Goal: Information Seeking & Learning: Learn about a topic

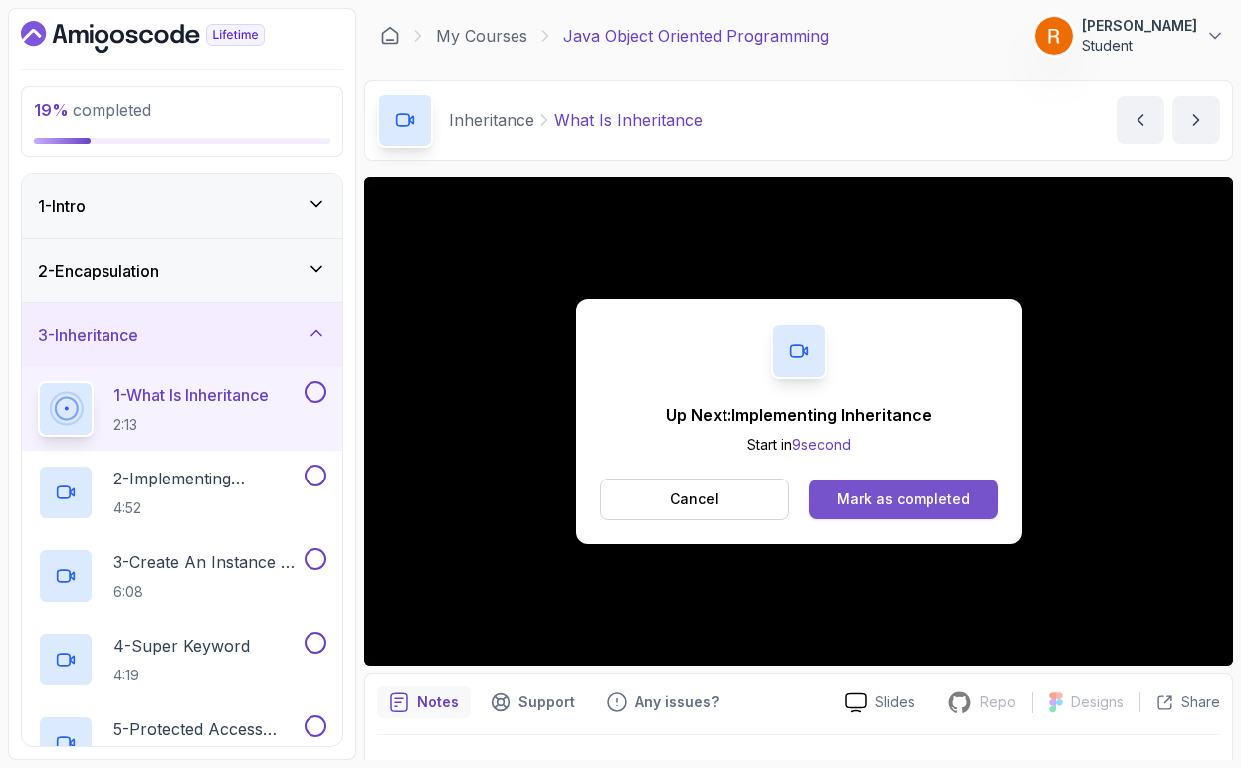
click at [878, 510] on button "Mark as completed" at bounding box center [903, 500] width 188 height 40
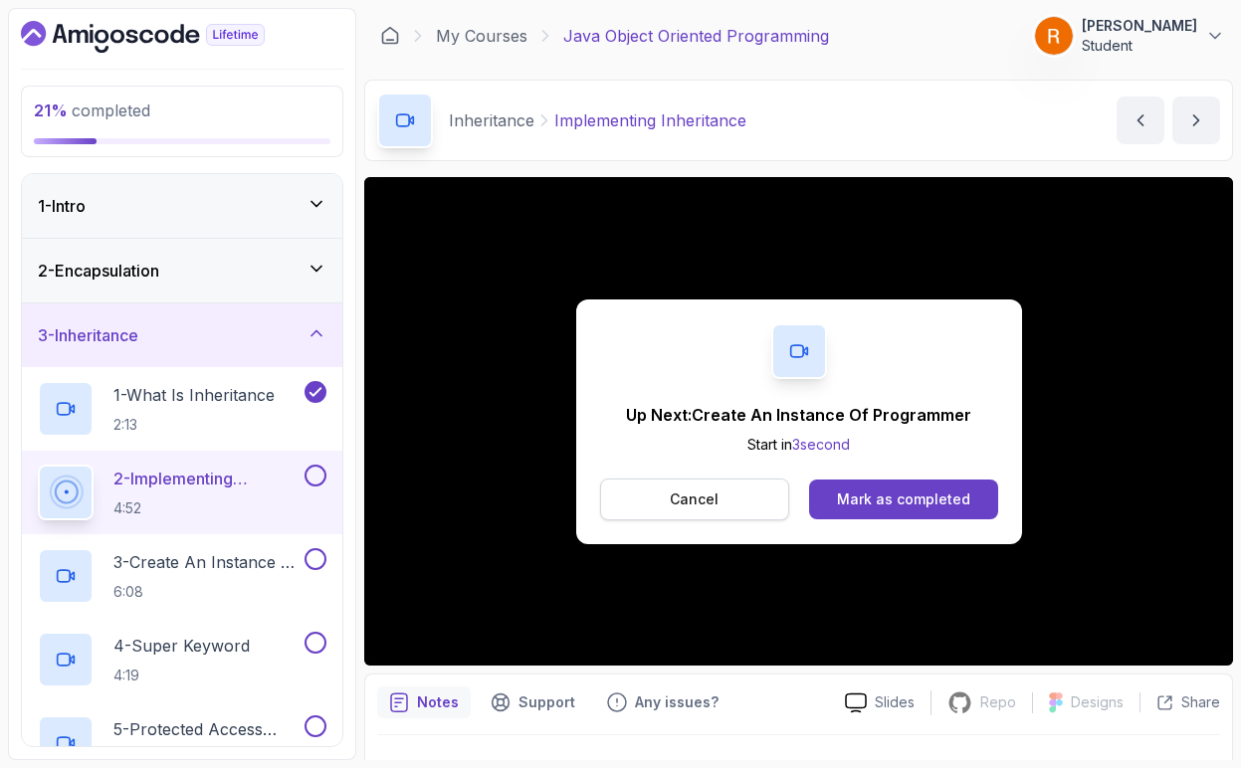
click at [765, 511] on button "Cancel" at bounding box center [695, 500] width 190 height 42
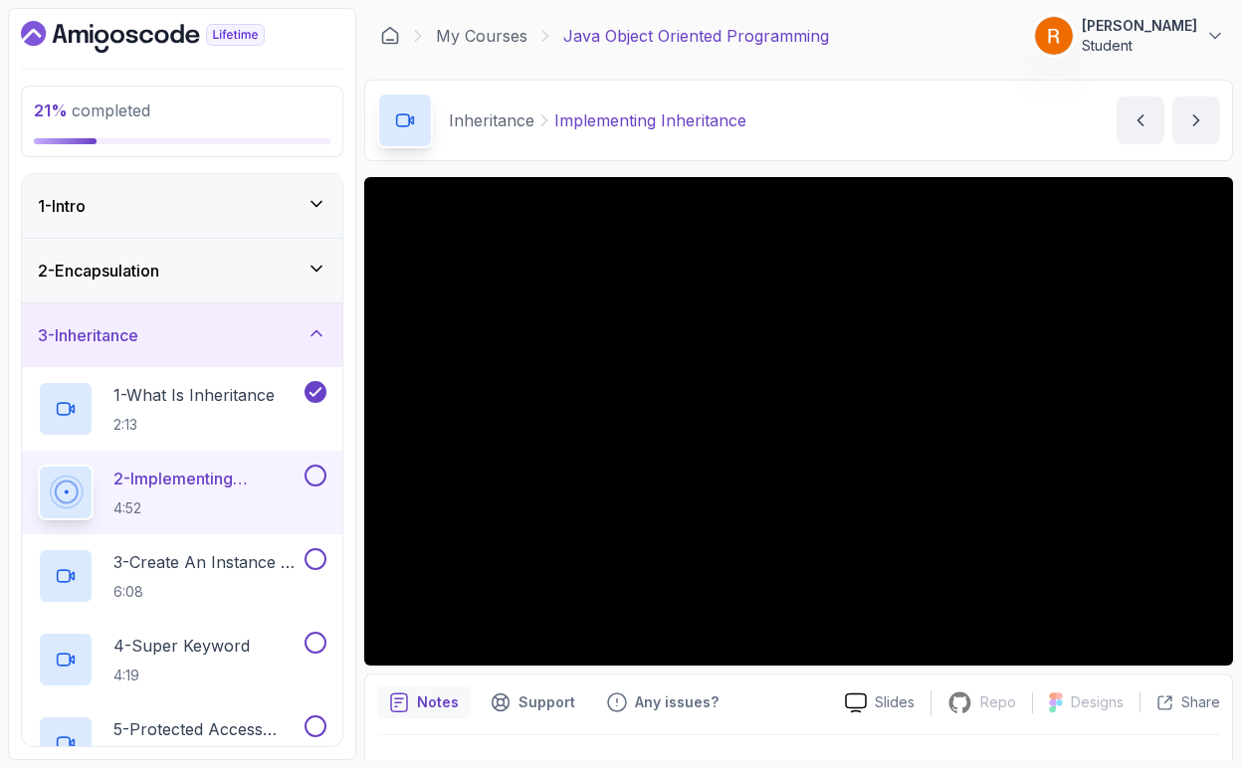
click at [316, 481] on button at bounding box center [315, 476] width 22 height 22
click at [294, 582] on p "6:08" at bounding box center [206, 592] width 187 height 20
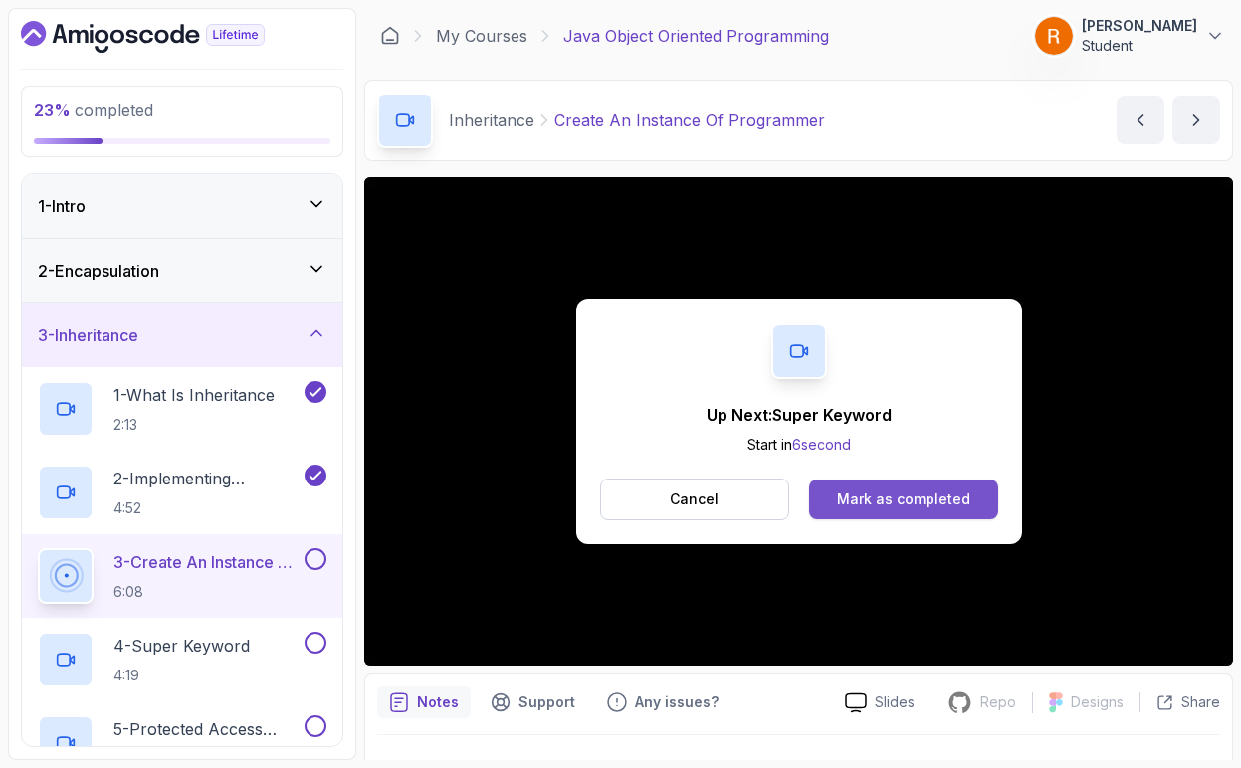
click at [863, 508] on div "Mark as completed" at bounding box center [903, 500] width 133 height 20
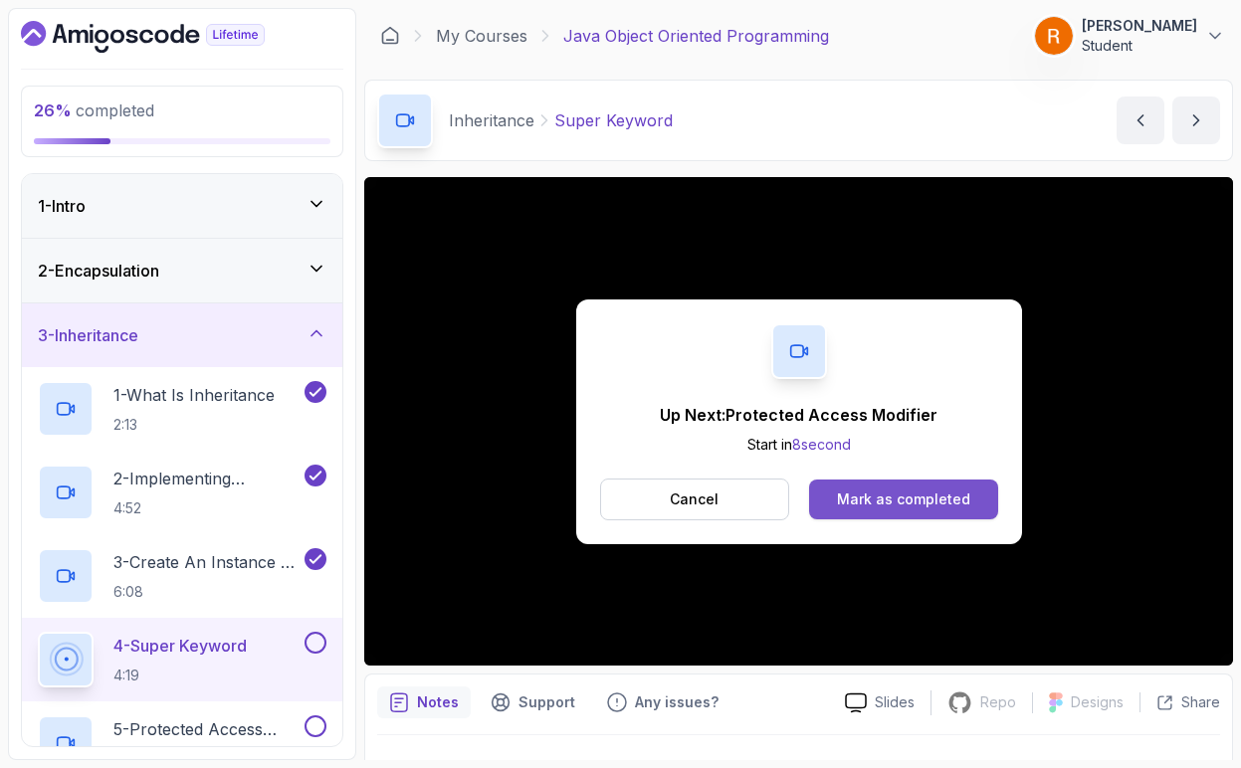
click at [935, 497] on div "Mark as completed" at bounding box center [903, 500] width 133 height 20
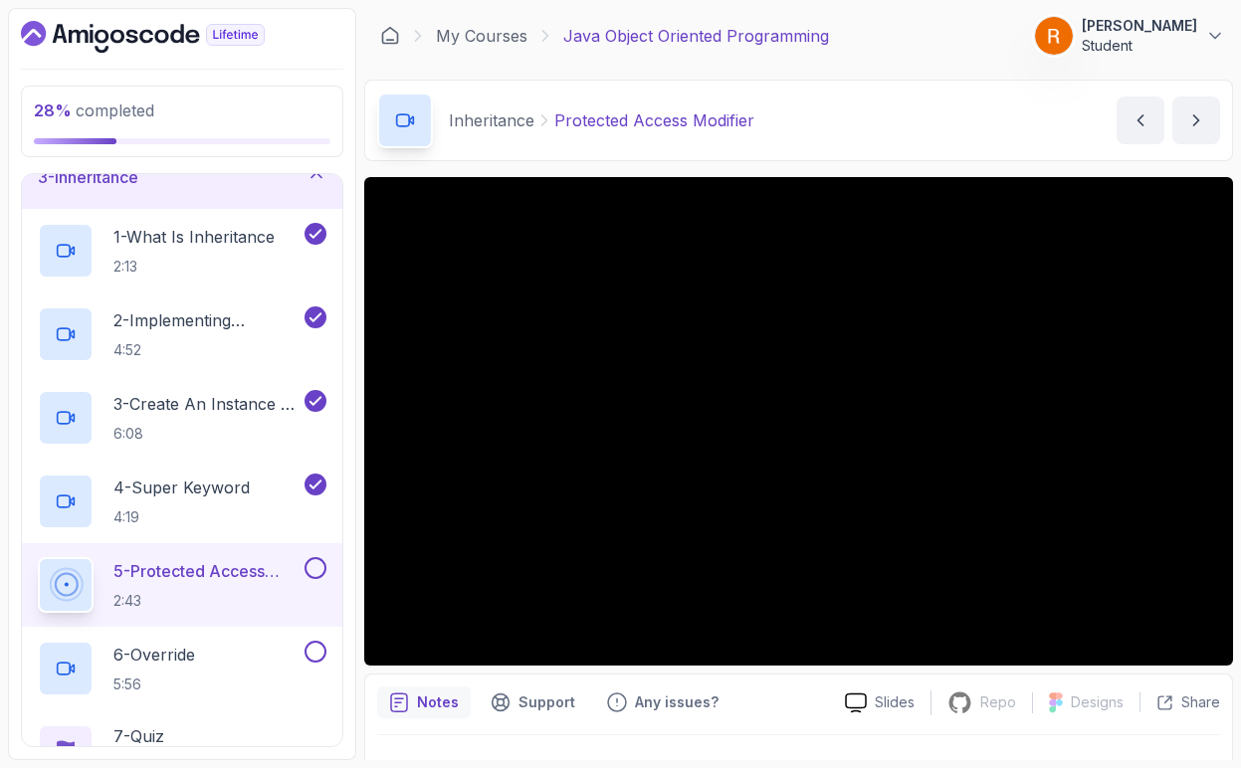
scroll to position [159, 0]
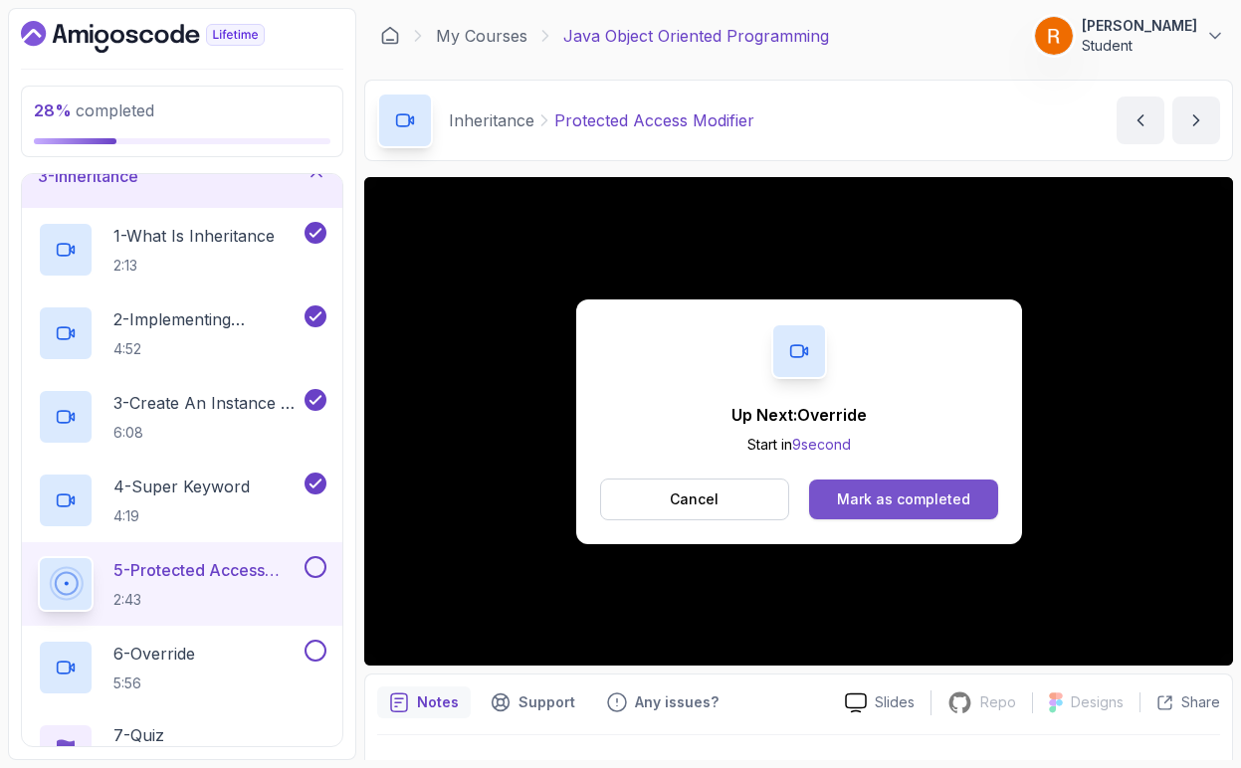
click at [860, 507] on div "Mark as completed" at bounding box center [903, 500] width 133 height 20
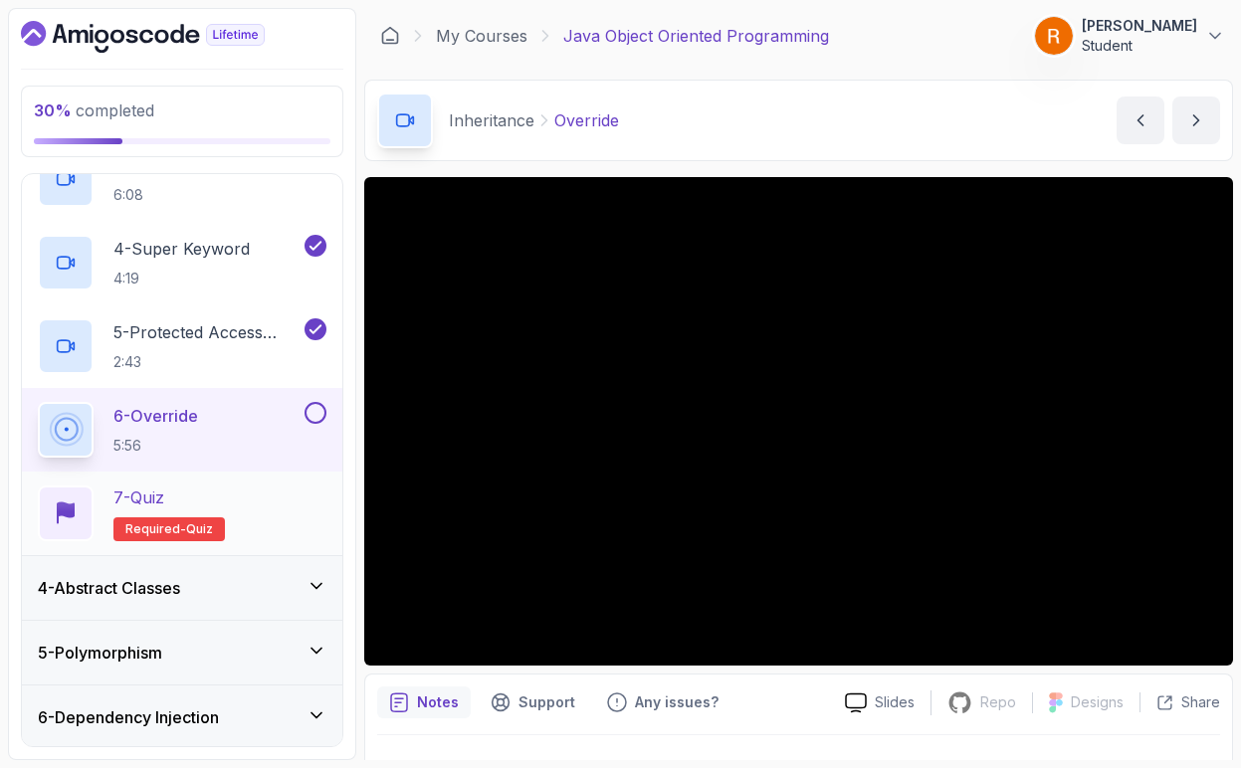
scroll to position [398, 0]
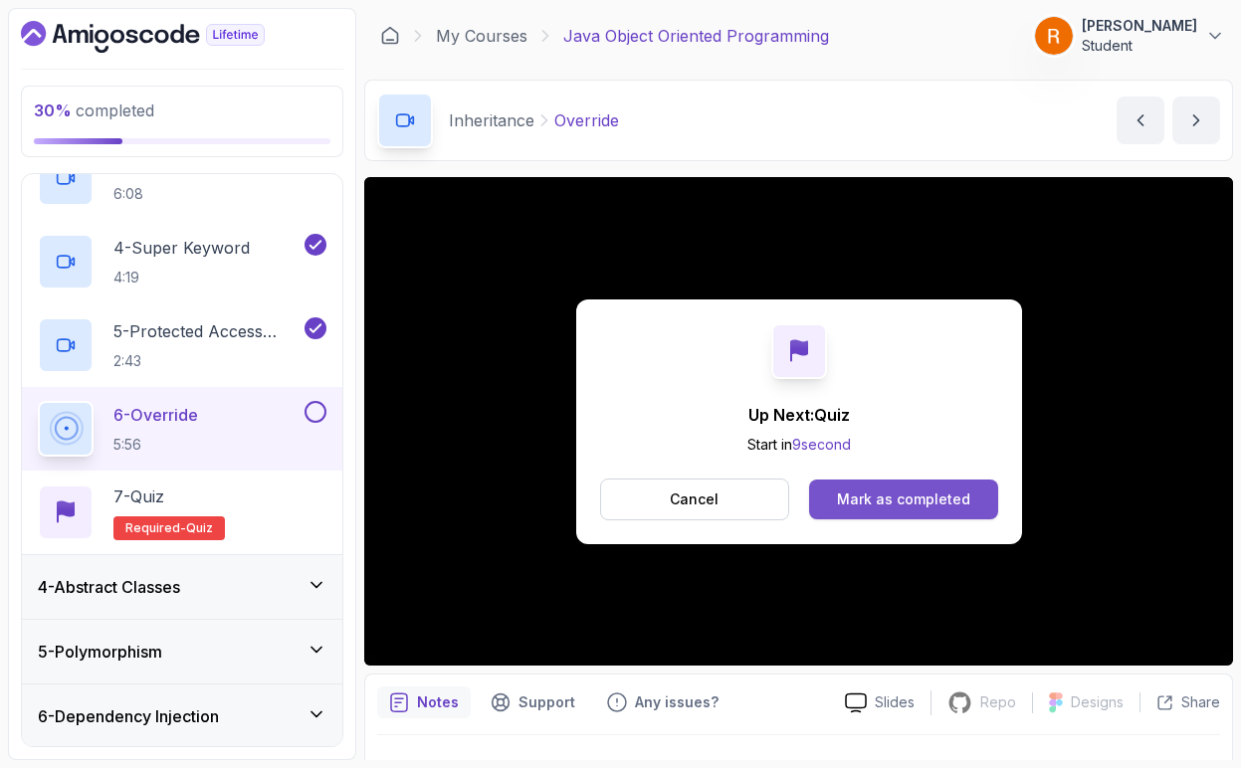
click at [959, 501] on div "Mark as completed" at bounding box center [903, 500] width 133 height 20
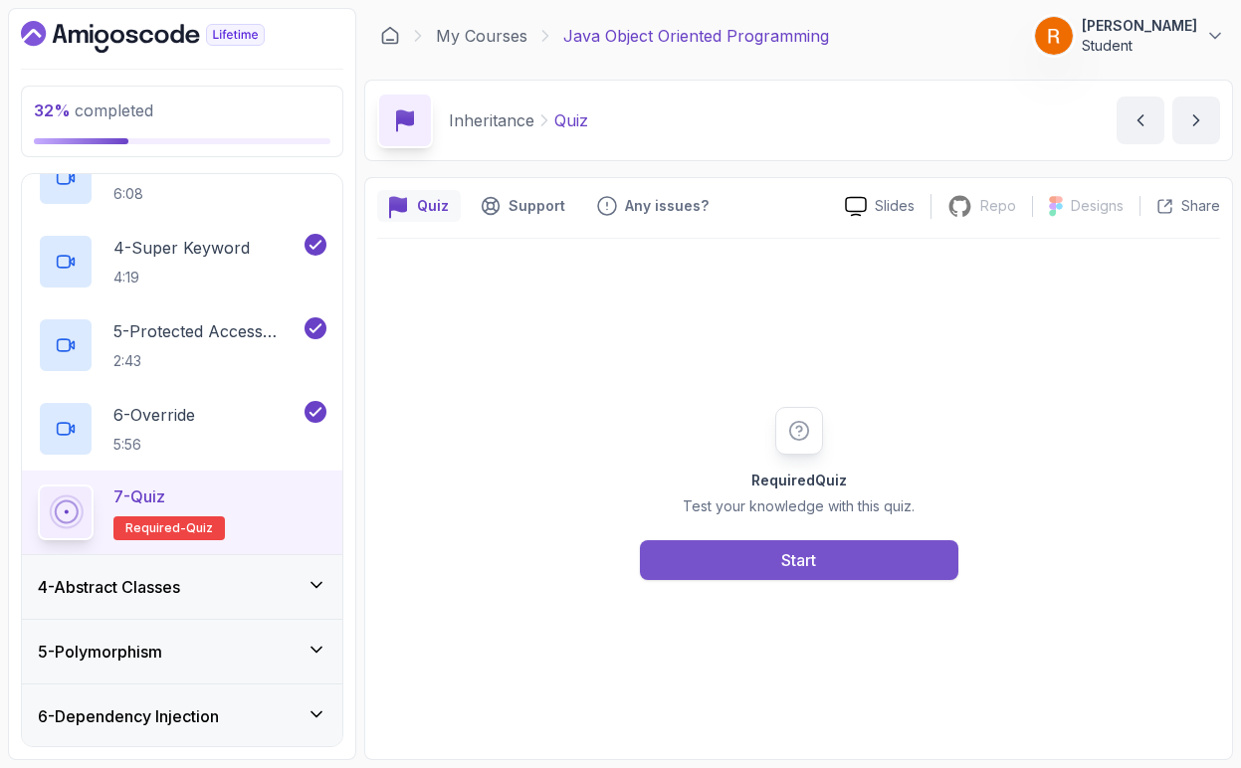
click at [745, 559] on button "Start" at bounding box center [799, 560] width 318 height 40
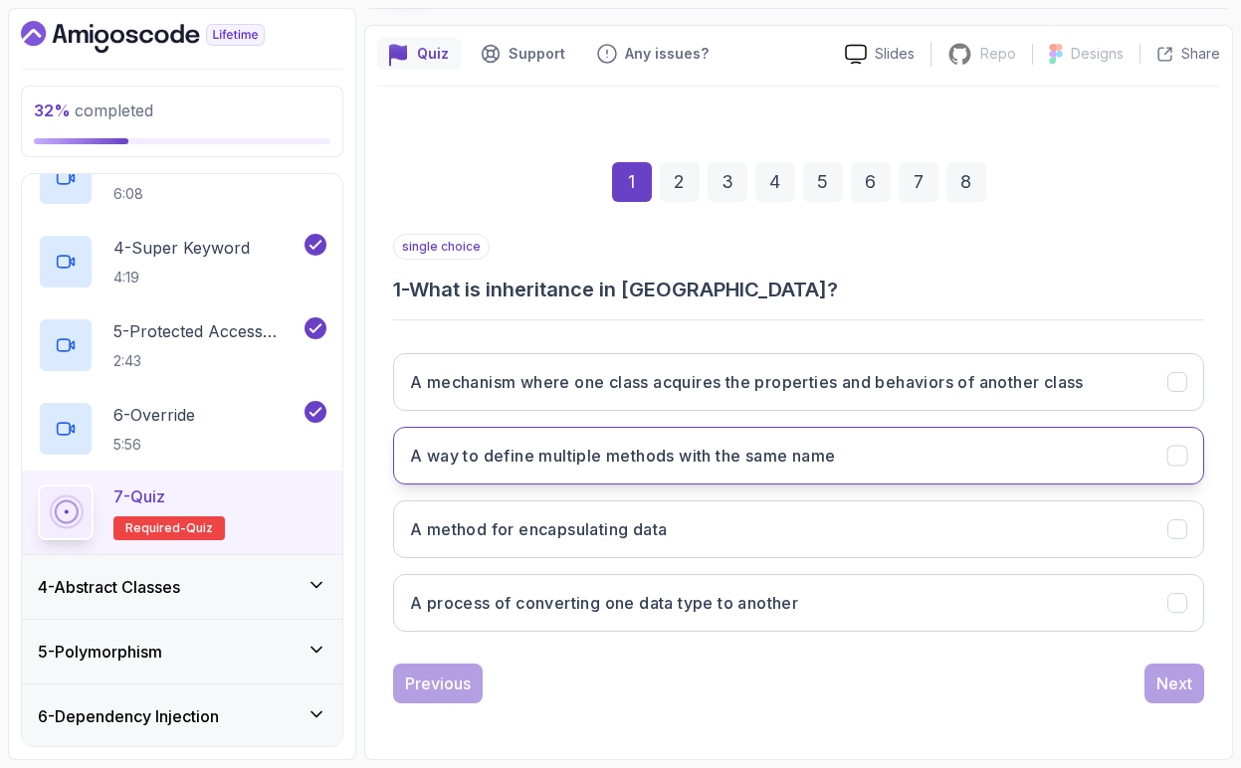
scroll to position [152, 0]
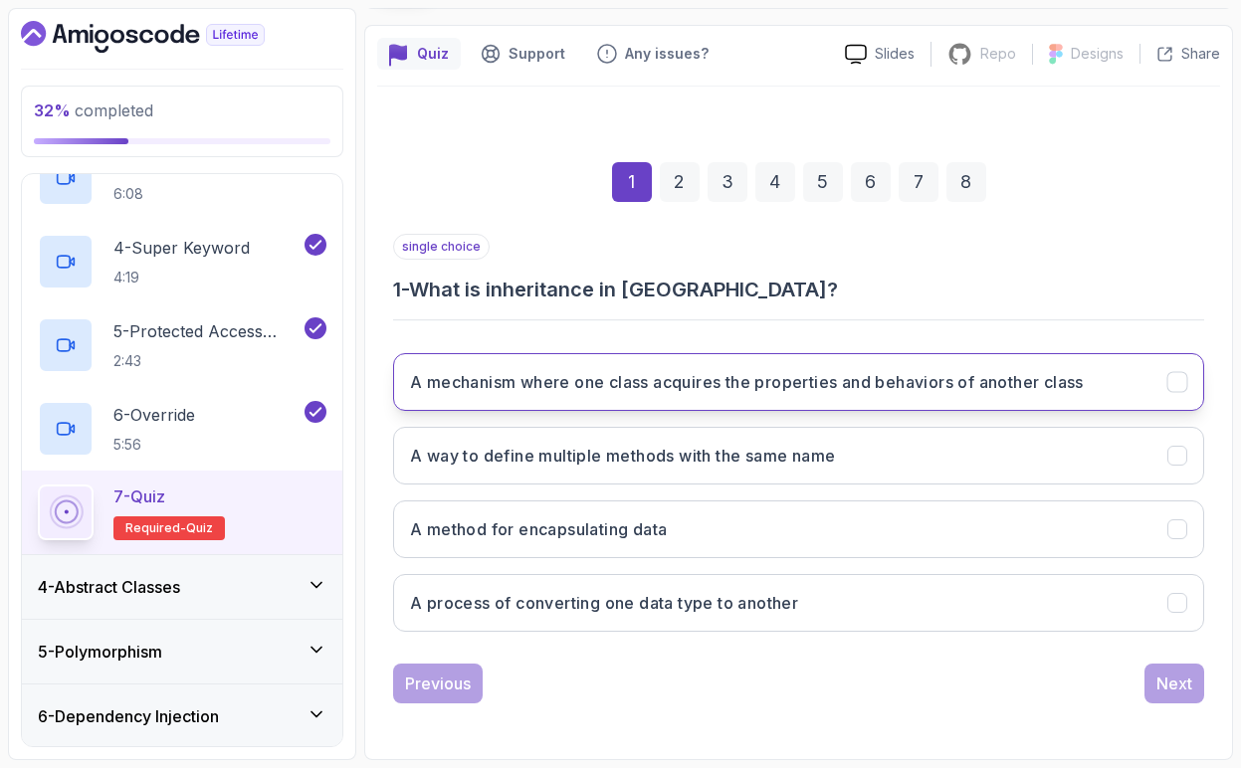
click at [1016, 393] on h3 "A mechanism where one class acquires the properties and behaviors of another cl…" at bounding box center [747, 382] width 674 height 24
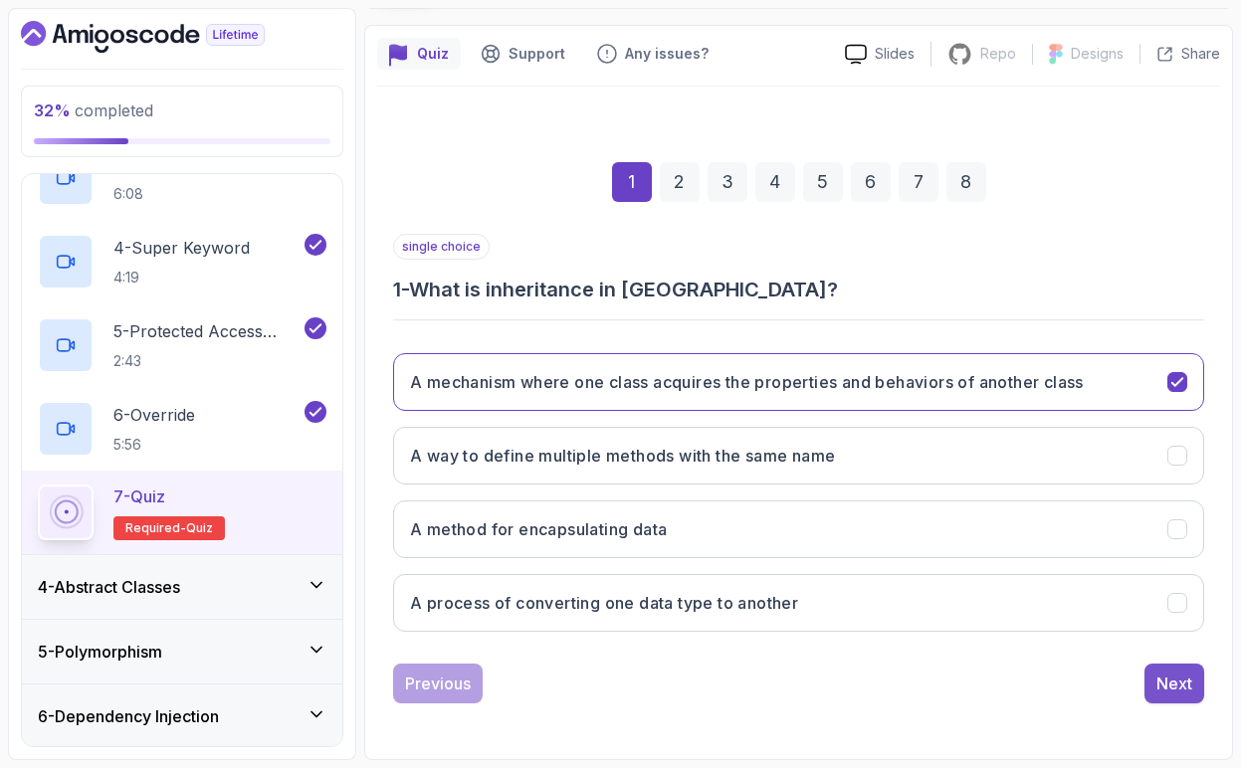
click at [1187, 692] on div "Next" at bounding box center [1174, 684] width 36 height 24
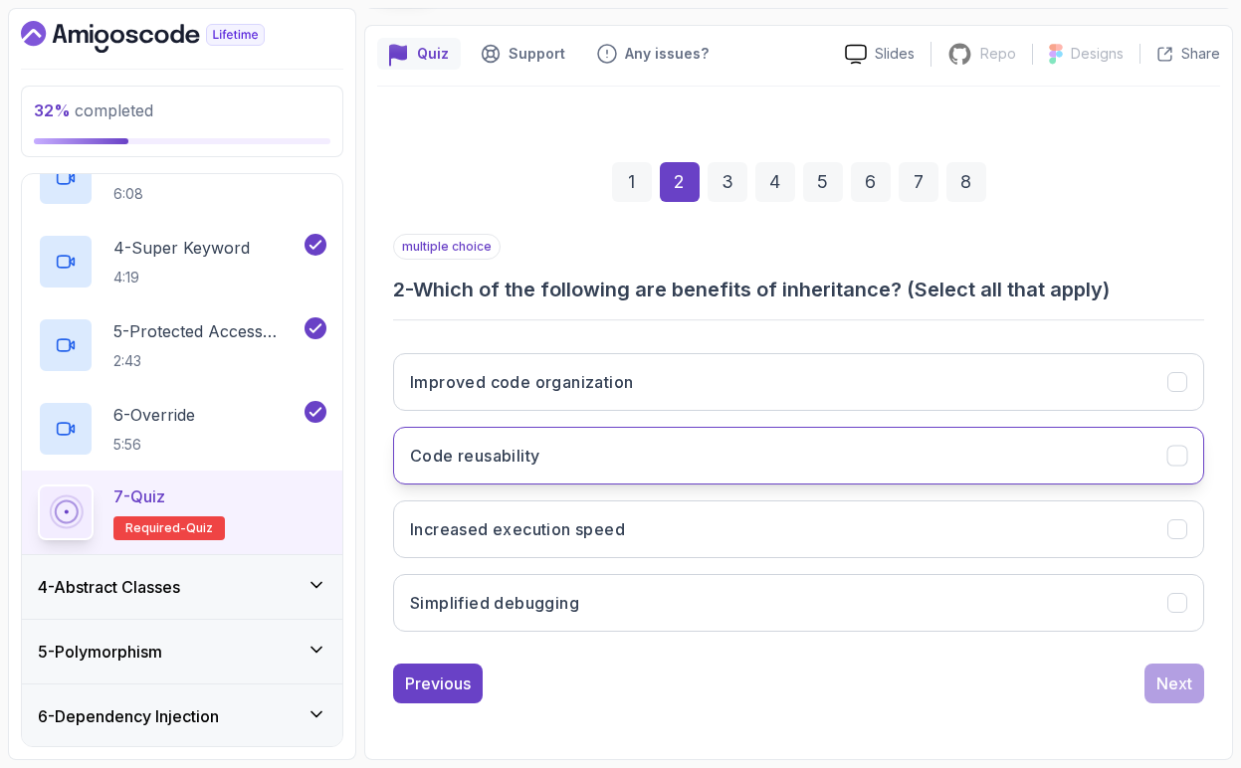
click at [507, 462] on h3 "Code reusability" at bounding box center [474, 456] width 129 height 24
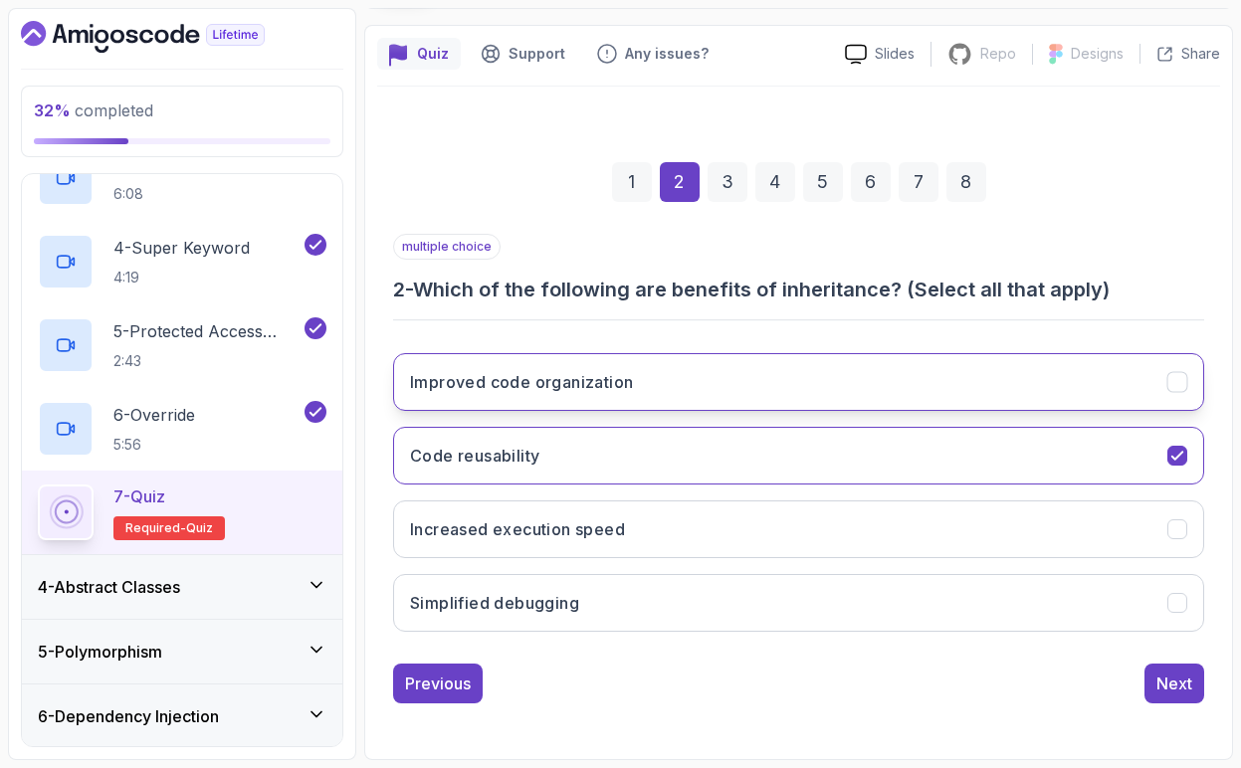
click at [507, 402] on button "Improved code organization" at bounding box center [798, 382] width 811 height 58
click at [1177, 695] on div "Next" at bounding box center [1174, 684] width 36 height 24
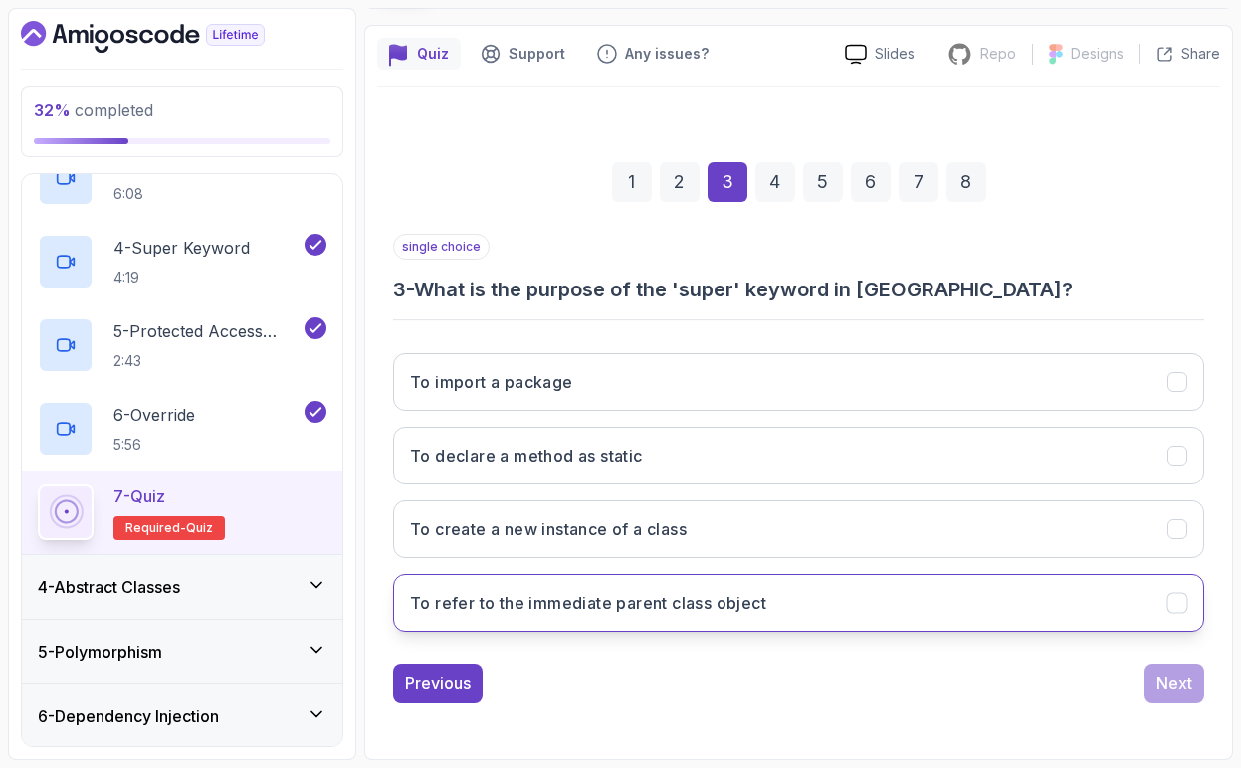
click at [639, 615] on button "To refer to the immediate parent class object" at bounding box center [798, 603] width 811 height 58
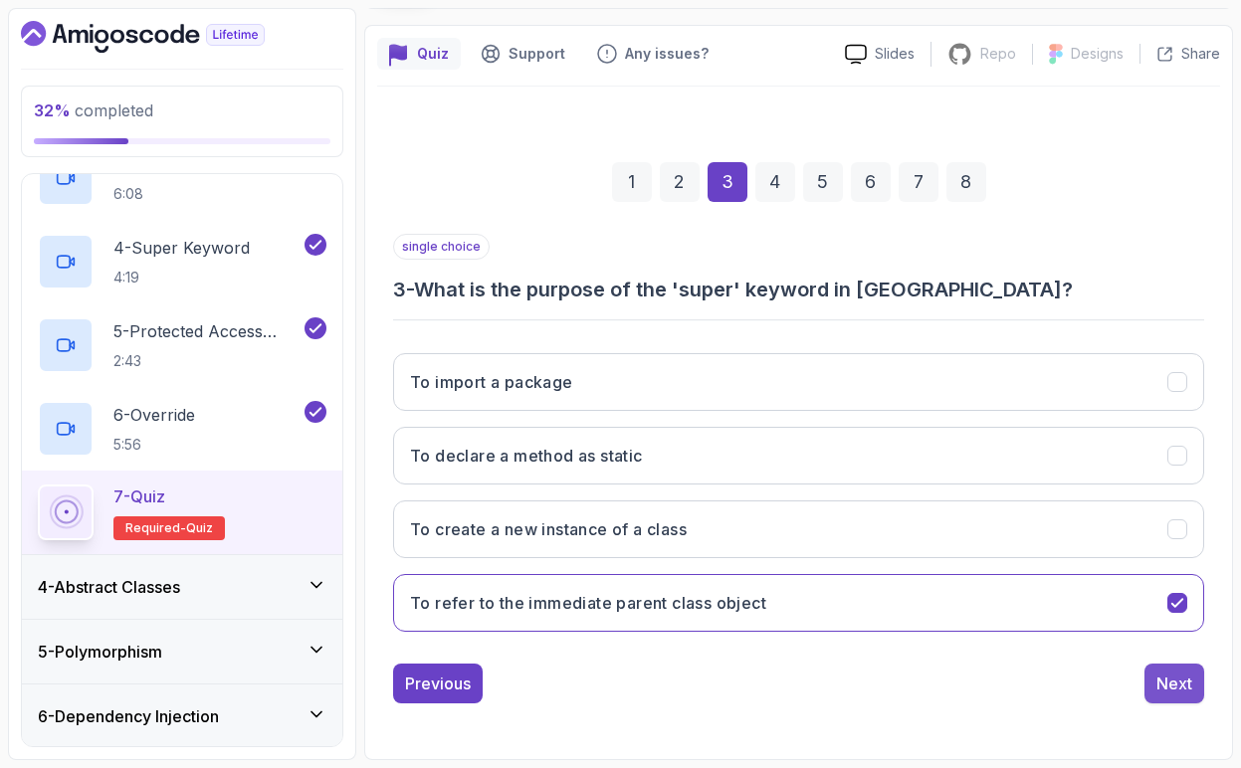
click at [1186, 696] on button "Next" at bounding box center [1174, 684] width 60 height 40
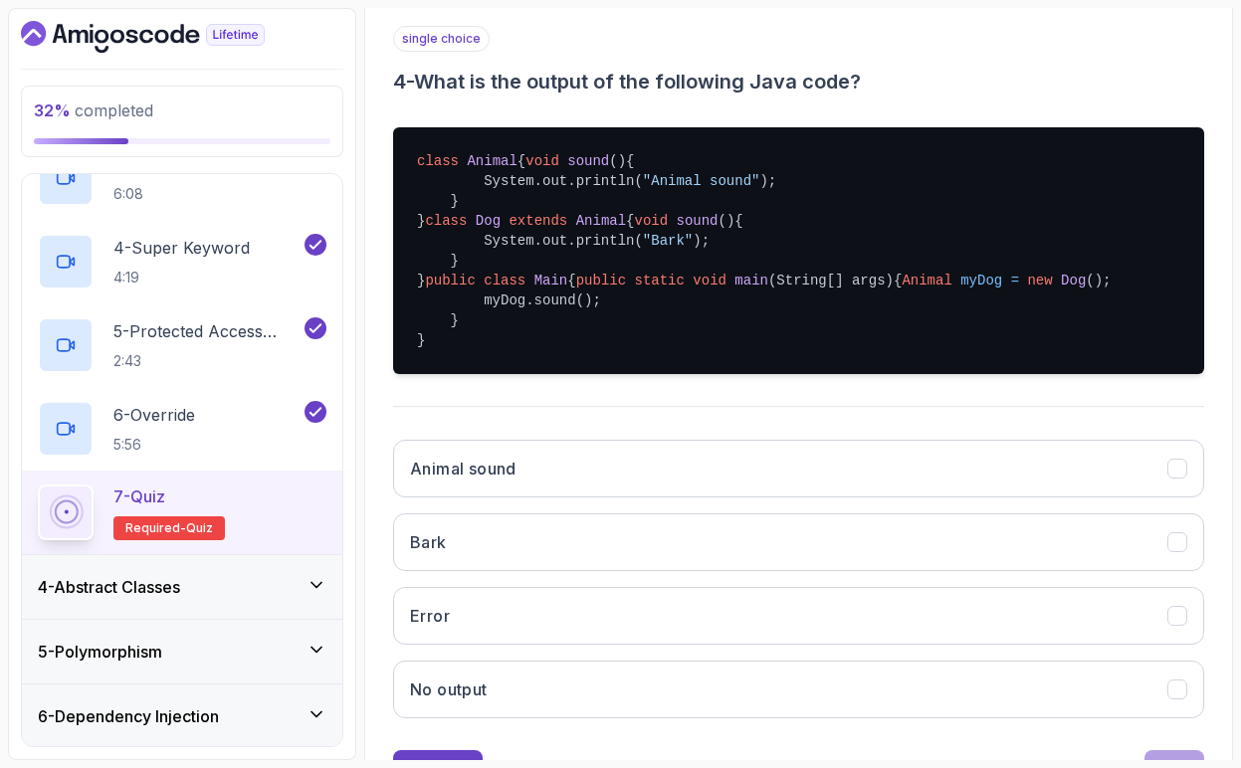
scroll to position [361, 0]
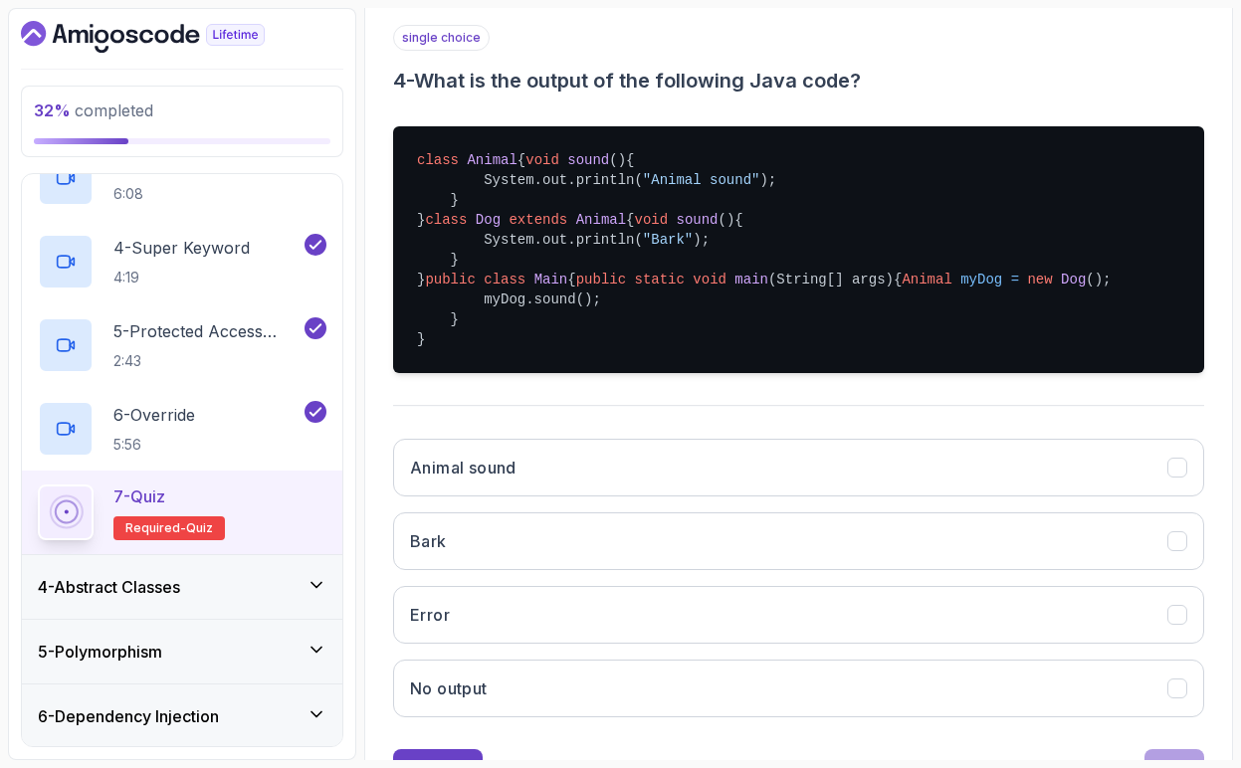
click at [546, 288] on span "Main" at bounding box center [551, 280] width 34 height 16
click at [902, 288] on span "Animal" at bounding box center [927, 280] width 50 height 16
click at [501, 160] on span "Animal" at bounding box center [492, 160] width 50 height 16
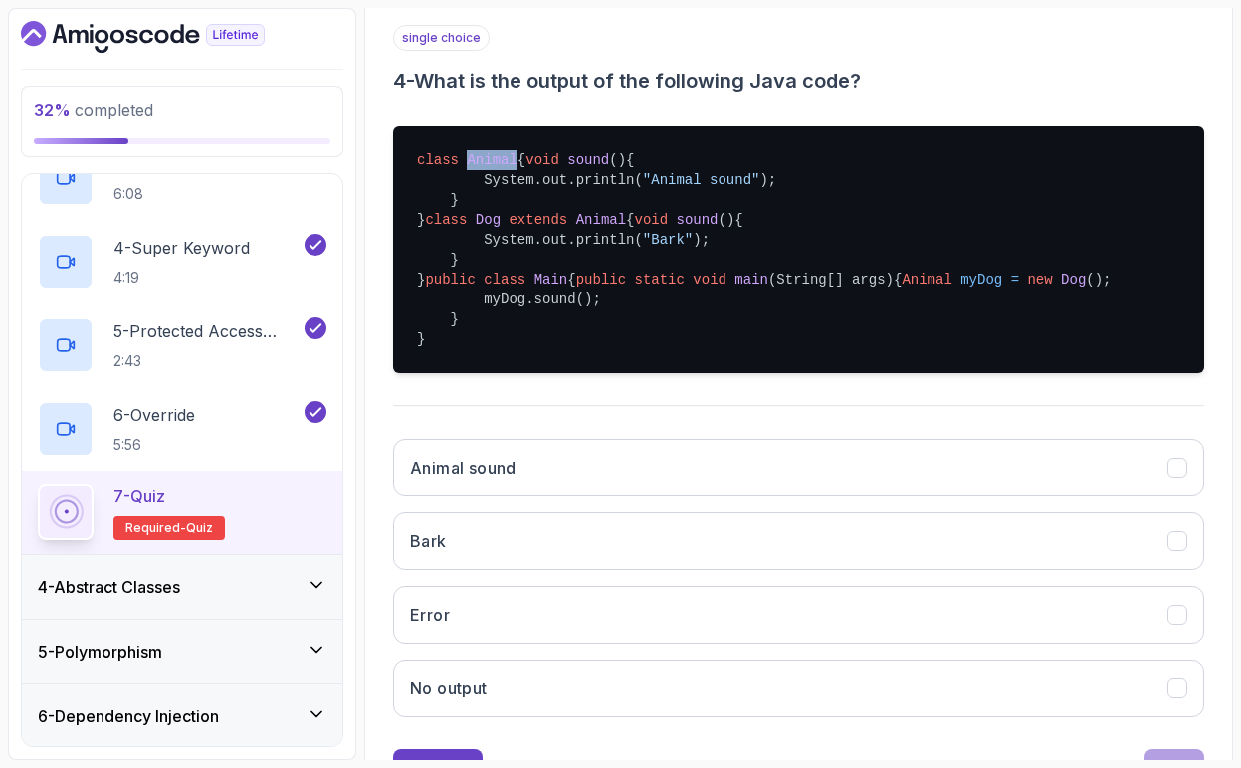
click at [501, 160] on span "Animal" at bounding box center [492, 160] width 50 height 16
click at [567, 168] on span "sound" at bounding box center [588, 160] width 42 height 16
click at [604, 228] on span "Animal" at bounding box center [601, 220] width 50 height 16
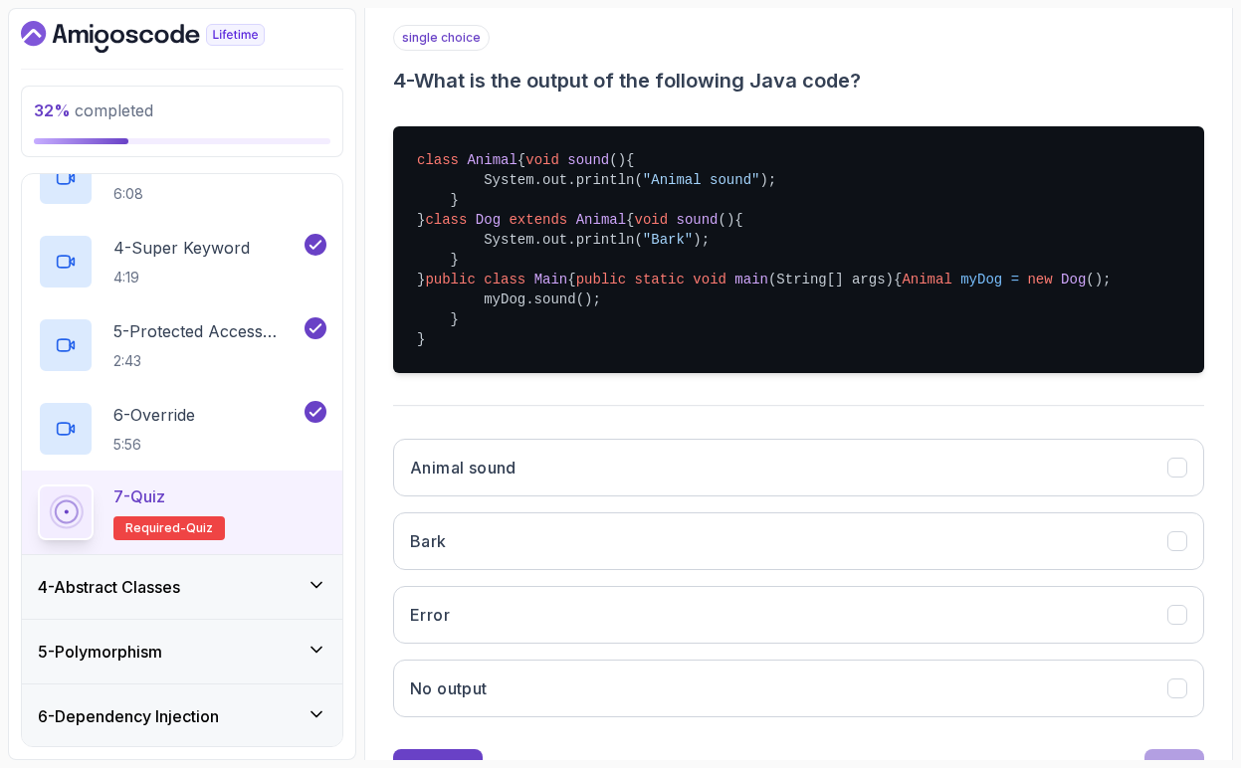
click at [677, 228] on span "sound" at bounding box center [698, 220] width 42 height 16
drag, startPoint x: 487, startPoint y: 300, endPoint x: 717, endPoint y: 302, distance: 230.9
click at [717, 302] on pre "class Animal { void sound () { System.out.println( "Animal sound" ); } } class …" at bounding box center [798, 249] width 811 height 247
click at [960, 288] on span "myDog" at bounding box center [981, 280] width 42 height 16
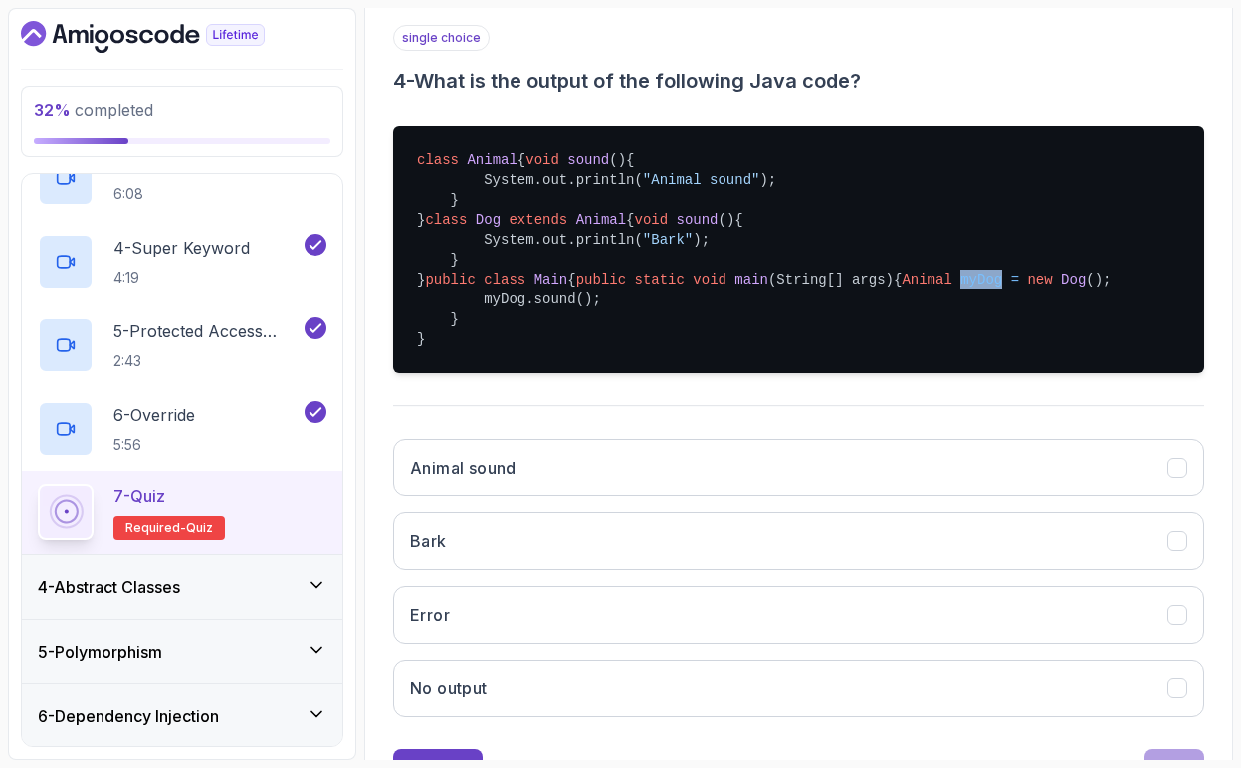
click at [960, 288] on span "myDog" at bounding box center [981, 280] width 42 height 16
click at [902, 288] on span "Animal" at bounding box center [927, 280] width 50 height 16
click at [960, 288] on span "myDog" at bounding box center [981, 280] width 42 height 16
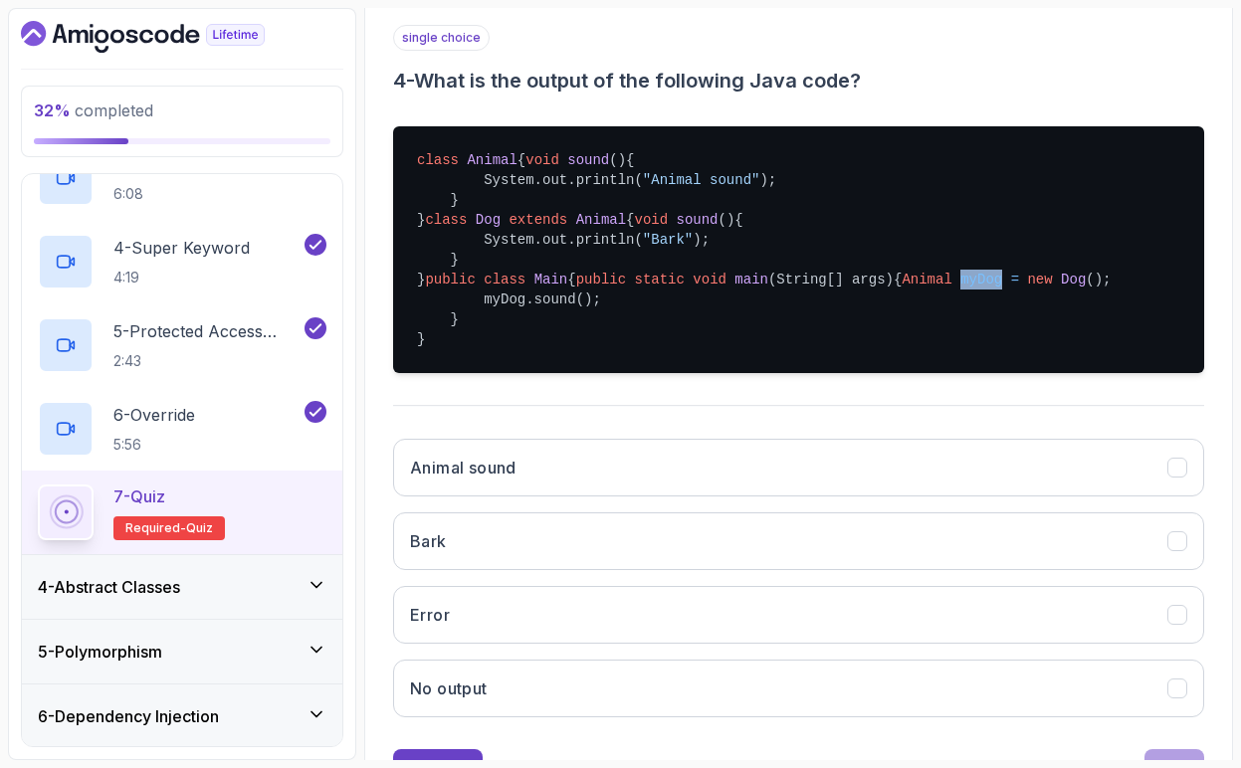
drag, startPoint x: 614, startPoint y: 421, endPoint x: 489, endPoint y: 399, distance: 127.3
click at [489, 373] on pre "class Animal { void sound () { System.out.println( "Animal sound" ); } } class …" at bounding box center [798, 249] width 811 height 247
click at [479, 373] on pre "class Animal { void sound () { System.out.println( "Animal sound" ); } } class …" at bounding box center [798, 249] width 811 height 247
click at [902, 288] on span "Animal" at bounding box center [927, 280] width 50 height 16
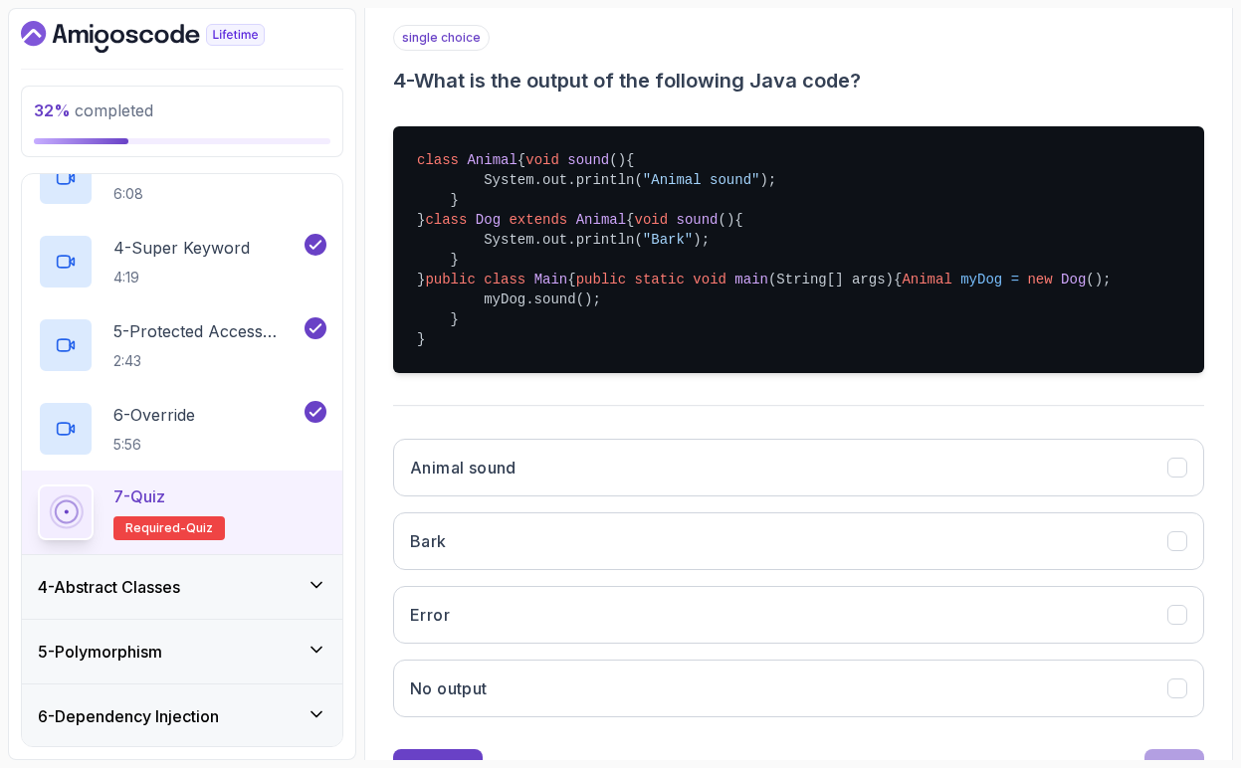
click at [960, 288] on span "myDog" at bounding box center [981, 280] width 42 height 16
drag, startPoint x: 617, startPoint y: 401, endPoint x: 702, endPoint y: 402, distance: 84.6
click at [702, 373] on pre "class Animal { void sound () { System.out.println( "Animal sound" ); } } class …" at bounding box center [798, 249] width 811 height 247
click at [960, 288] on span "myDog" at bounding box center [981, 280] width 42 height 16
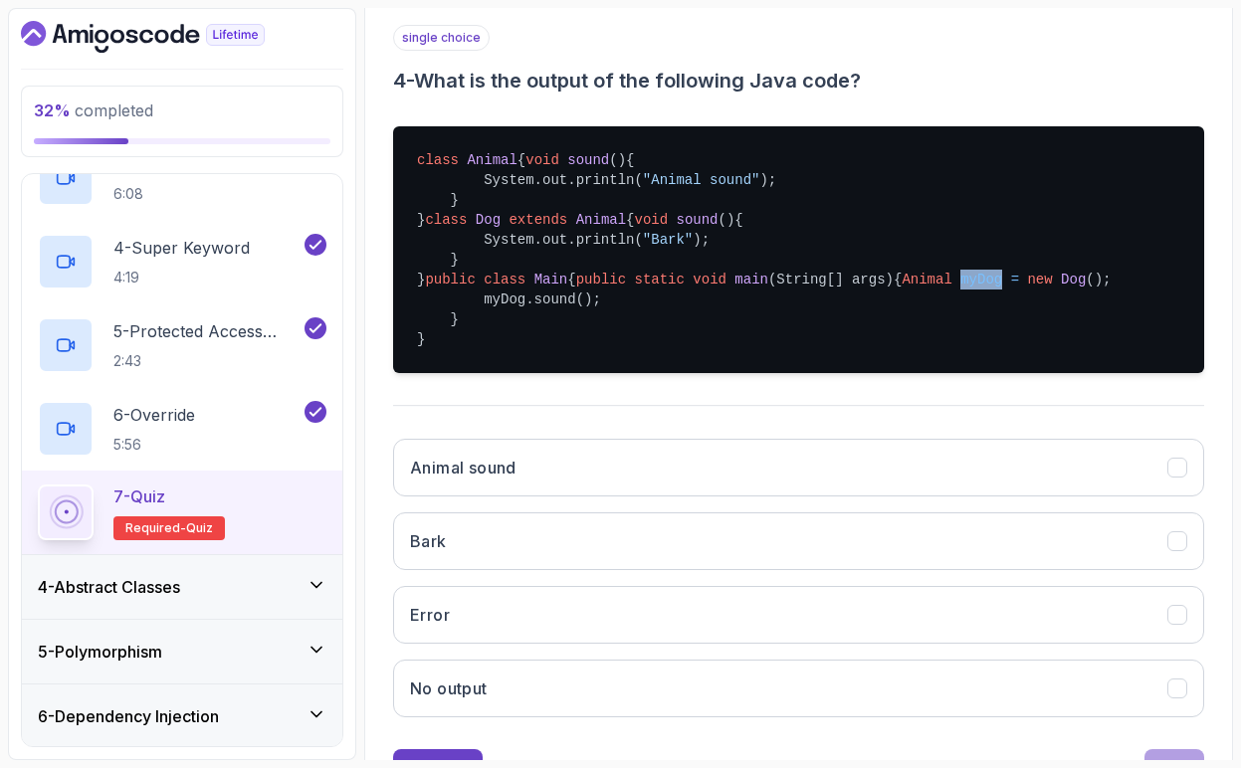
click at [960, 288] on span "myDog" at bounding box center [981, 280] width 42 height 16
click at [562, 373] on pre "class Animal { void sound () { System.out.println( "Animal sound" ); } } class …" at bounding box center [798, 249] width 811 height 247
click at [623, 373] on pre "class Animal { void sound () { System.out.println( "Animal sound" ); } } class …" at bounding box center [798, 249] width 811 height 247
click at [571, 373] on pre "class Animal { void sound () { System.out.println( "Animal sound" ); } } class …" at bounding box center [798, 249] width 811 height 247
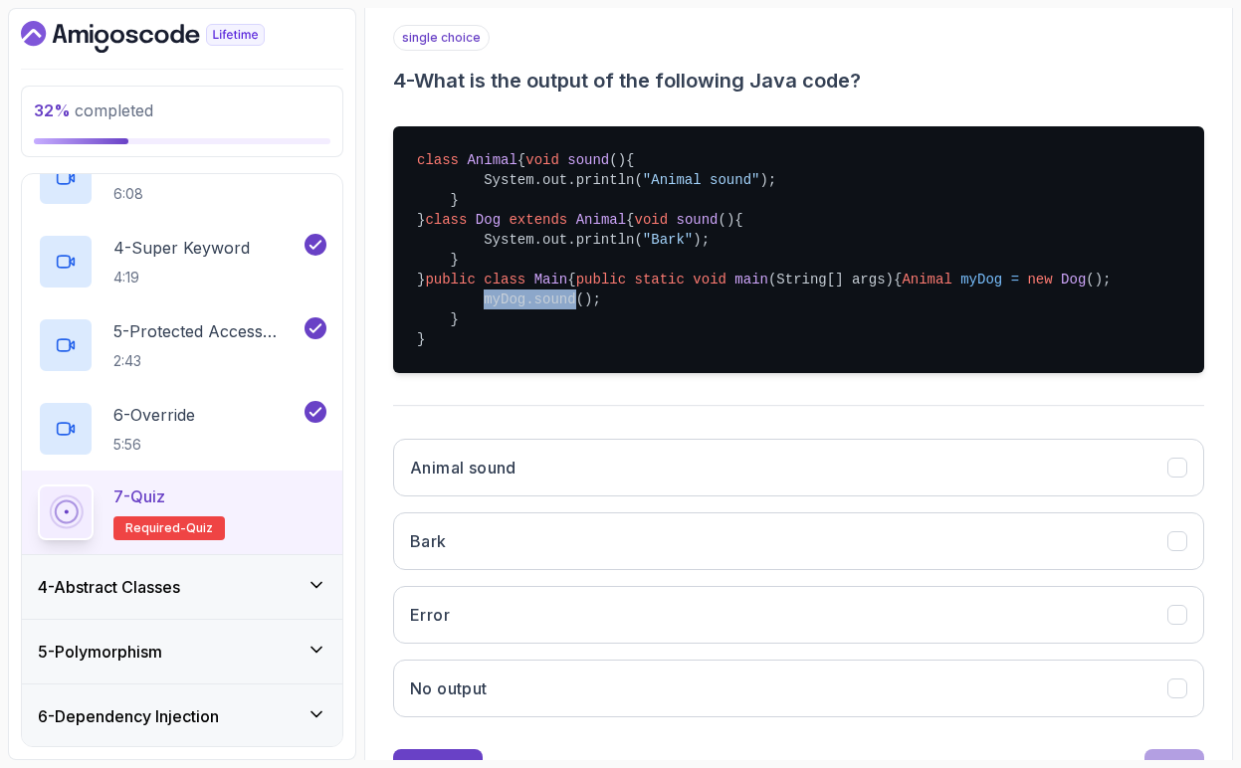
click at [571, 373] on pre "class Animal { void sound () { System.out.println( "Animal sound" ); } } class …" at bounding box center [798, 249] width 811 height 247
click at [626, 373] on pre "class Animal { void sound () { System.out.println( "Animal sound" ); } } class …" at bounding box center [798, 249] width 811 height 247
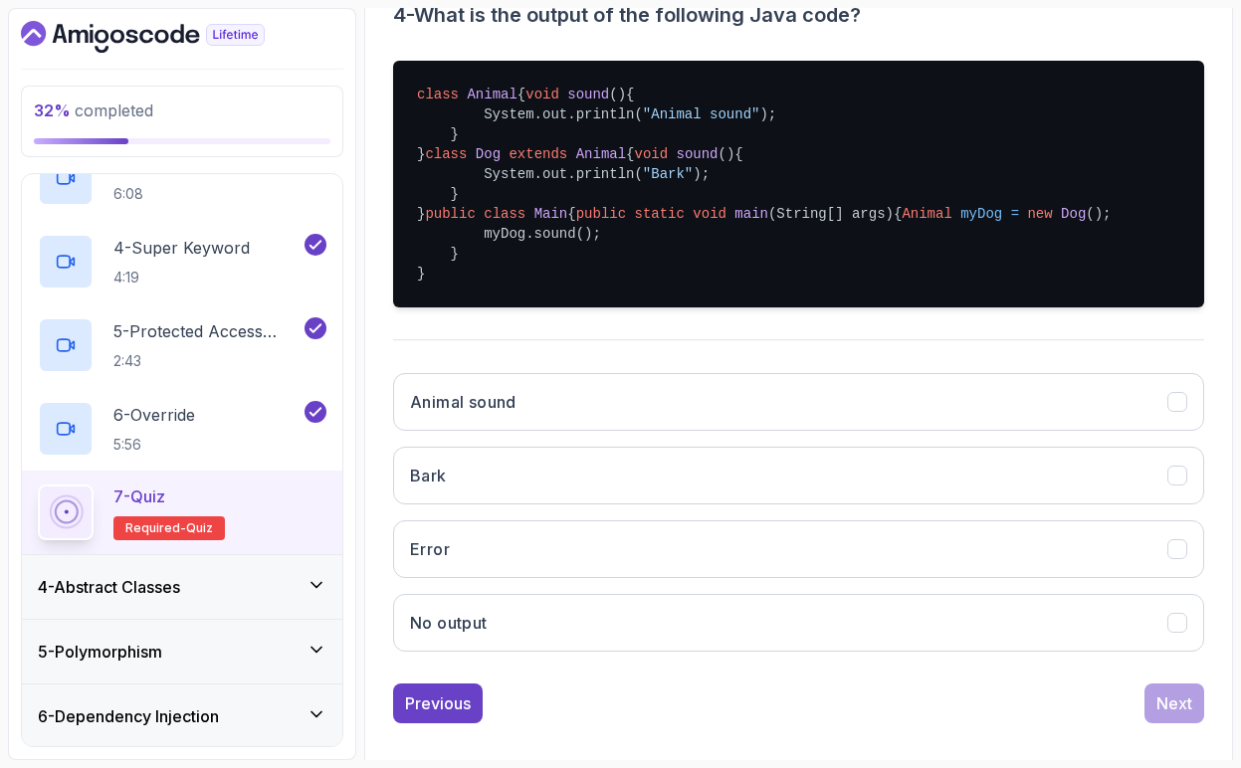
scroll to position [497, 0]
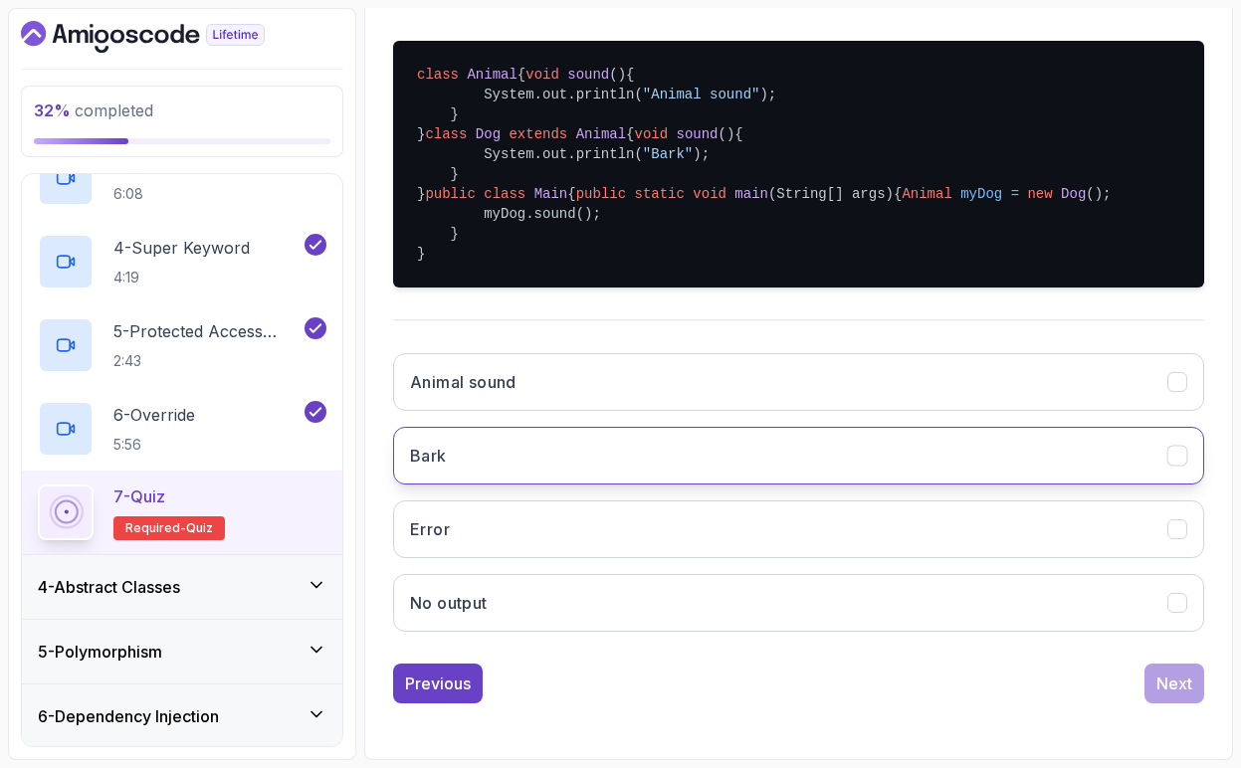
click at [466, 485] on button "Bark" at bounding box center [798, 456] width 811 height 58
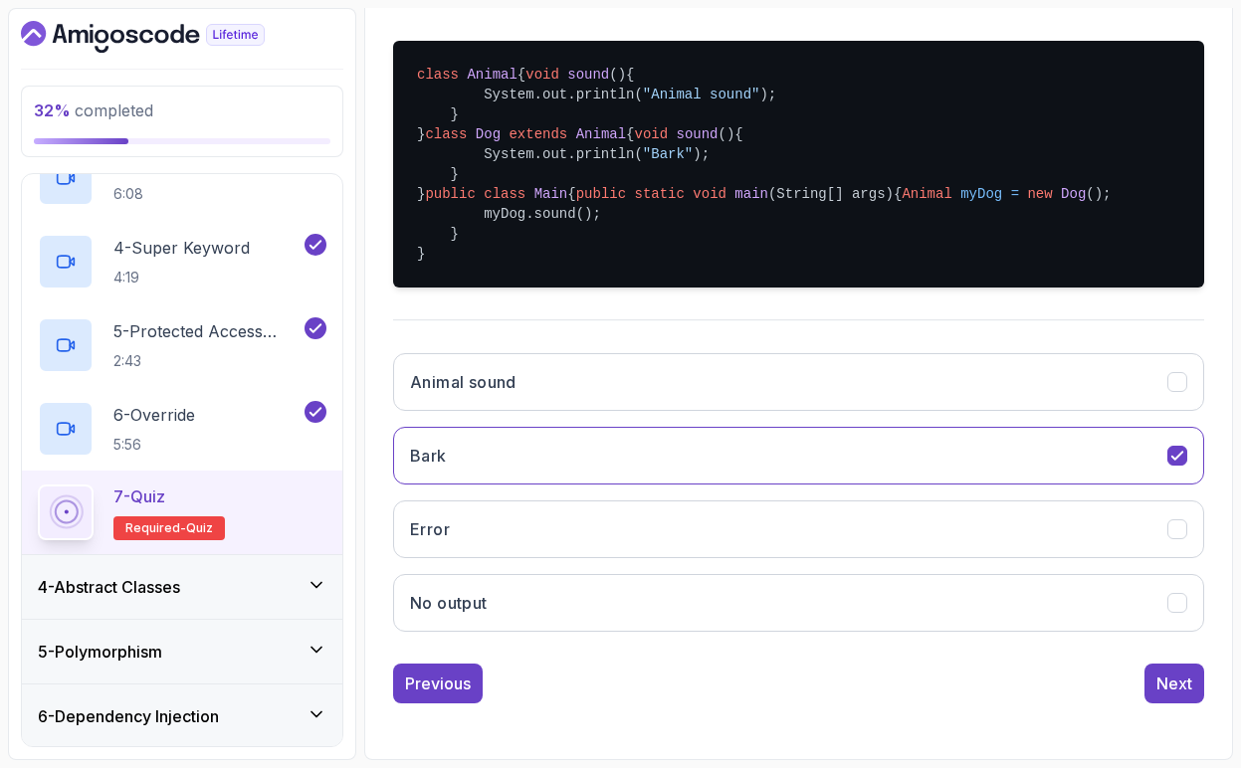
scroll to position [566, 0]
click at [1153, 695] on button "Next" at bounding box center [1174, 684] width 60 height 40
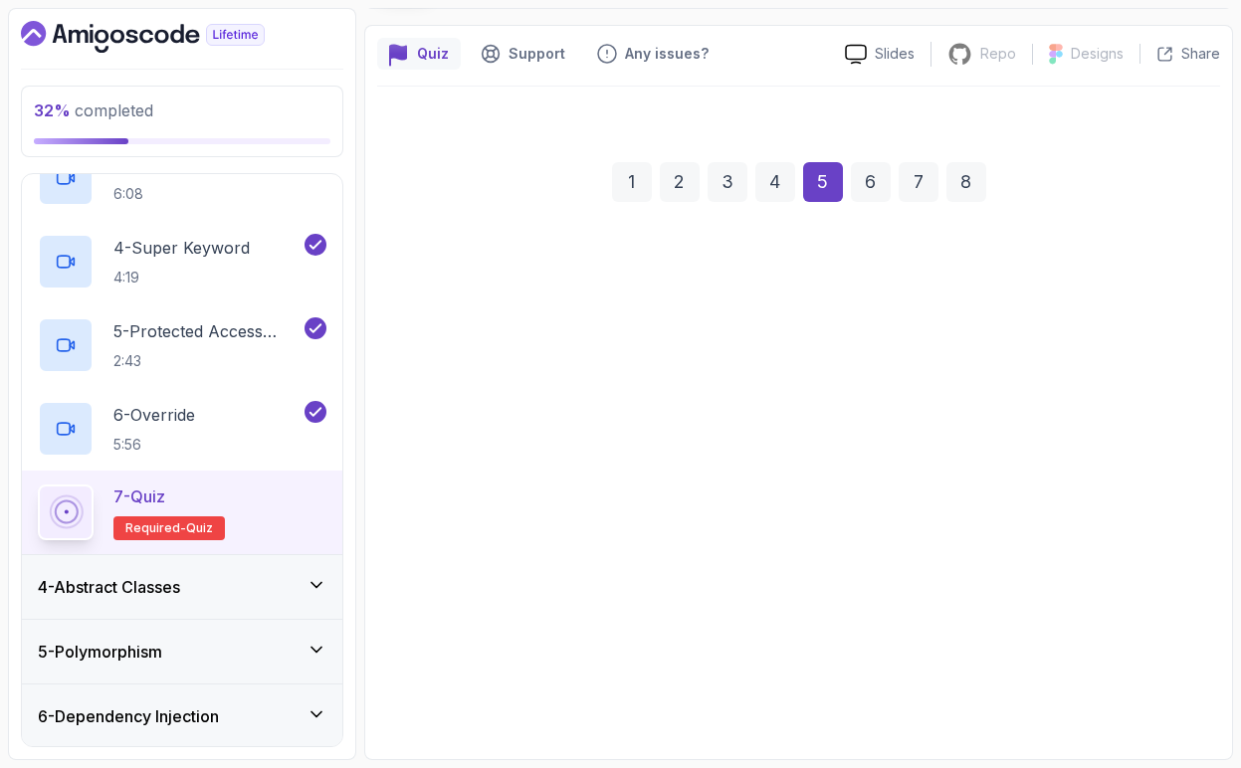
scroll to position [152, 0]
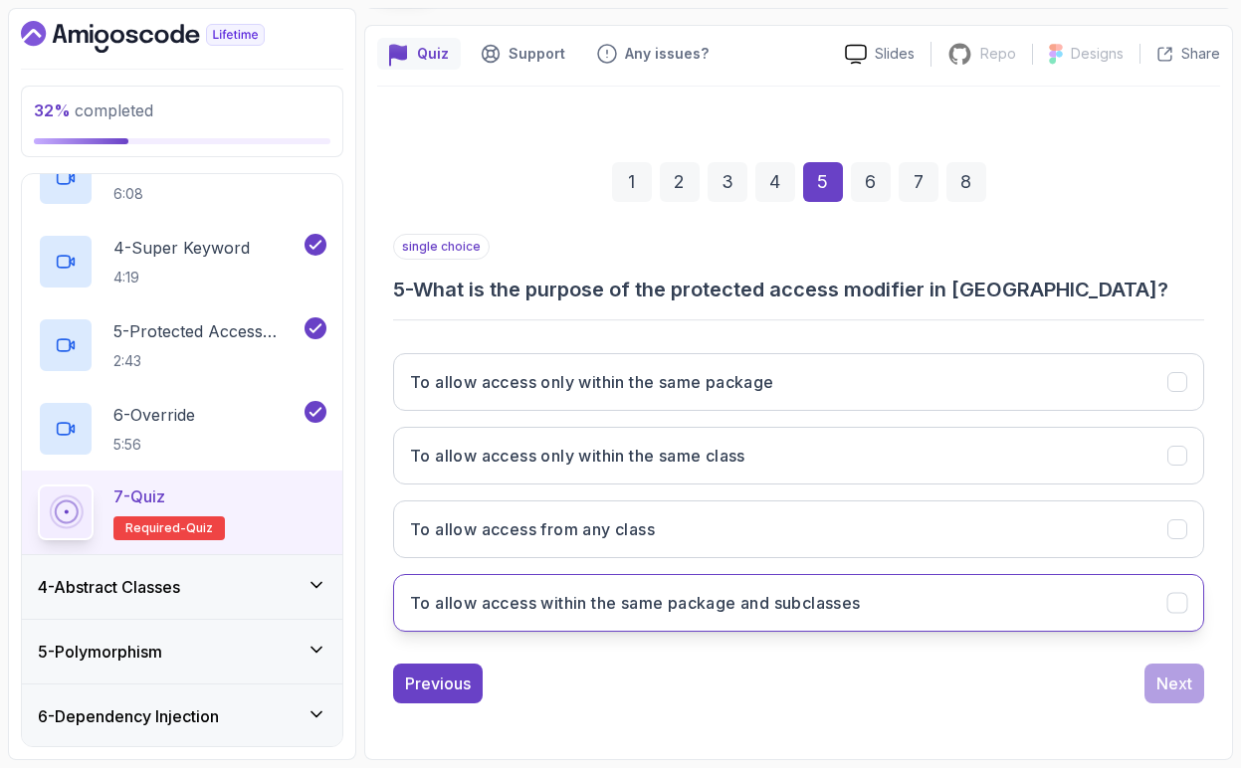
click at [695, 613] on h3 "To allow access within the same package and subclasses" at bounding box center [635, 603] width 451 height 24
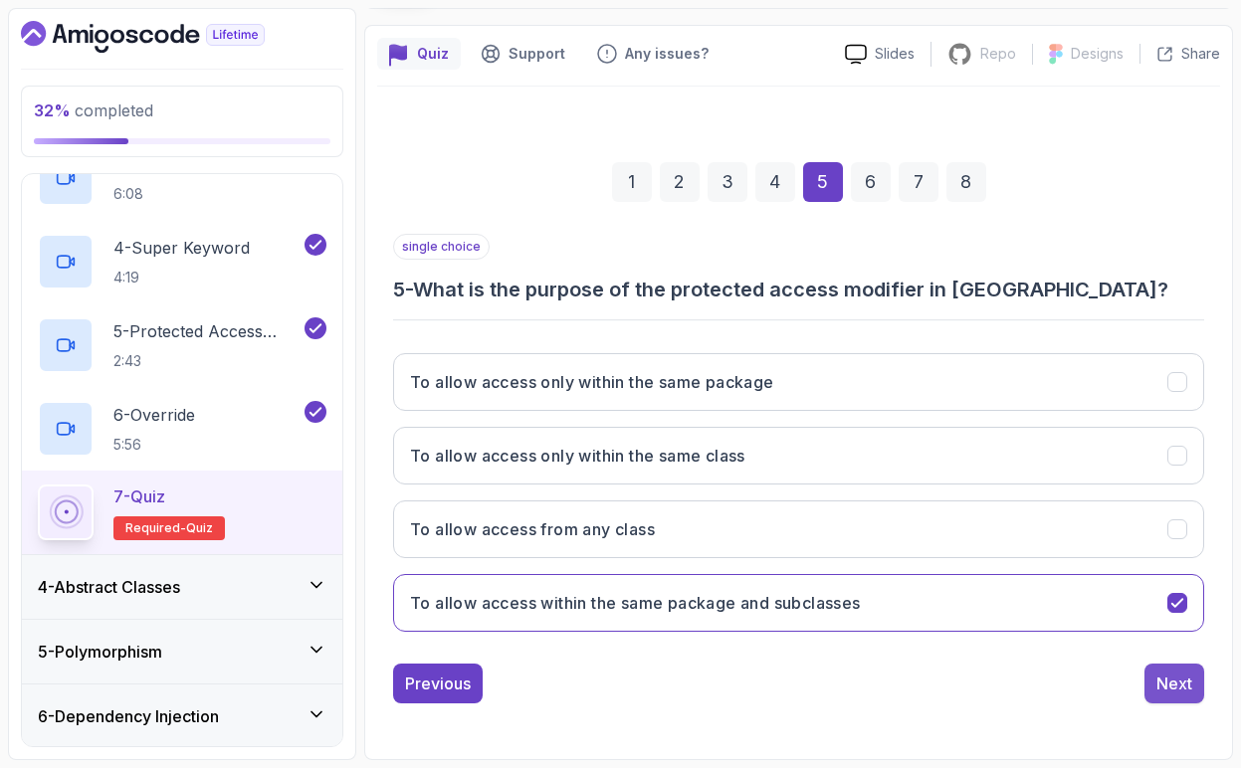
click at [1159, 687] on div "Next" at bounding box center [1174, 684] width 36 height 24
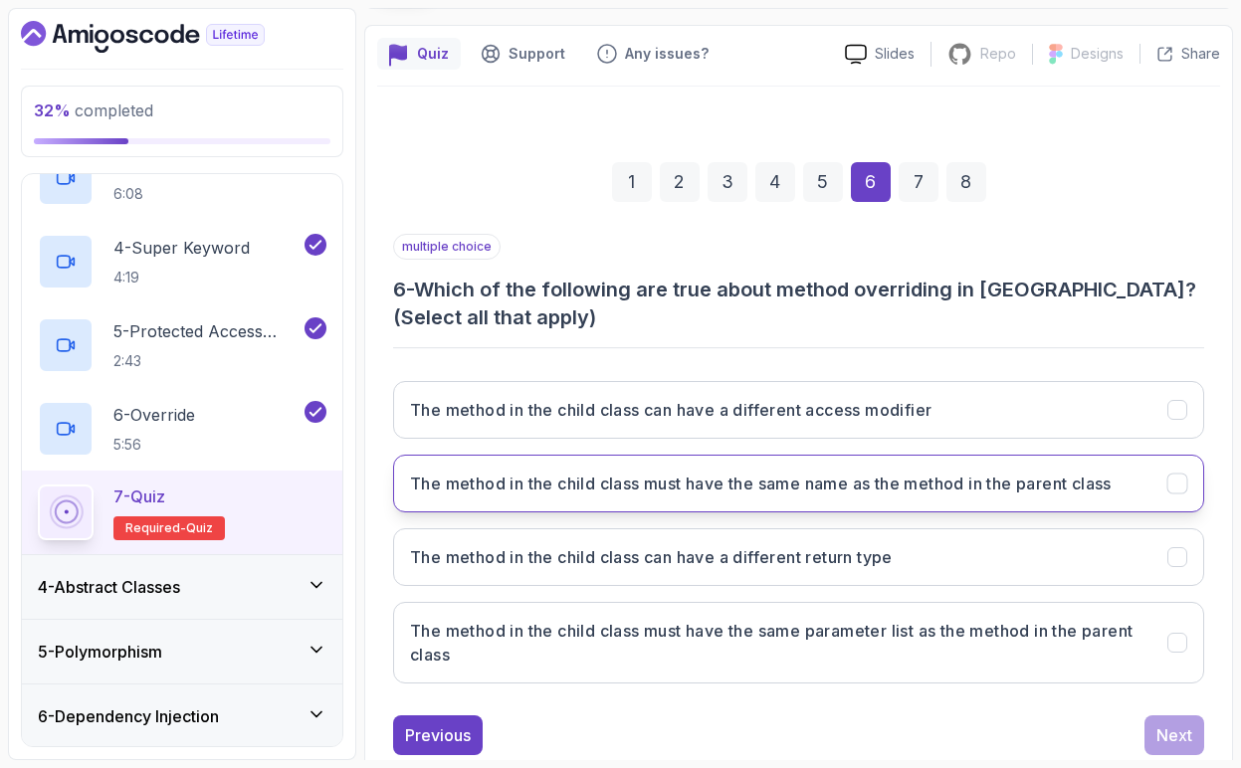
click at [808, 482] on h3 "The method in the child class must have the same name as the method in the pare…" at bounding box center [761, 484] width 702 height 24
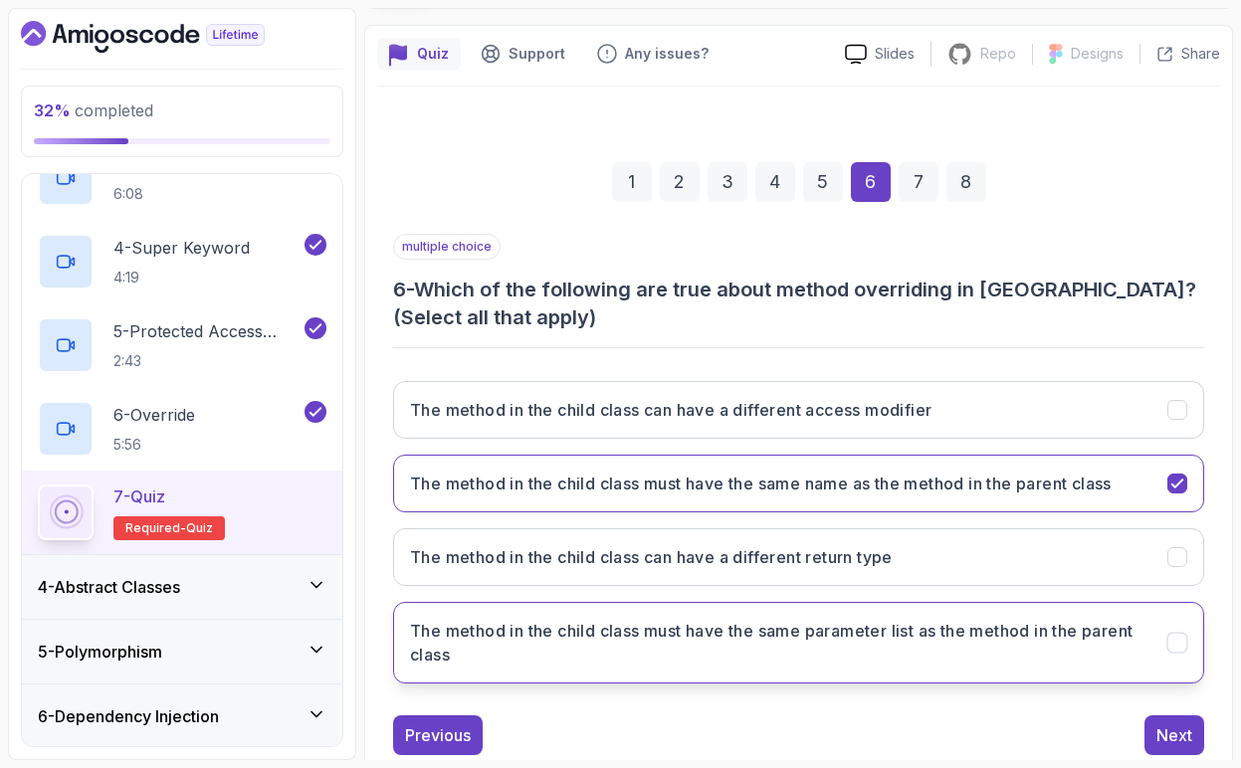
click at [776, 644] on h3 "The method in the child class must have the same parameter list as the method i…" at bounding box center [776, 643] width 733 height 48
click at [1196, 733] on button "Next" at bounding box center [1174, 735] width 60 height 40
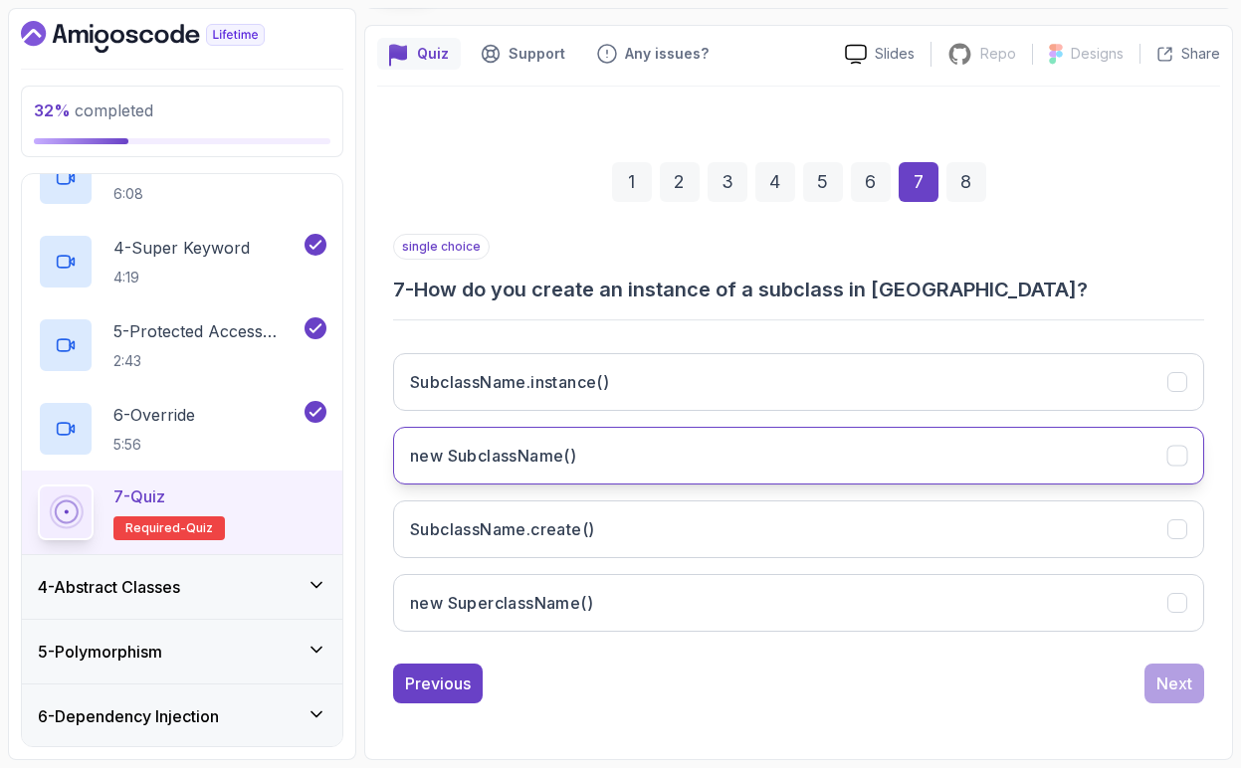
click at [529, 463] on h3 "new SubclassName()" at bounding box center [493, 456] width 166 height 24
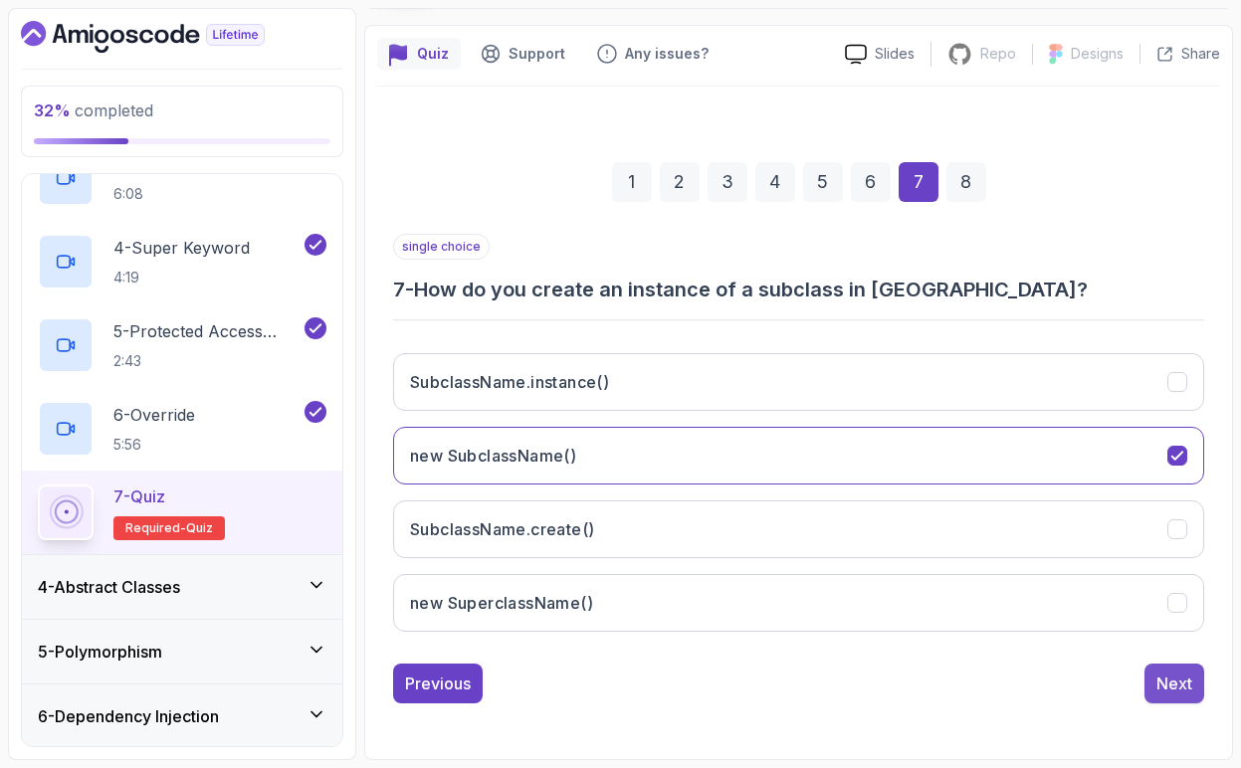
click at [1160, 683] on div "Next" at bounding box center [1174, 684] width 36 height 24
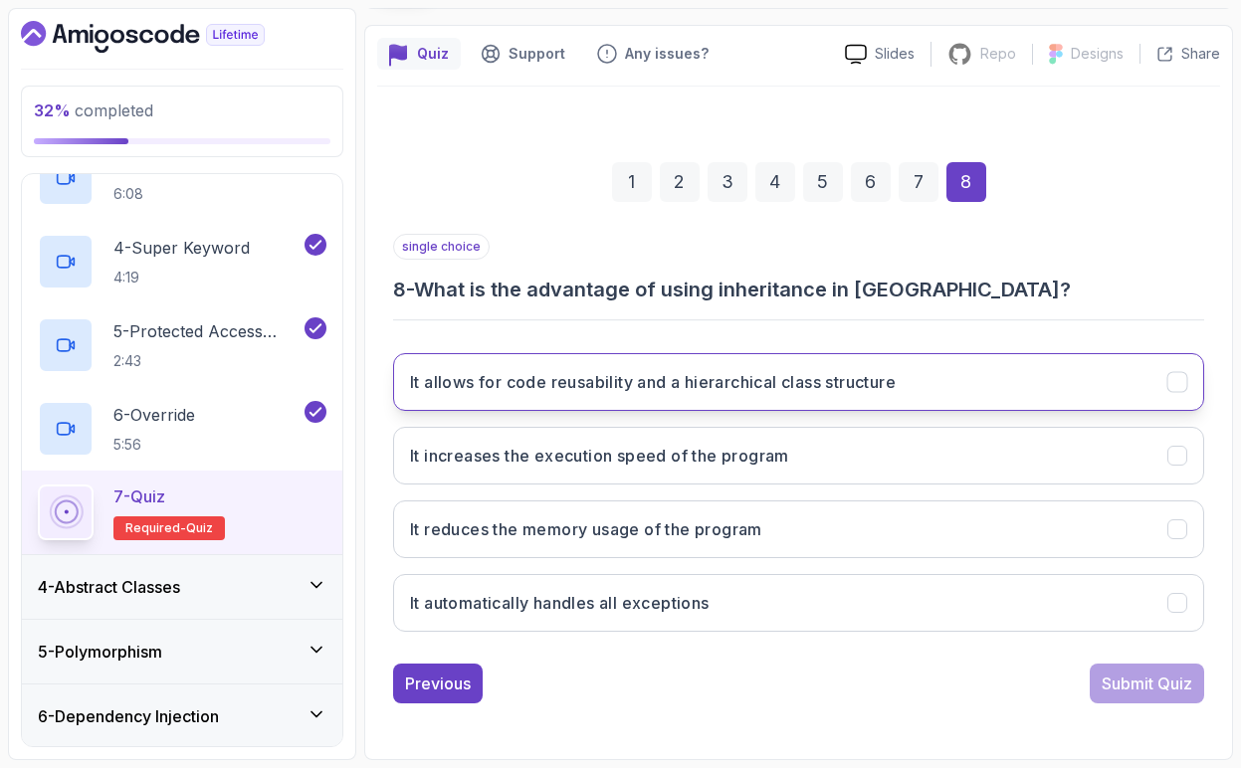
click at [801, 389] on h3 "It allows for code reusability and a hierarchical class structure" at bounding box center [653, 382] width 486 height 24
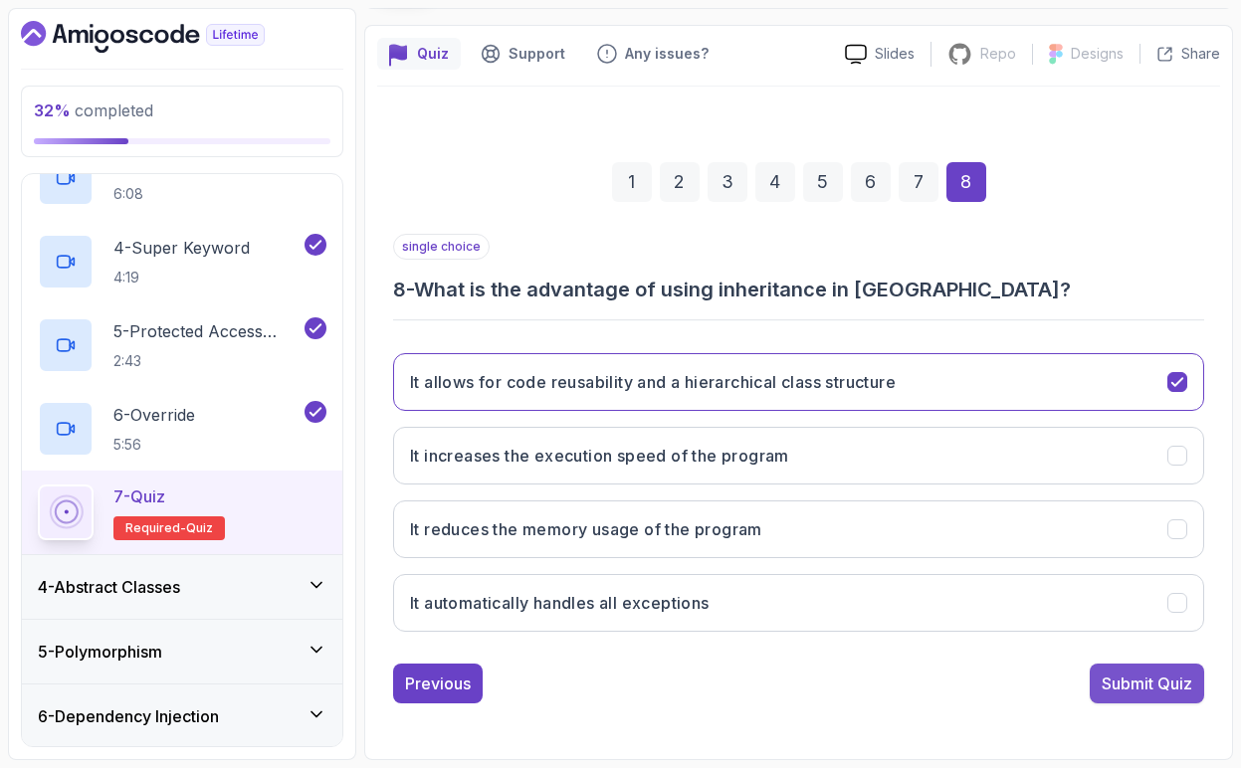
click at [1166, 687] on div "Submit Quiz" at bounding box center [1147, 684] width 91 height 24
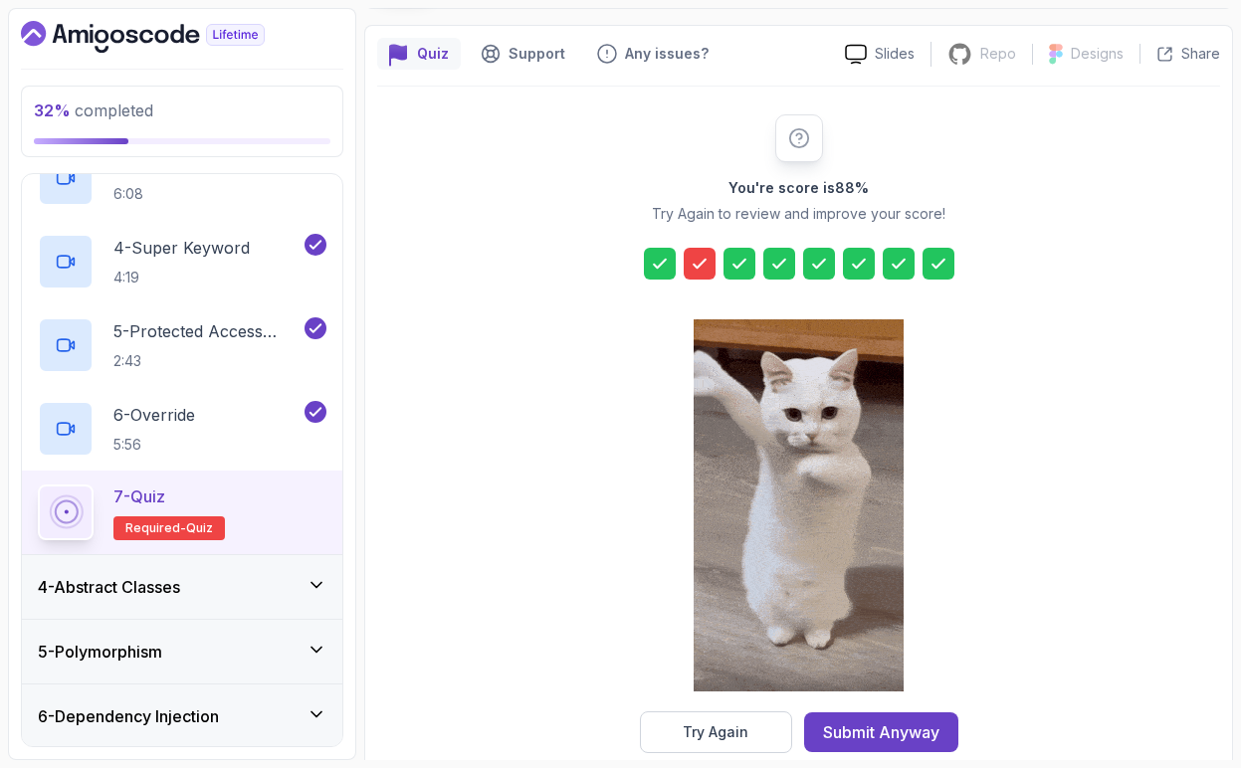
click at [691, 275] on div at bounding box center [700, 264] width 32 height 32
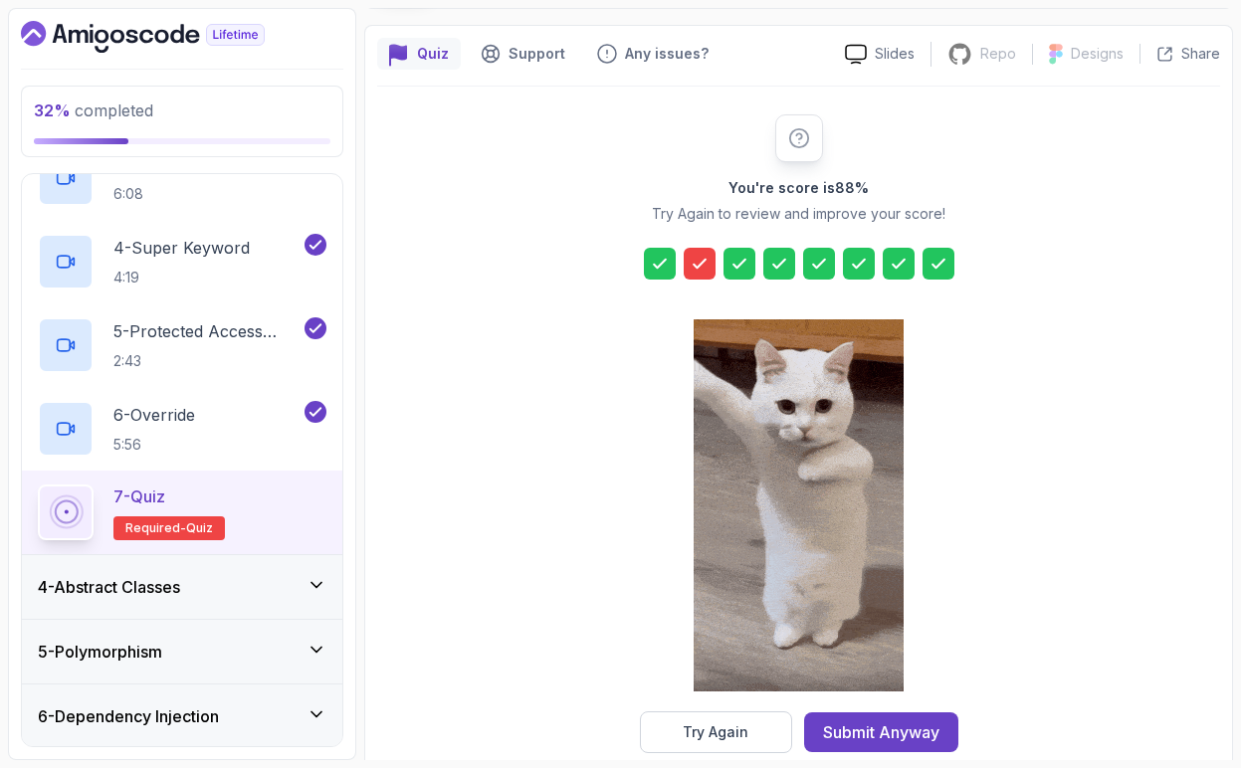
click at [701, 257] on icon at bounding box center [700, 264] width 20 height 20
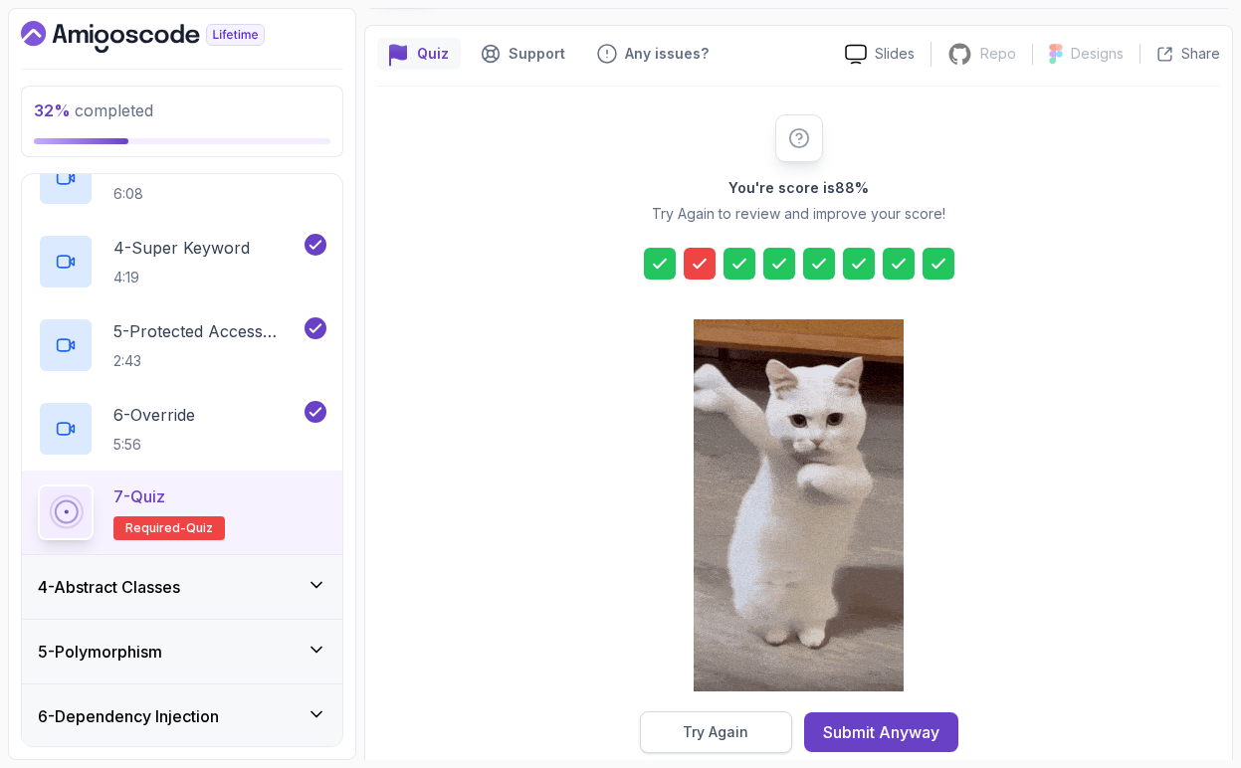
click at [721, 734] on div "Try Again" at bounding box center [716, 732] width 66 height 20
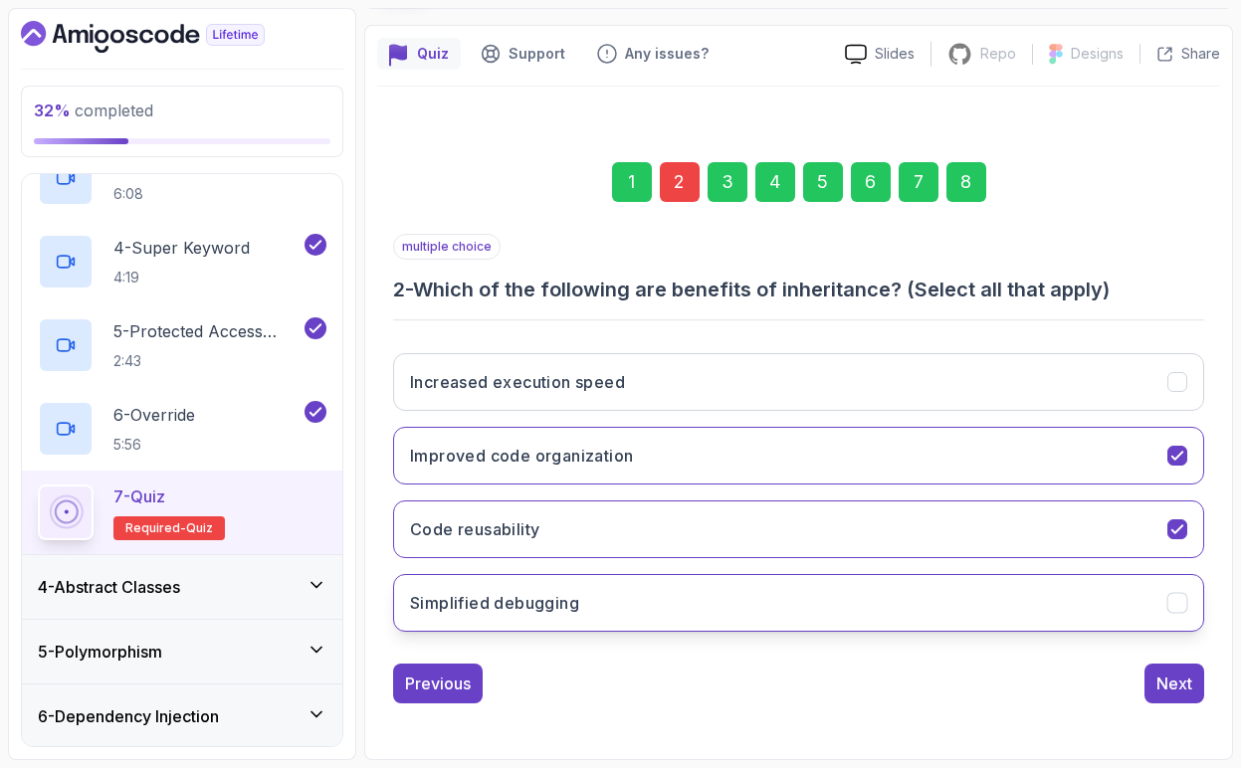
click at [547, 603] on h3 "Simplified debugging" at bounding box center [494, 603] width 169 height 24
click at [1185, 685] on div "Next" at bounding box center [1174, 684] width 36 height 24
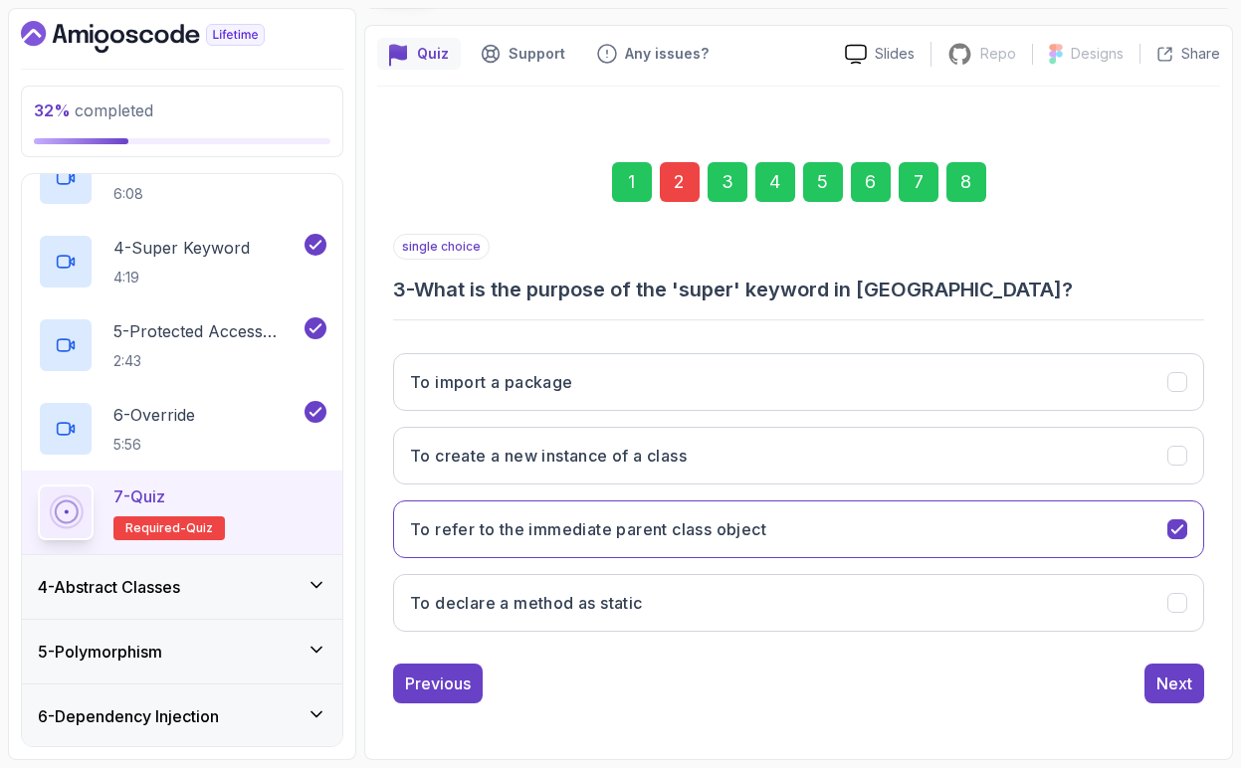
click at [971, 186] on div "8" at bounding box center [966, 182] width 40 height 40
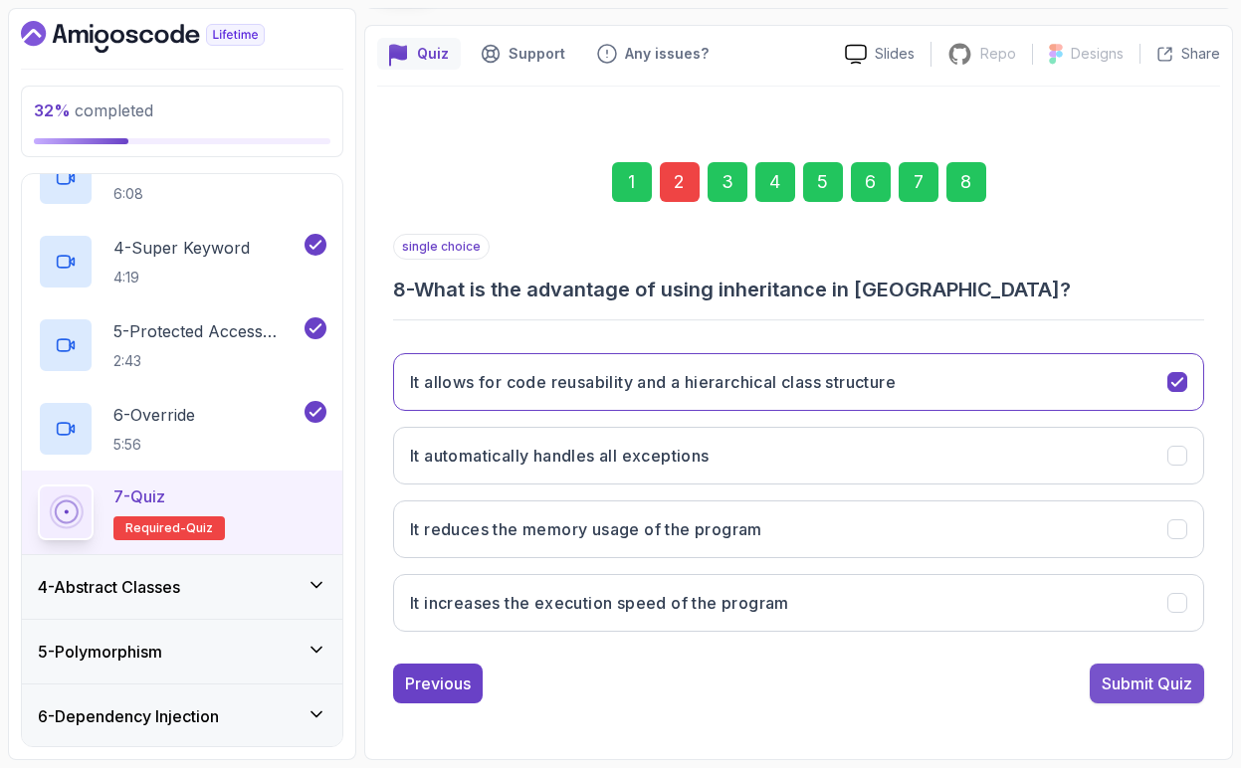
click at [1156, 686] on div "Submit Quiz" at bounding box center [1147, 684] width 91 height 24
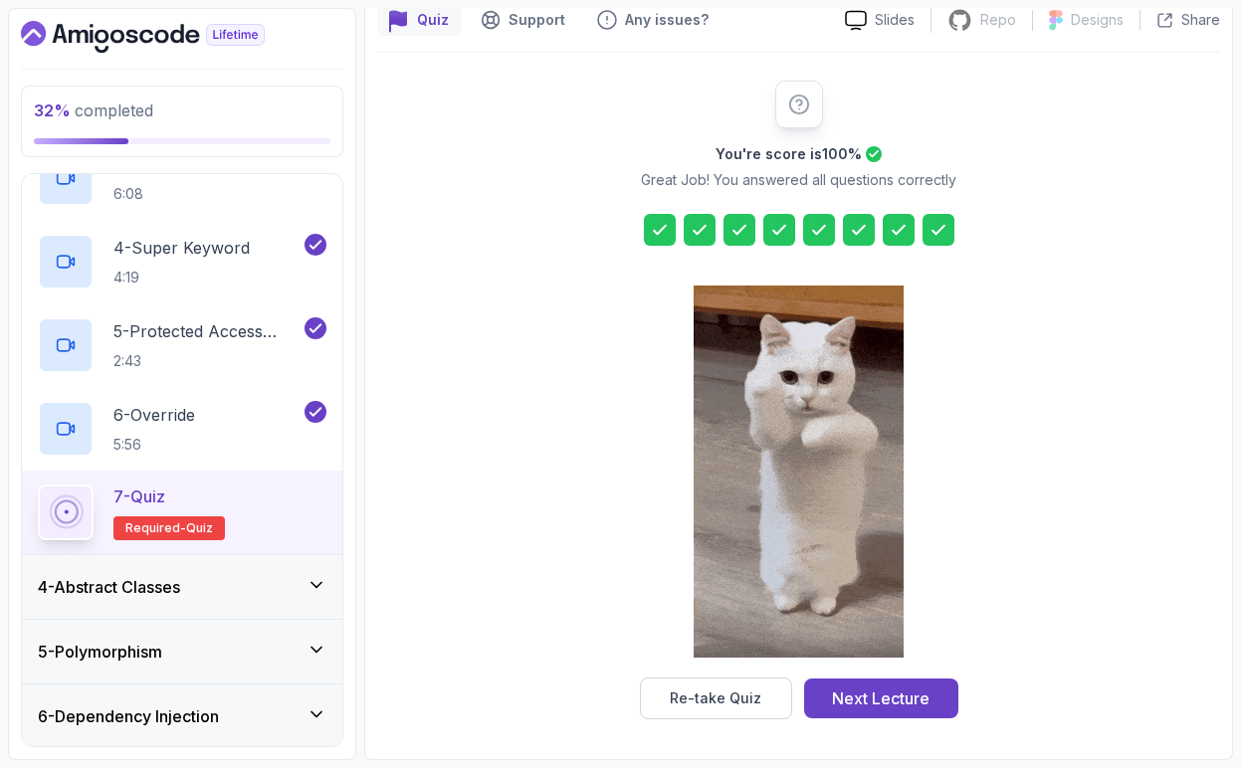
scroll to position [0, 0]
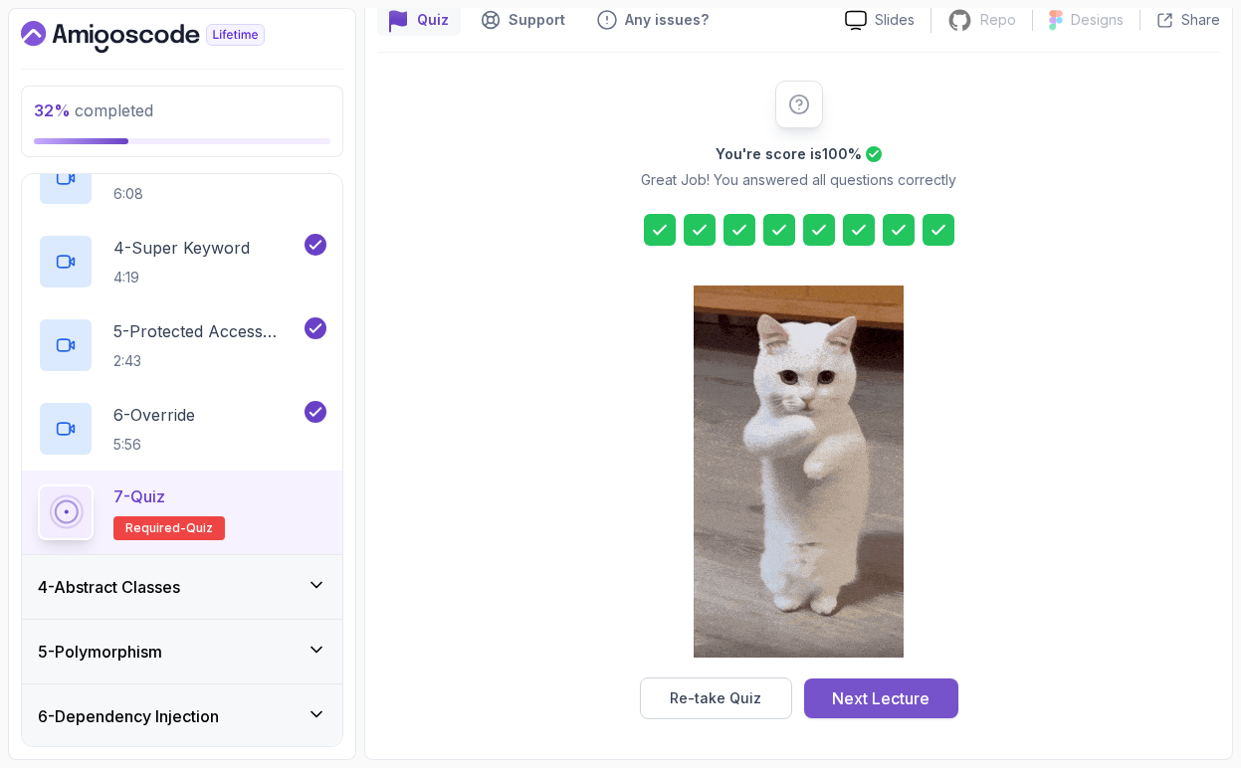
click at [901, 709] on div "Next Lecture" at bounding box center [881, 699] width 98 height 24
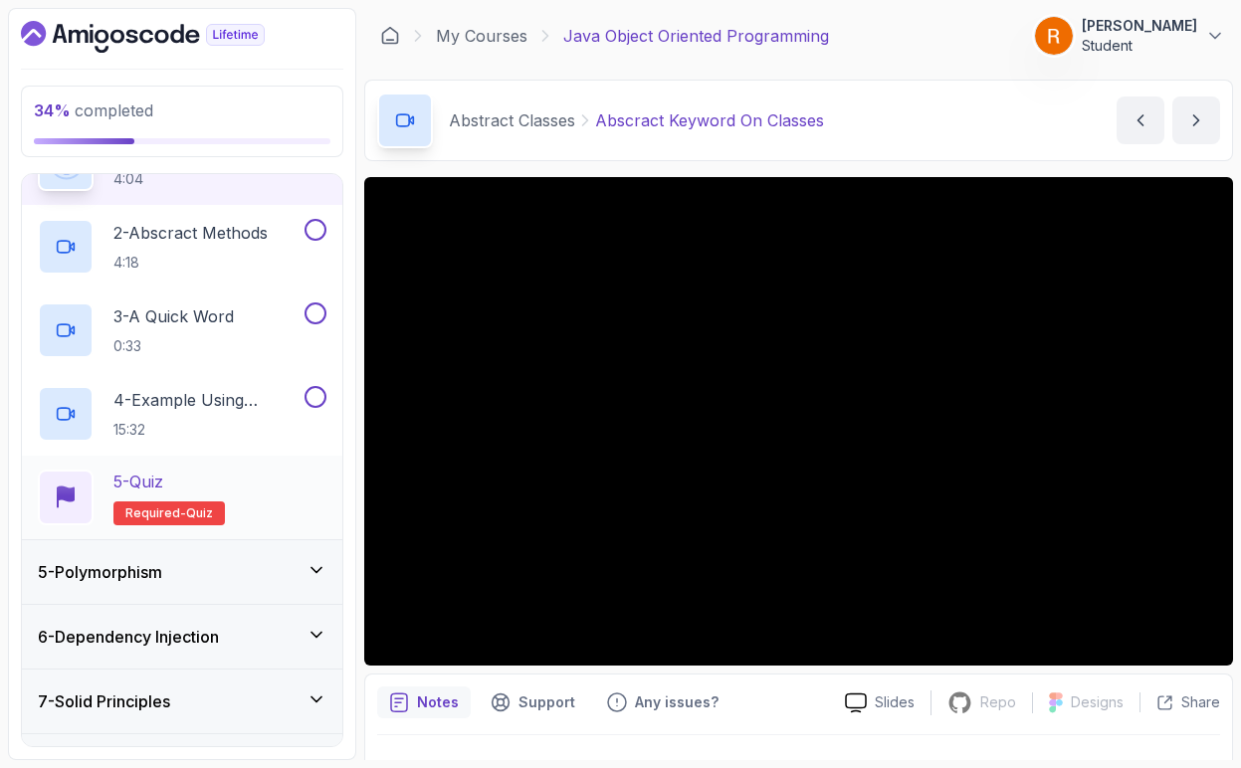
scroll to position [317, 0]
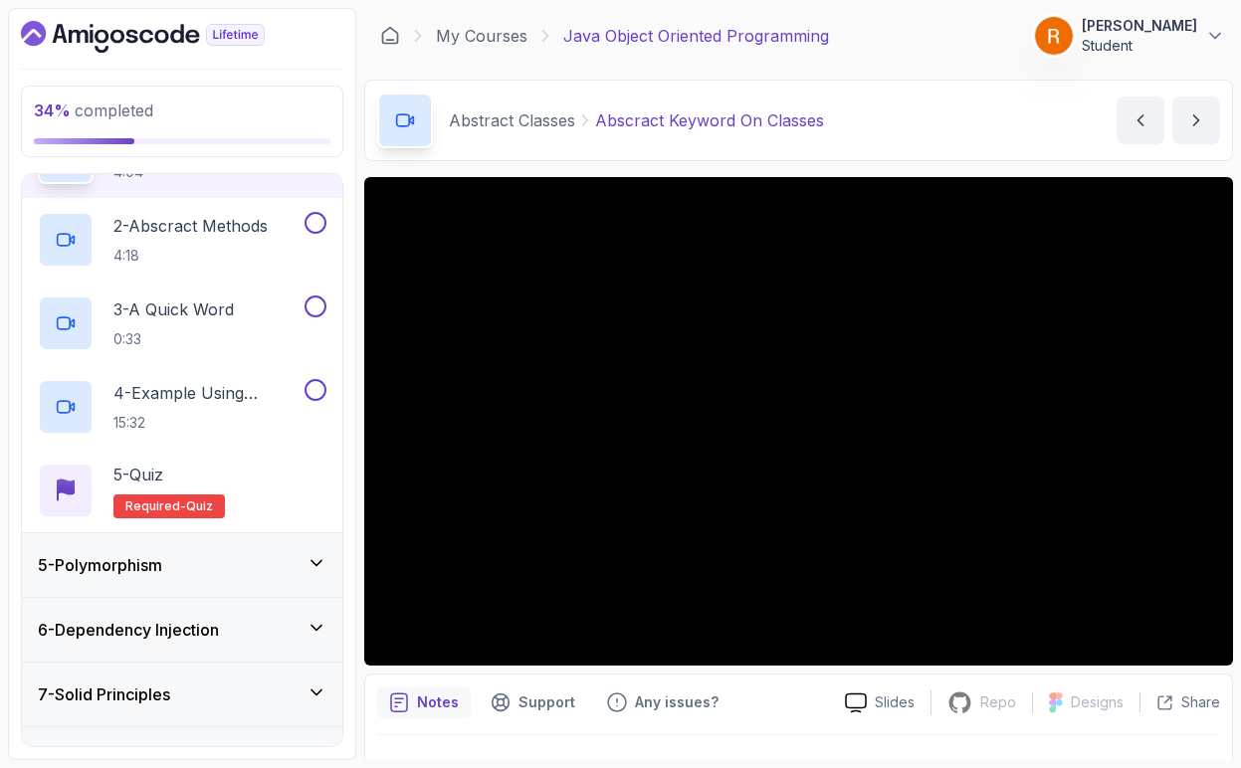
click at [319, 560] on icon at bounding box center [316, 563] width 20 height 20
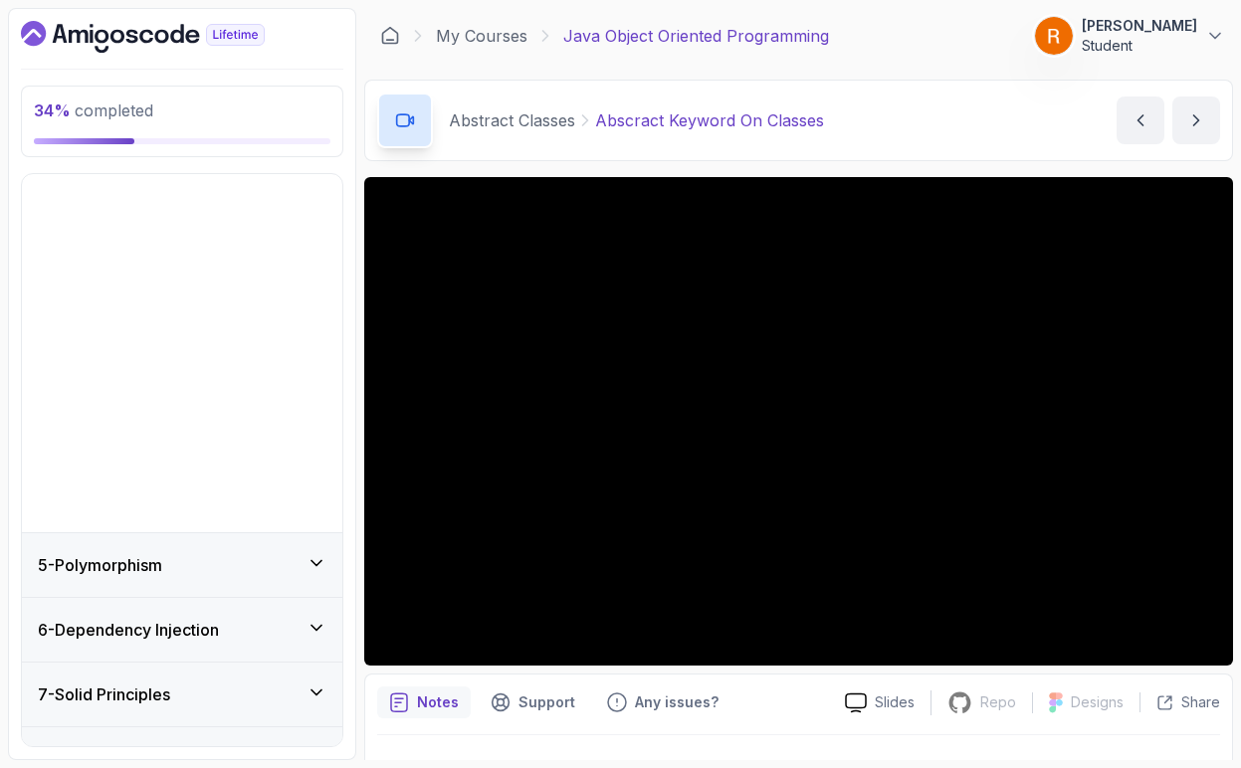
scroll to position [0, 0]
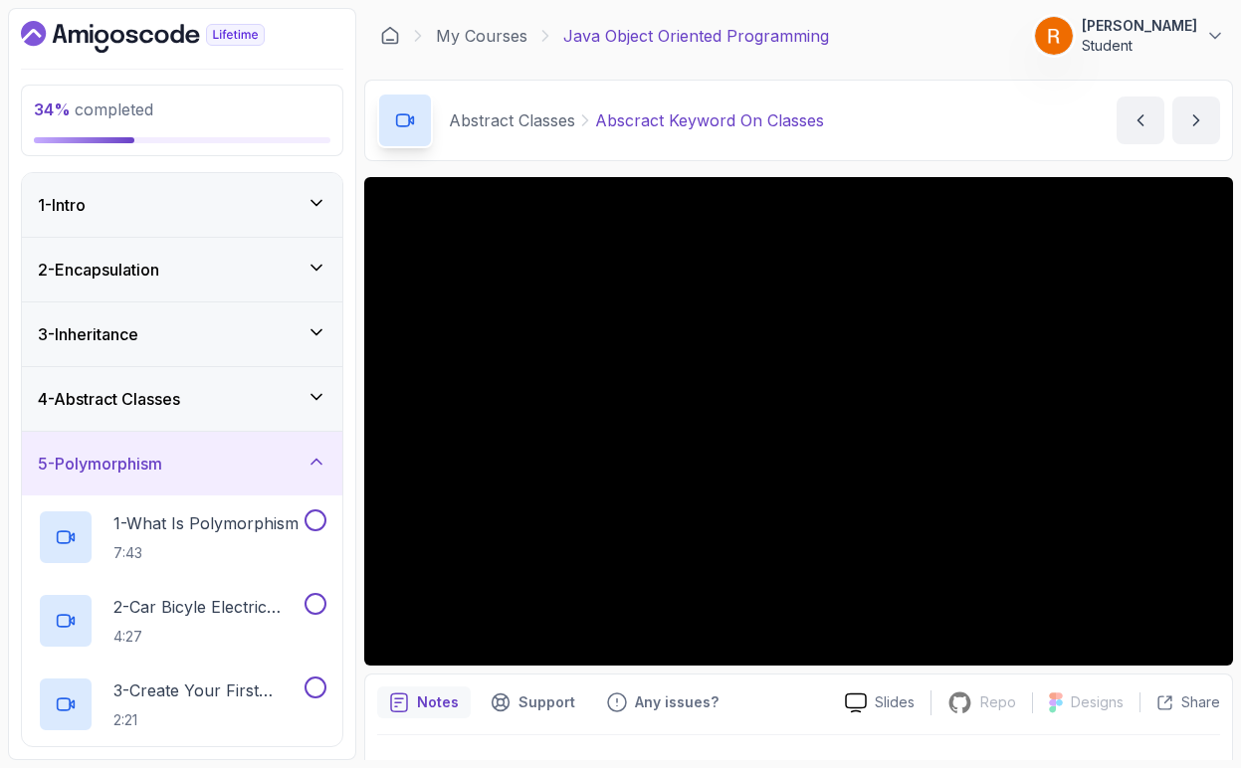
click at [317, 466] on icon at bounding box center [316, 462] width 20 height 20
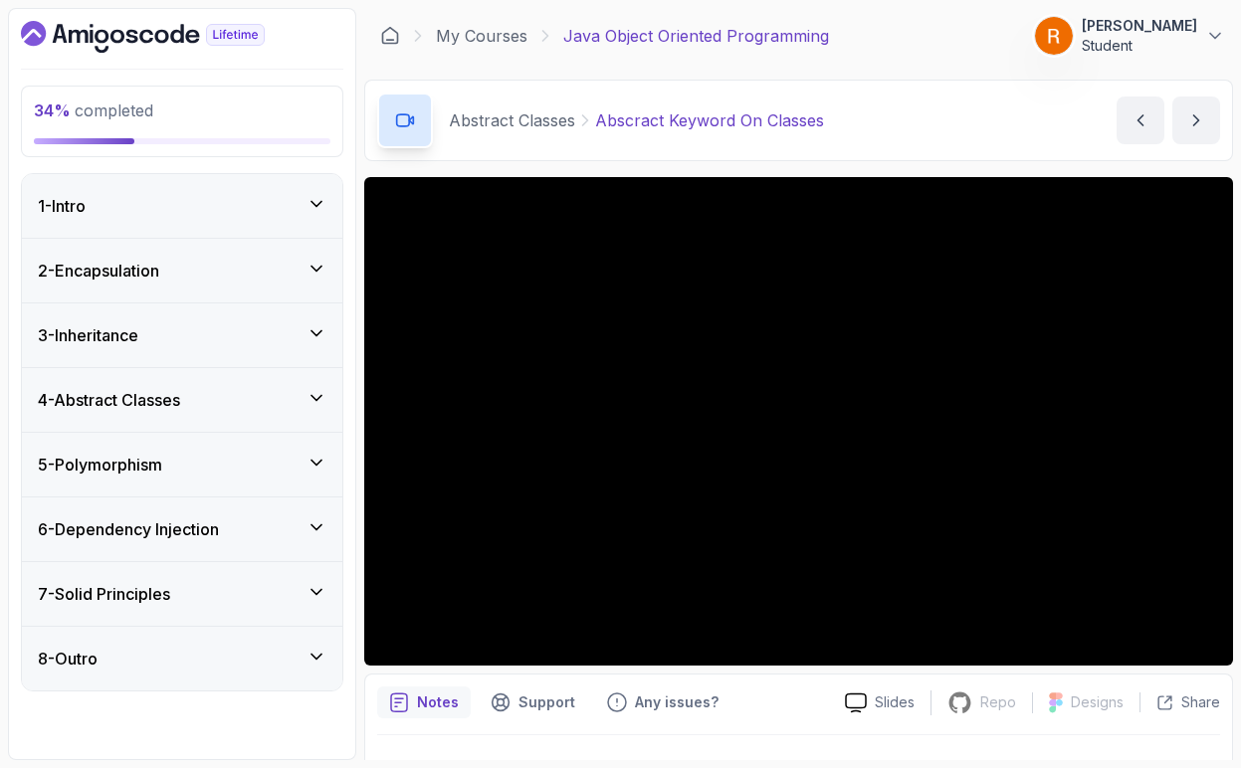
click at [315, 401] on icon at bounding box center [316, 398] width 20 height 20
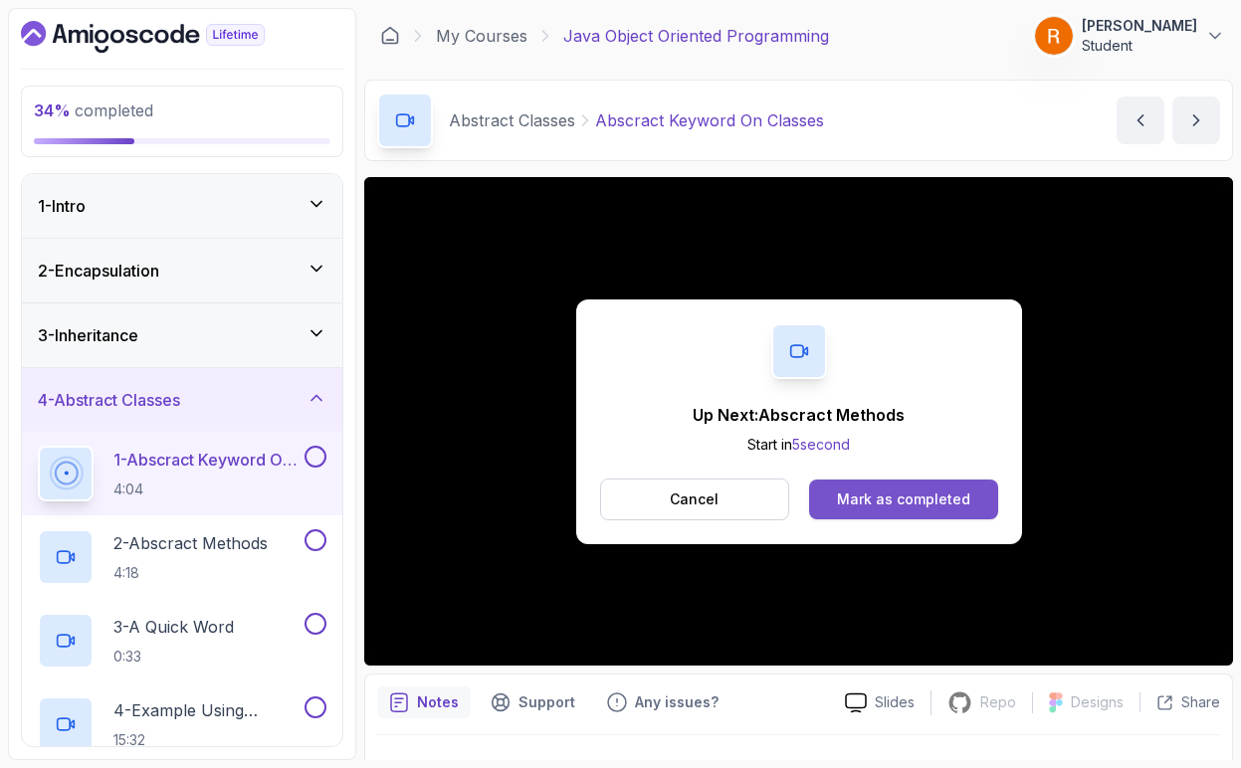
click at [840, 505] on div "Mark as completed" at bounding box center [903, 500] width 133 height 20
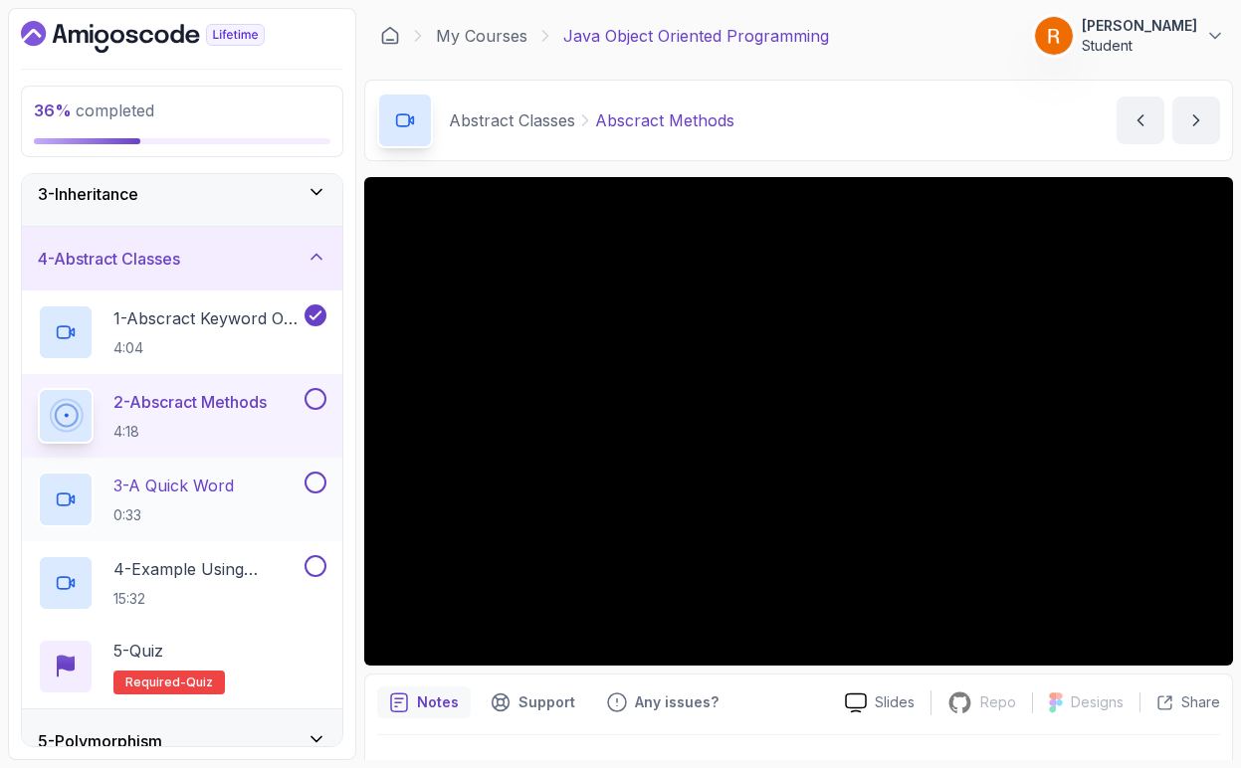
scroll to position [143, 0]
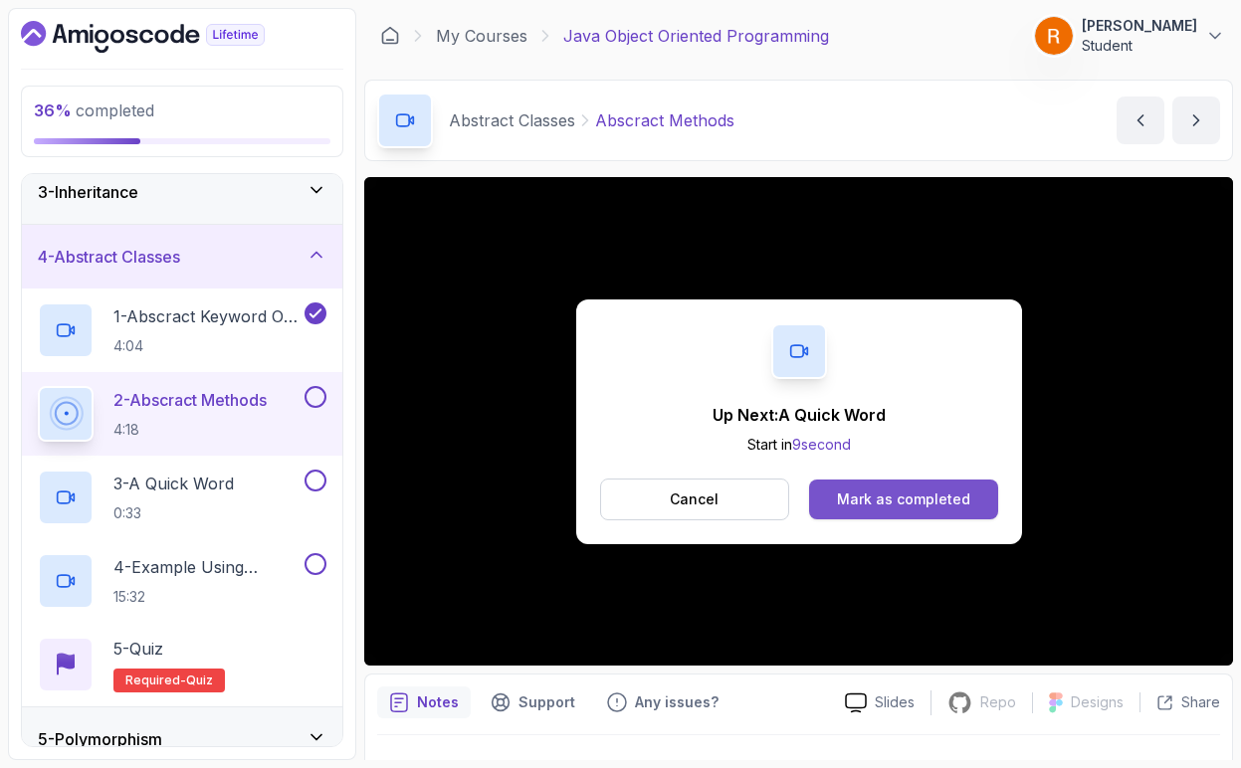
click at [869, 500] on div "Mark as completed" at bounding box center [903, 500] width 133 height 20
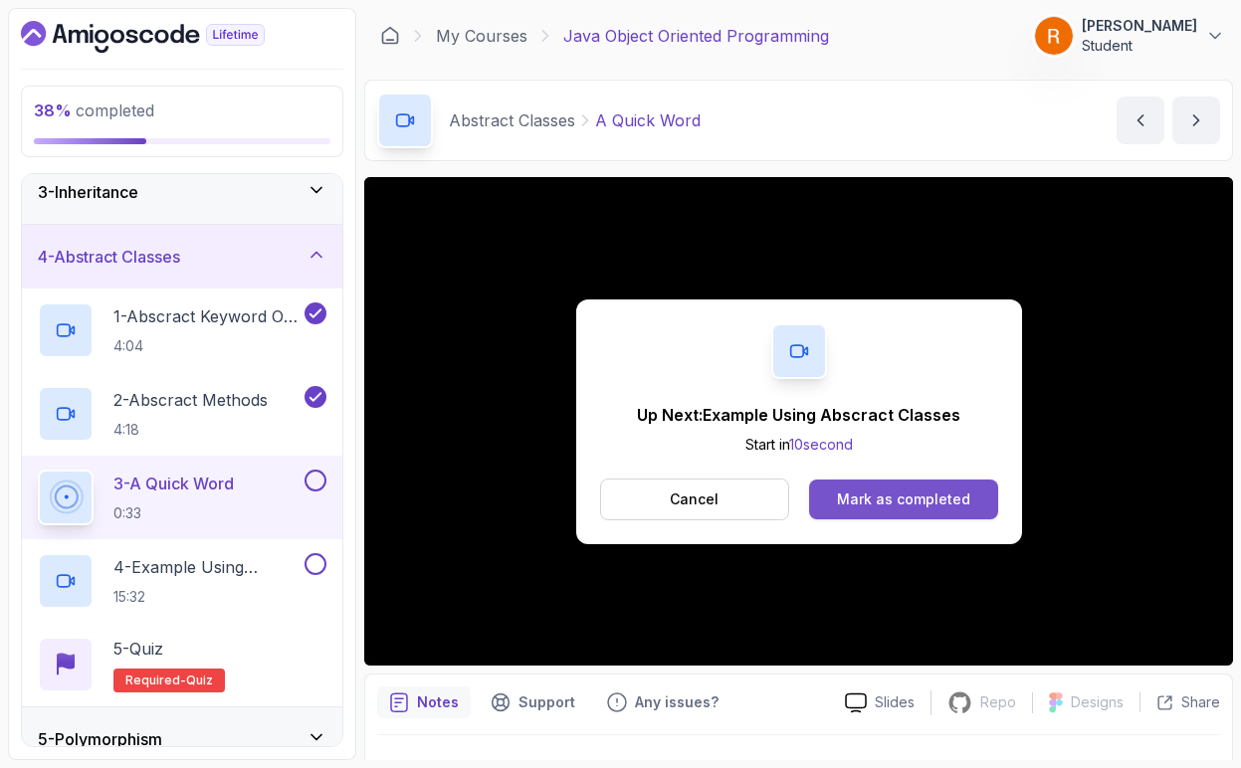
click at [938, 502] on div "Mark as completed" at bounding box center [903, 500] width 133 height 20
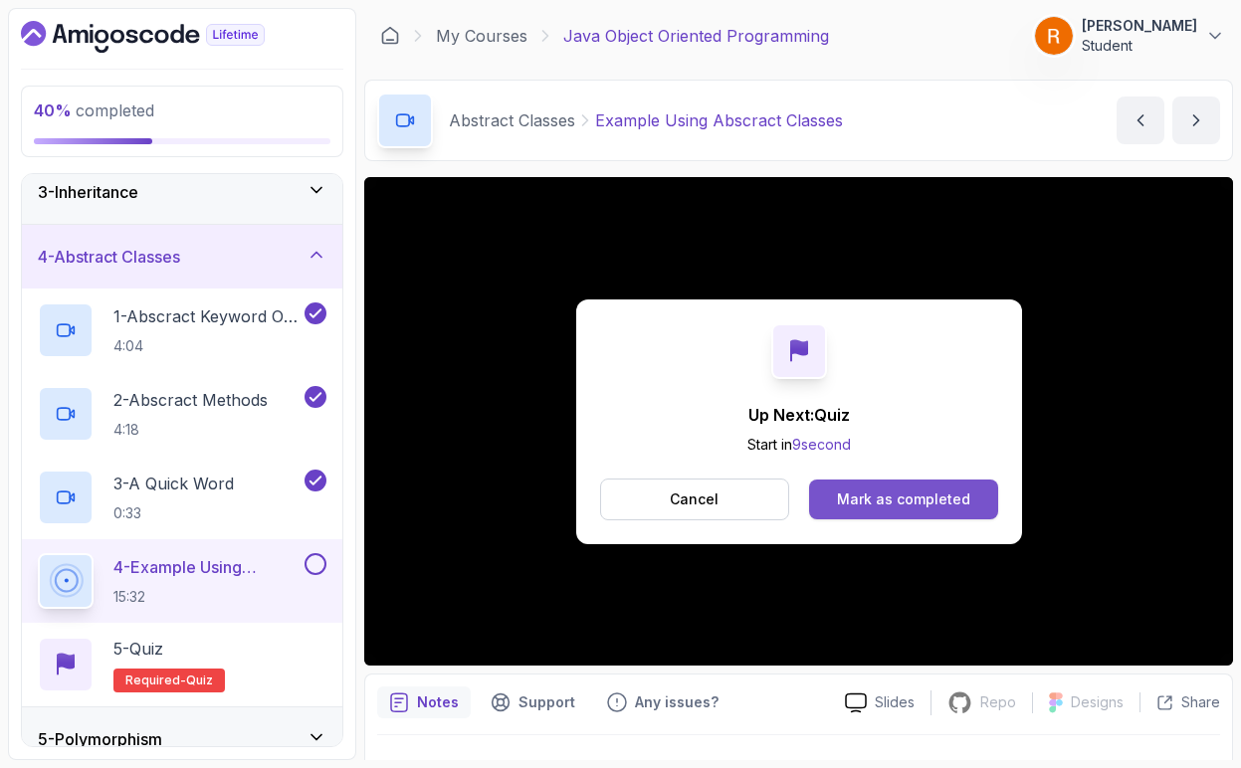
click at [912, 510] on button "Mark as completed" at bounding box center [903, 500] width 188 height 40
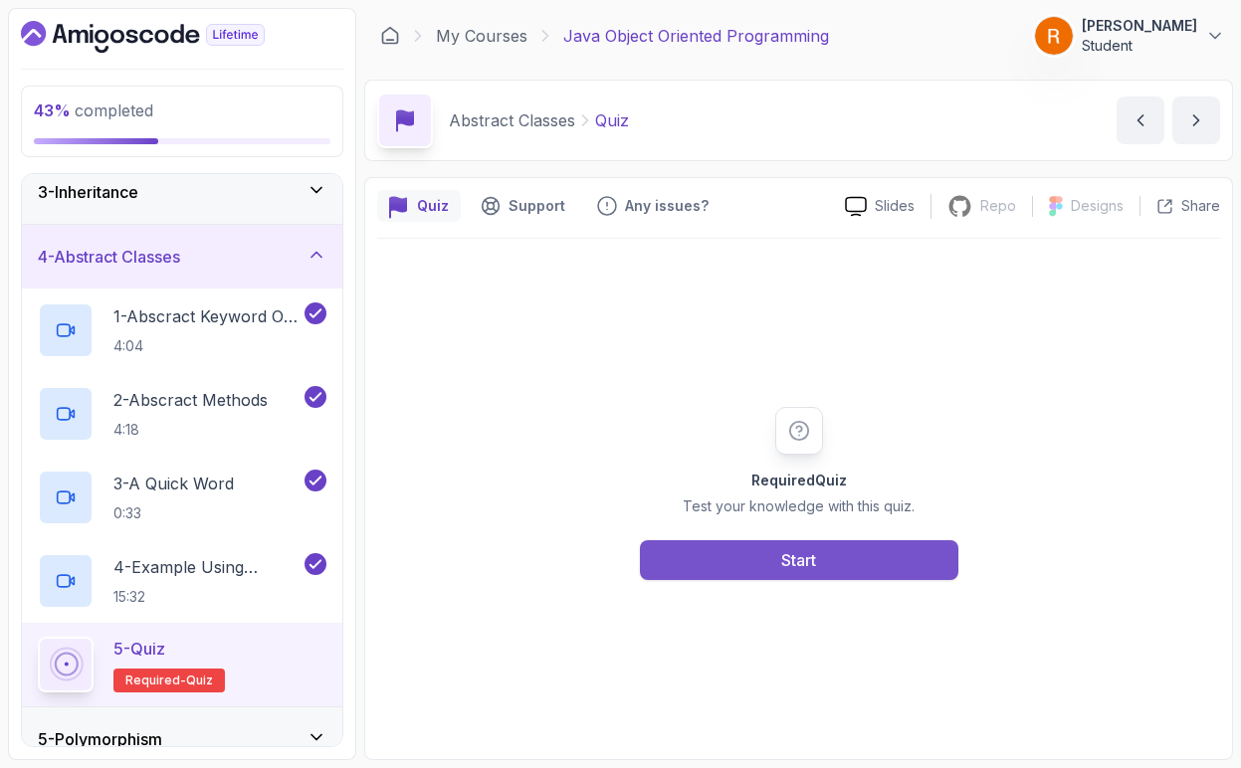
click at [885, 561] on button "Start" at bounding box center [799, 560] width 318 height 40
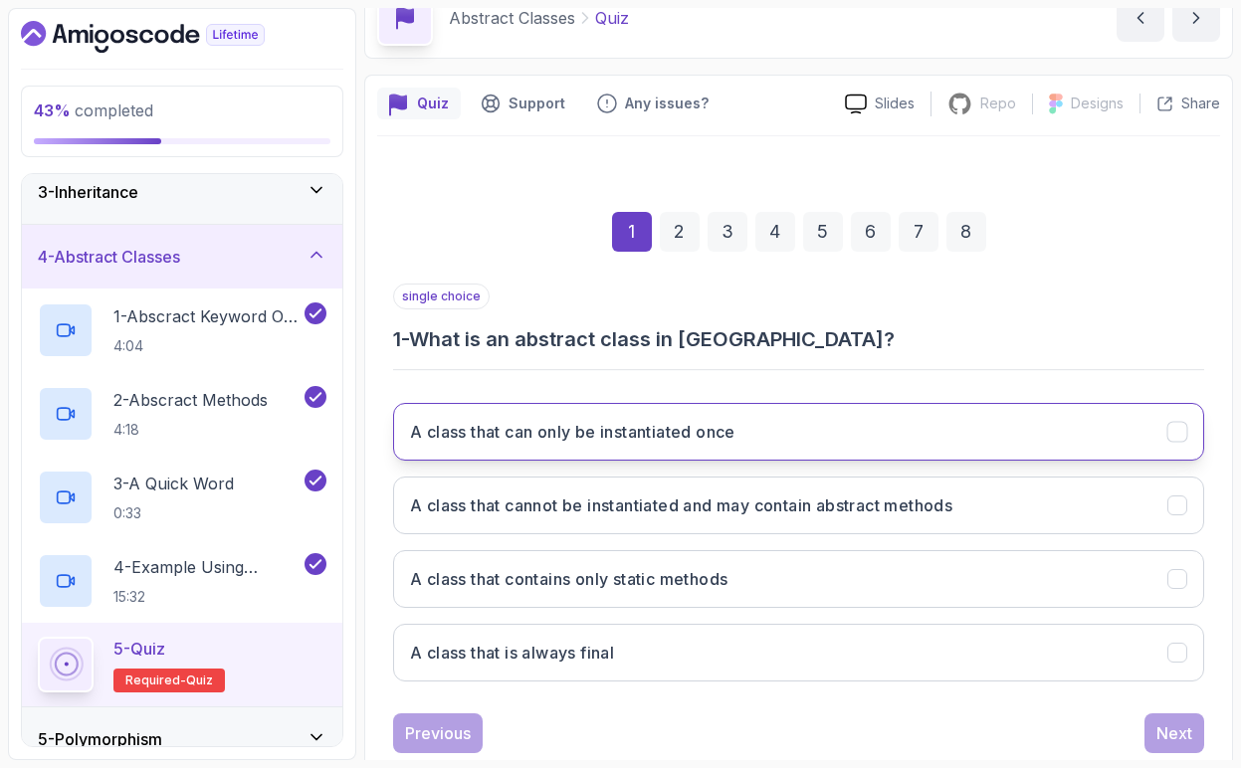
scroll to position [103, 0]
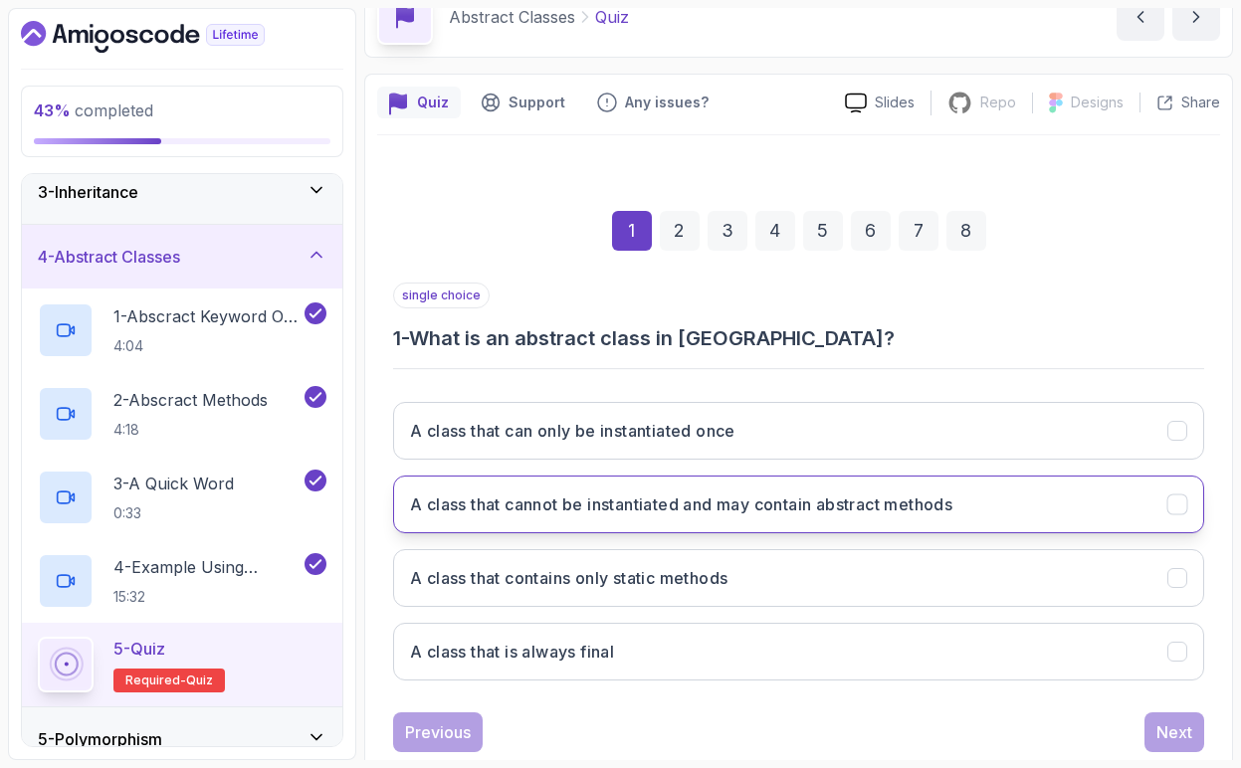
click at [651, 528] on button "A class that cannot be instantiated and may contain abstract methods" at bounding box center [798, 505] width 811 height 58
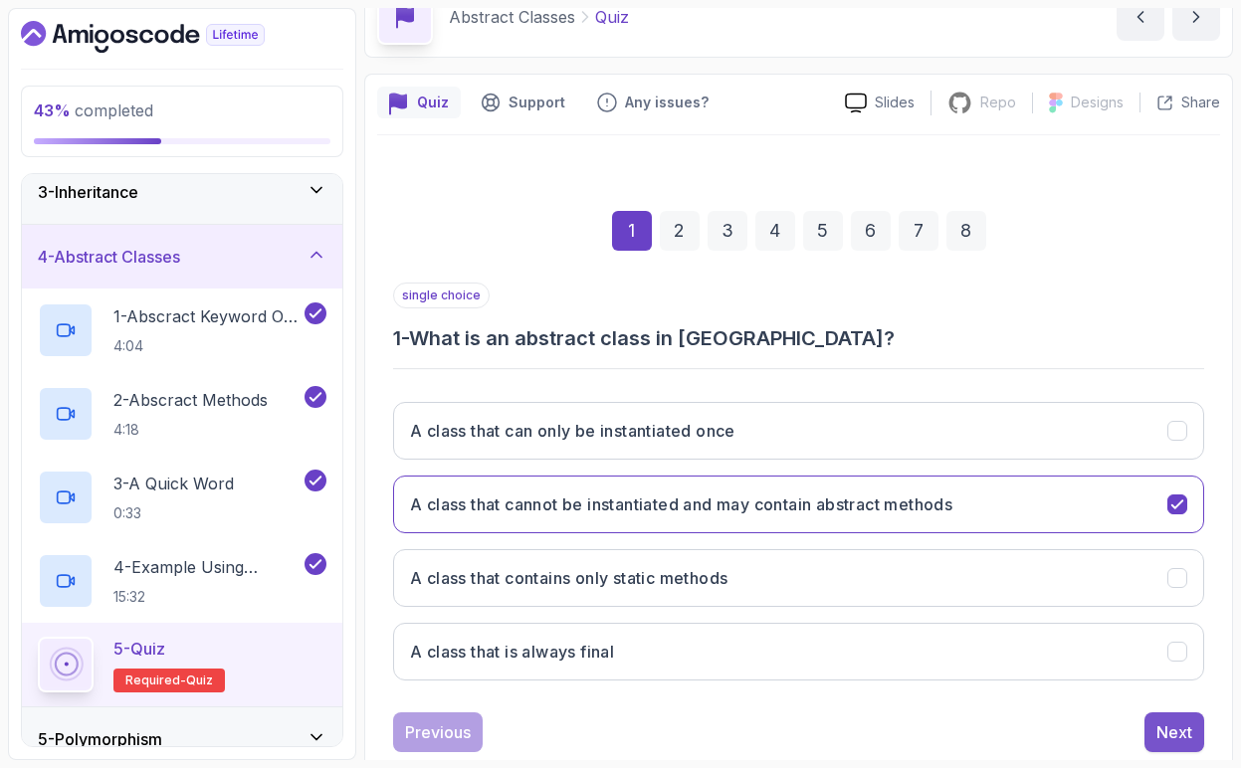
click at [1159, 735] on div "Next" at bounding box center [1174, 732] width 36 height 24
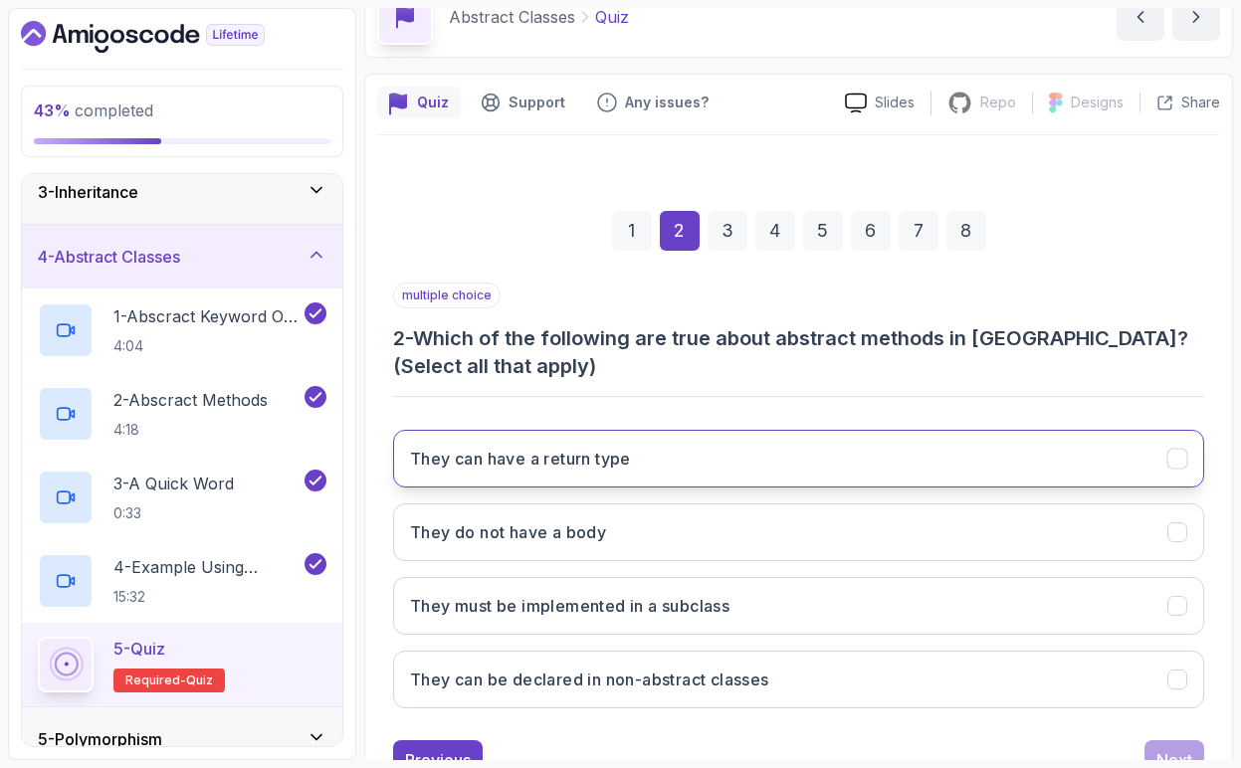
scroll to position [133, 0]
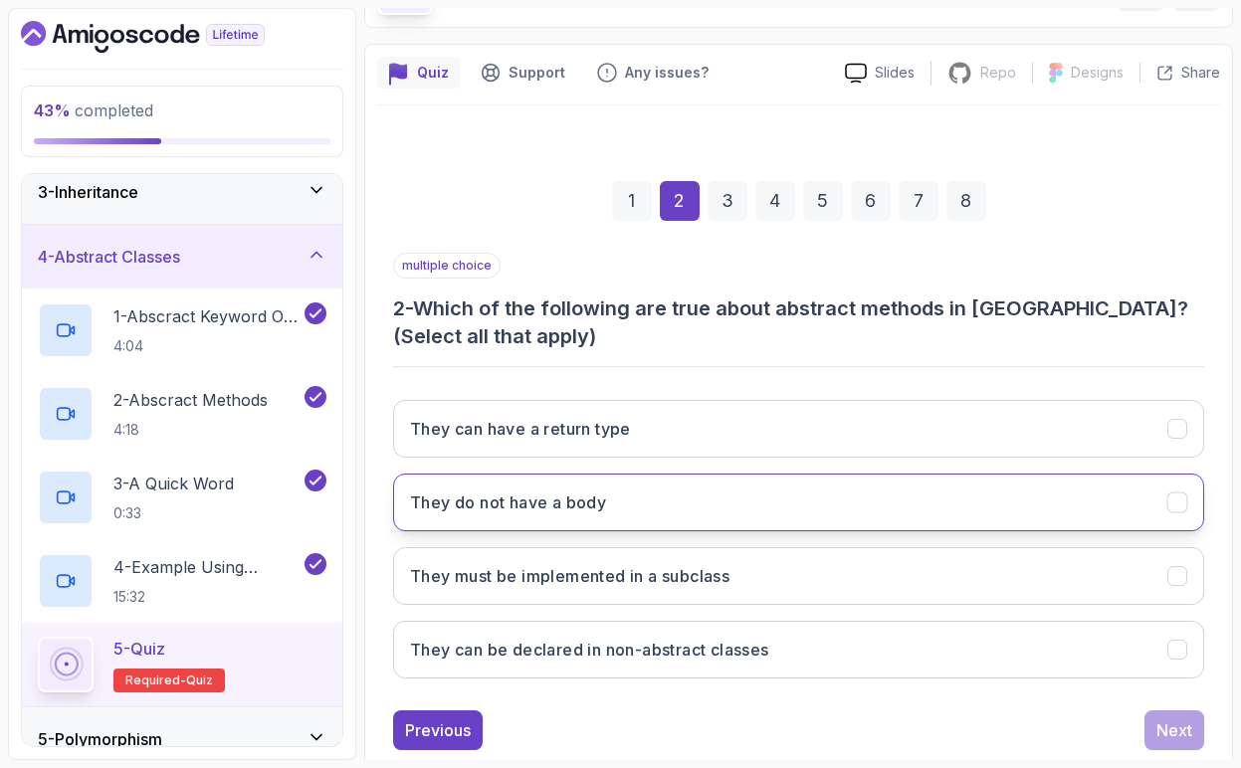
click at [628, 509] on button "They do not have a body" at bounding box center [798, 503] width 811 height 58
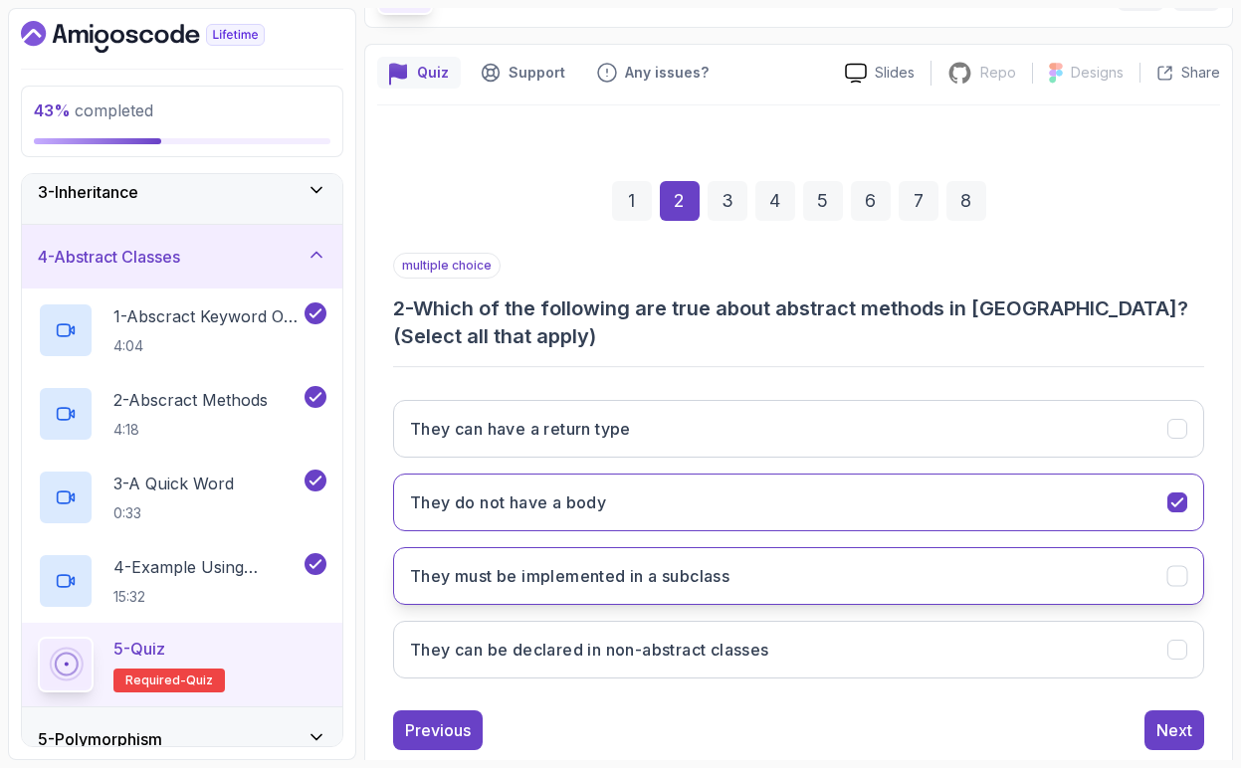
click at [719, 579] on h3 "They must be implemented in a subclass" at bounding box center [569, 576] width 319 height 24
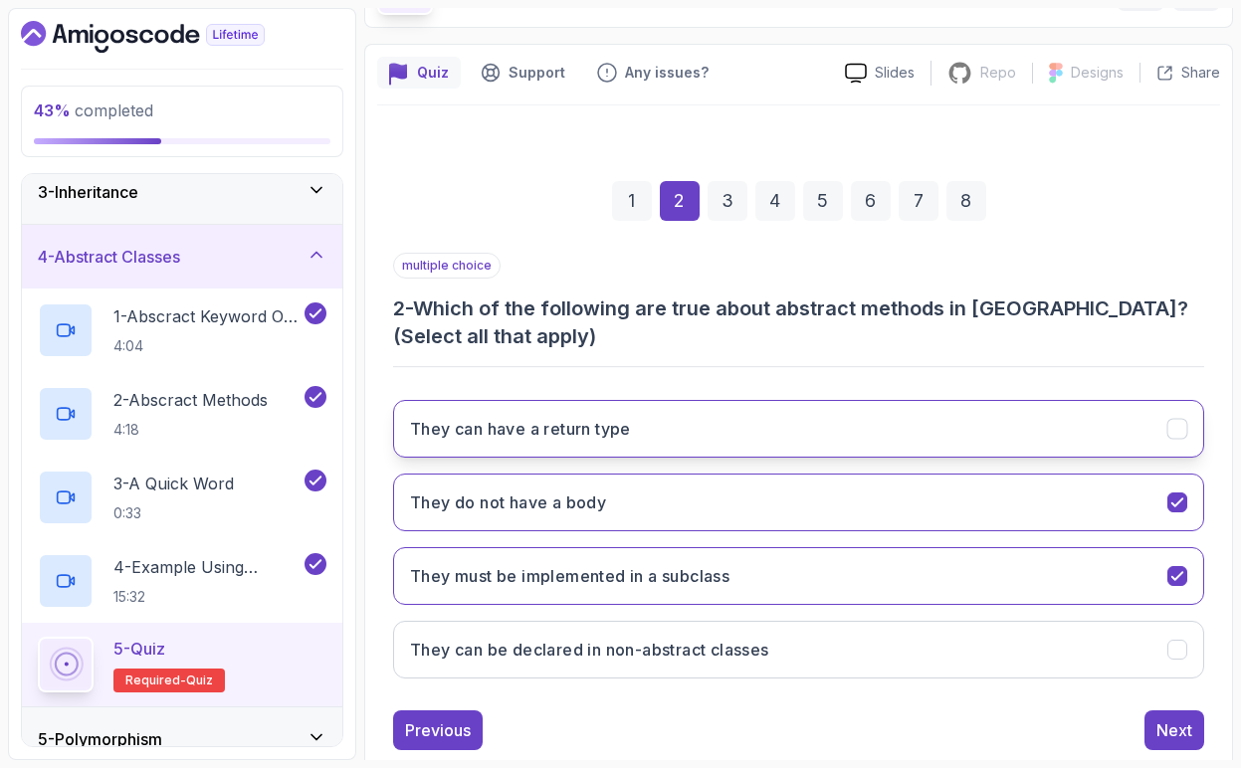
click at [595, 435] on h3 "They can have a return type" at bounding box center [520, 429] width 221 height 24
click at [1154, 726] on button "Next" at bounding box center [1174, 730] width 60 height 40
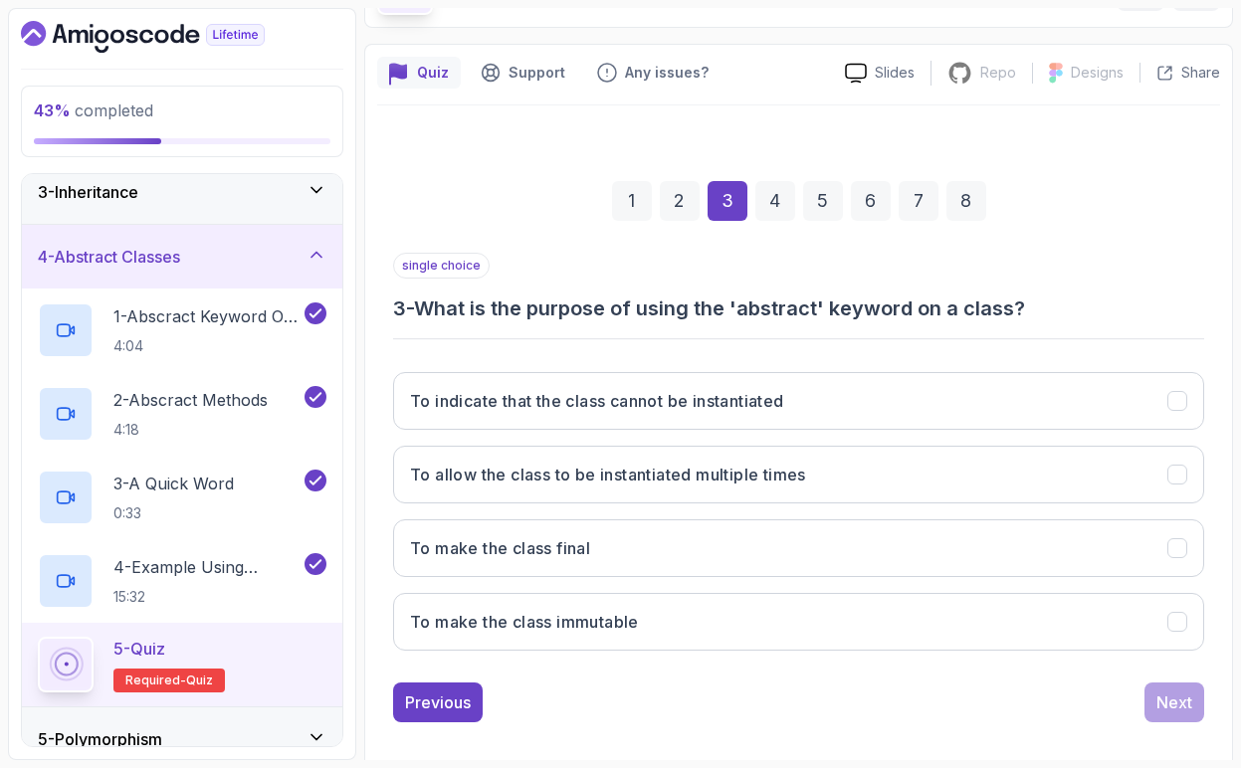
click at [786, 311] on h3 "3 - What is the purpose of using the 'abstract' keyword on a class?" at bounding box center [798, 309] width 811 height 28
click at [876, 321] on h3 "3 - What is the purpose of using the 'abstract' keyword on a class?" at bounding box center [798, 309] width 811 height 28
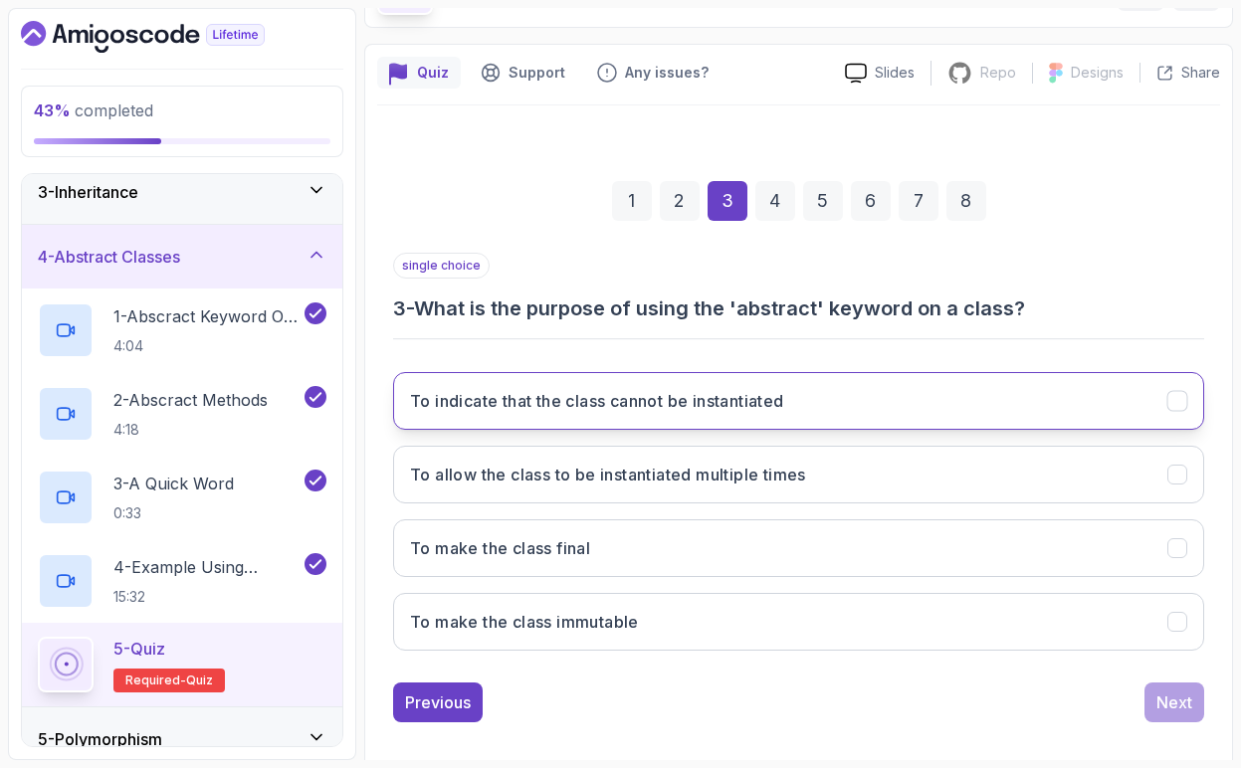
click at [658, 410] on h3 "To indicate that the class cannot be instantiated" at bounding box center [597, 401] width 374 height 24
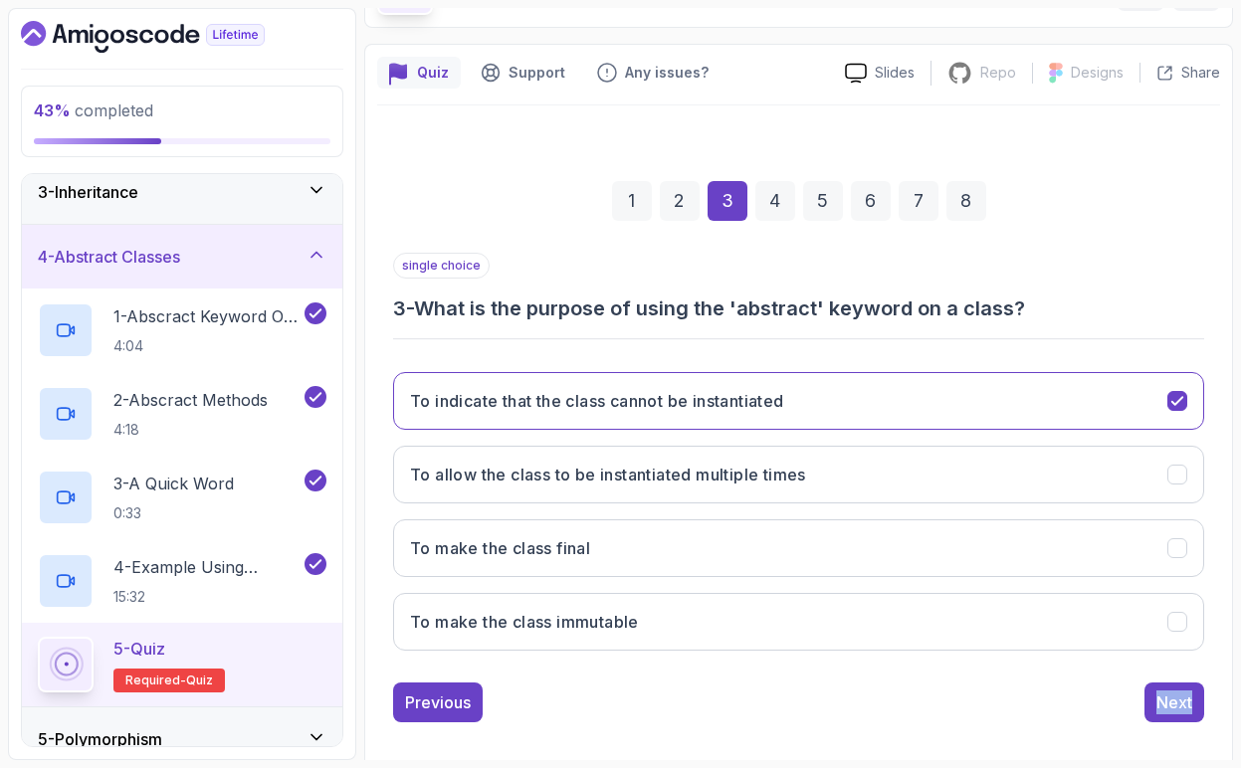
drag, startPoint x: 1169, startPoint y: 710, endPoint x: 905, endPoint y: 715, distance: 264.8
click at [905, 715] on div "Previous Next" at bounding box center [798, 703] width 811 height 40
click at [1142, 718] on div "Previous Next" at bounding box center [798, 703] width 811 height 40
click at [1231, 715] on div "Quiz Support Any issues? Slides Repo Repository not available Designs Design no…" at bounding box center [798, 411] width 869 height 735
click at [1163, 714] on button "Next" at bounding box center [1174, 703] width 60 height 40
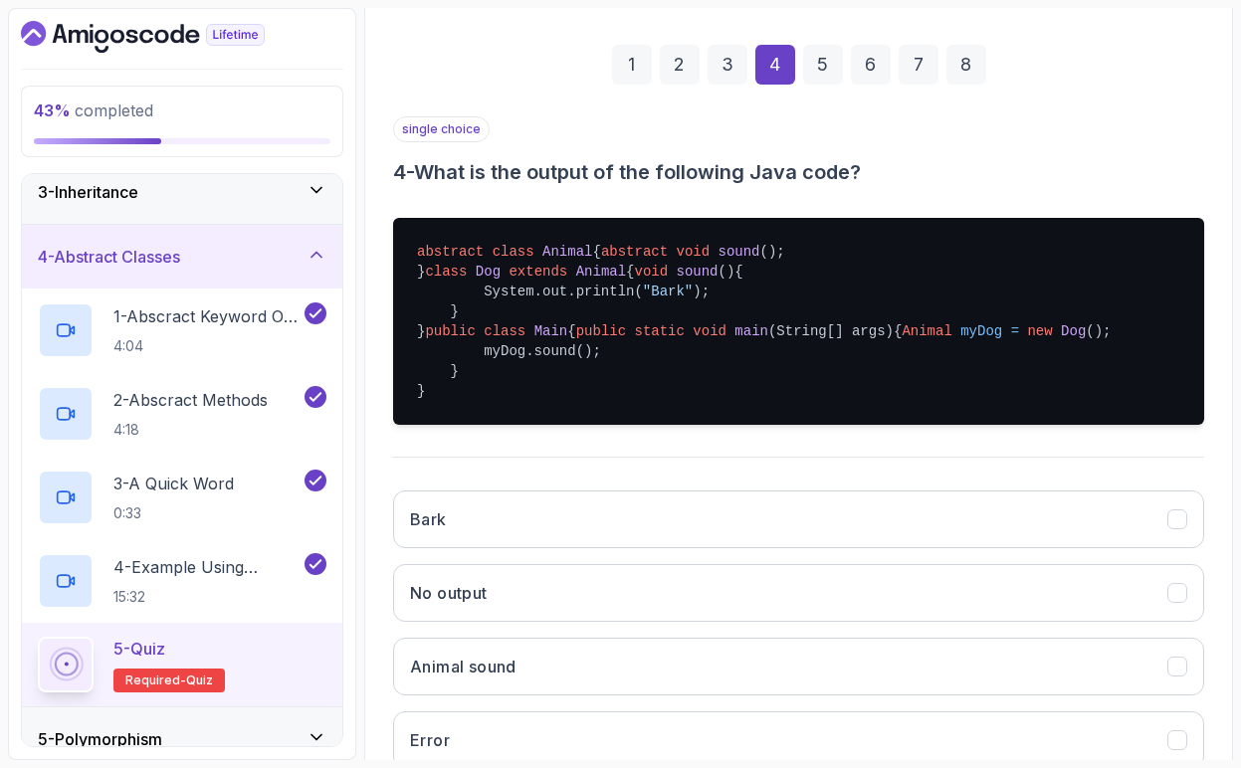
scroll to position [271, 0]
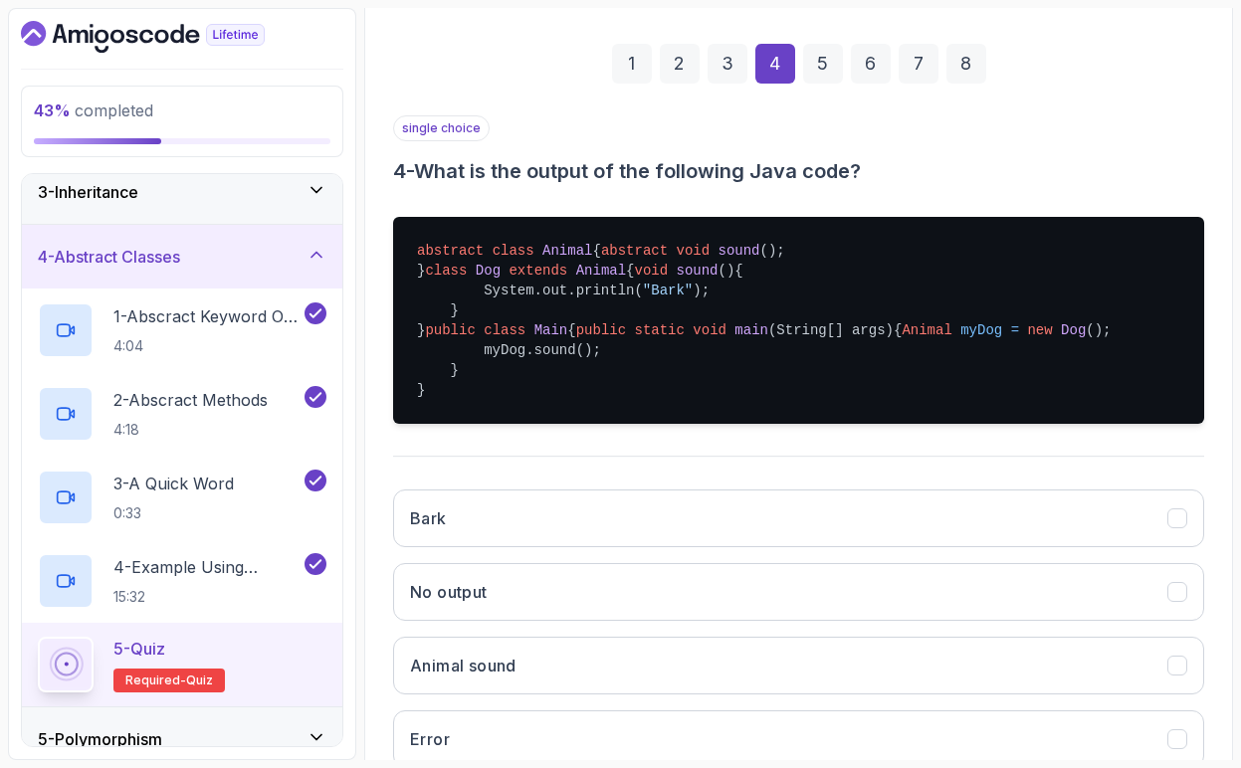
click at [960, 338] on span "myDog" at bounding box center [981, 330] width 42 height 16
click at [1061, 338] on span "Dog" at bounding box center [1073, 330] width 25 height 16
click at [569, 424] on pre "abstract class Animal { abstract void sound () ; } class Dog extends Animal { v…" at bounding box center [798, 320] width 811 height 207
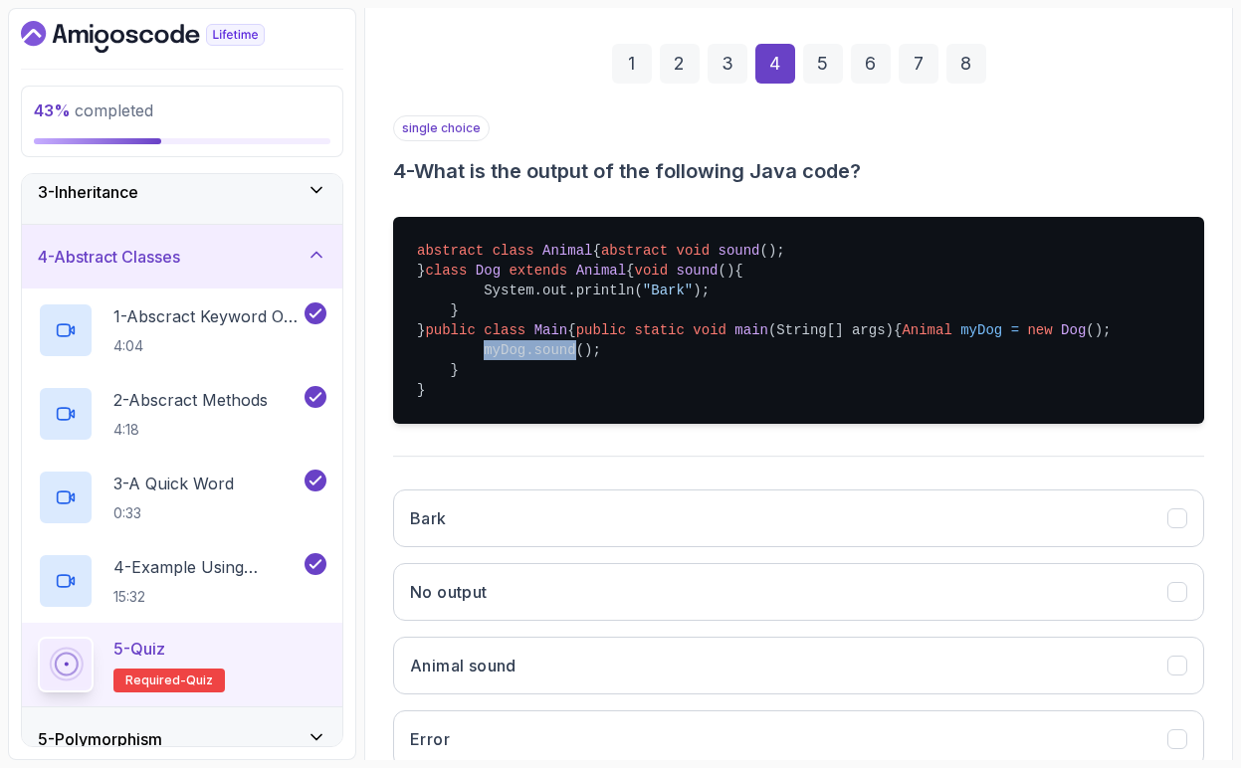
click at [569, 424] on pre "abstract class Animal { abstract void sound () ; } class Dog extends Animal { v…" at bounding box center [798, 320] width 811 height 207
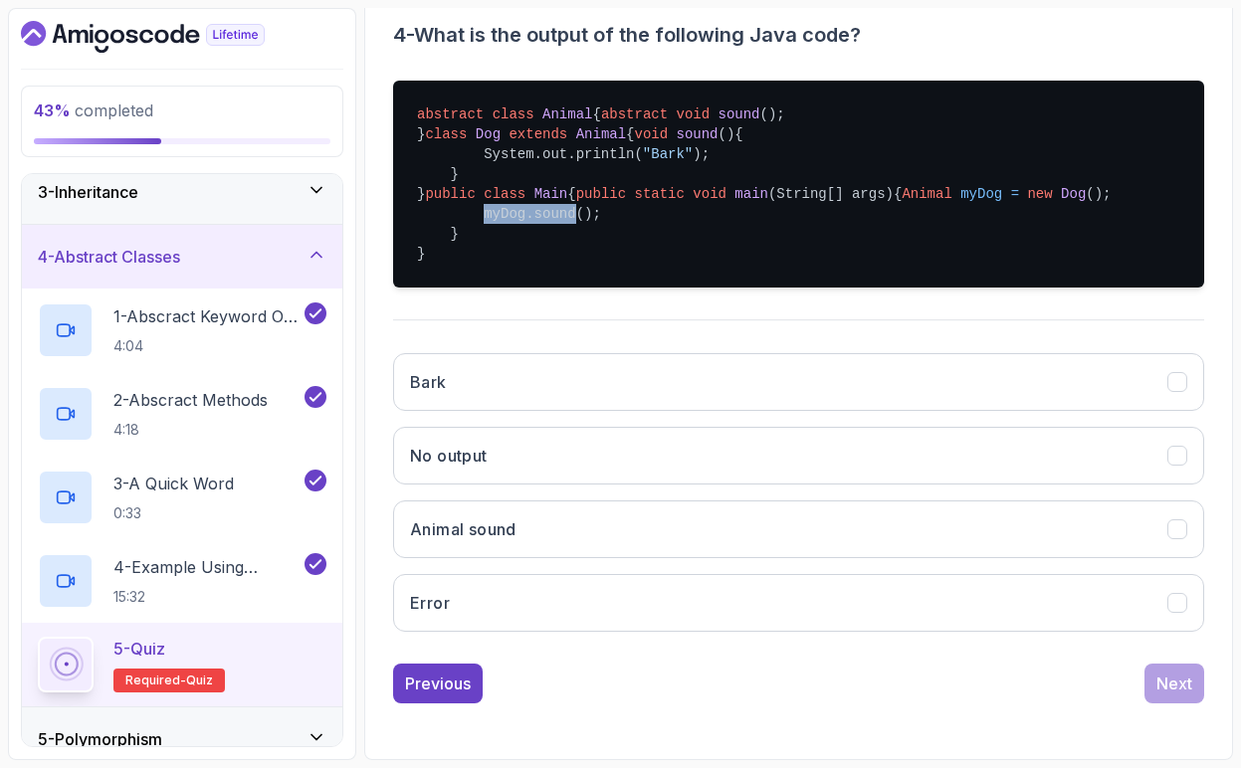
scroll to position [480, 0]
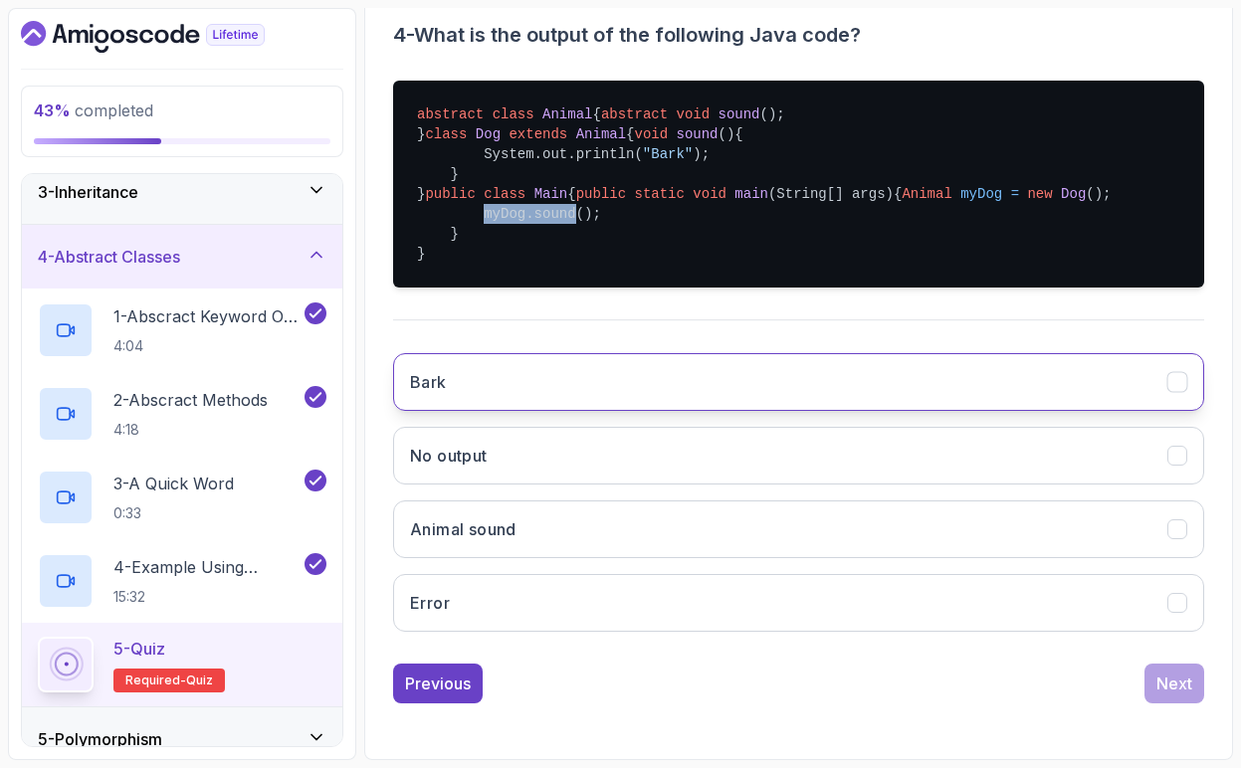
click at [535, 411] on button "Bark" at bounding box center [798, 382] width 811 height 58
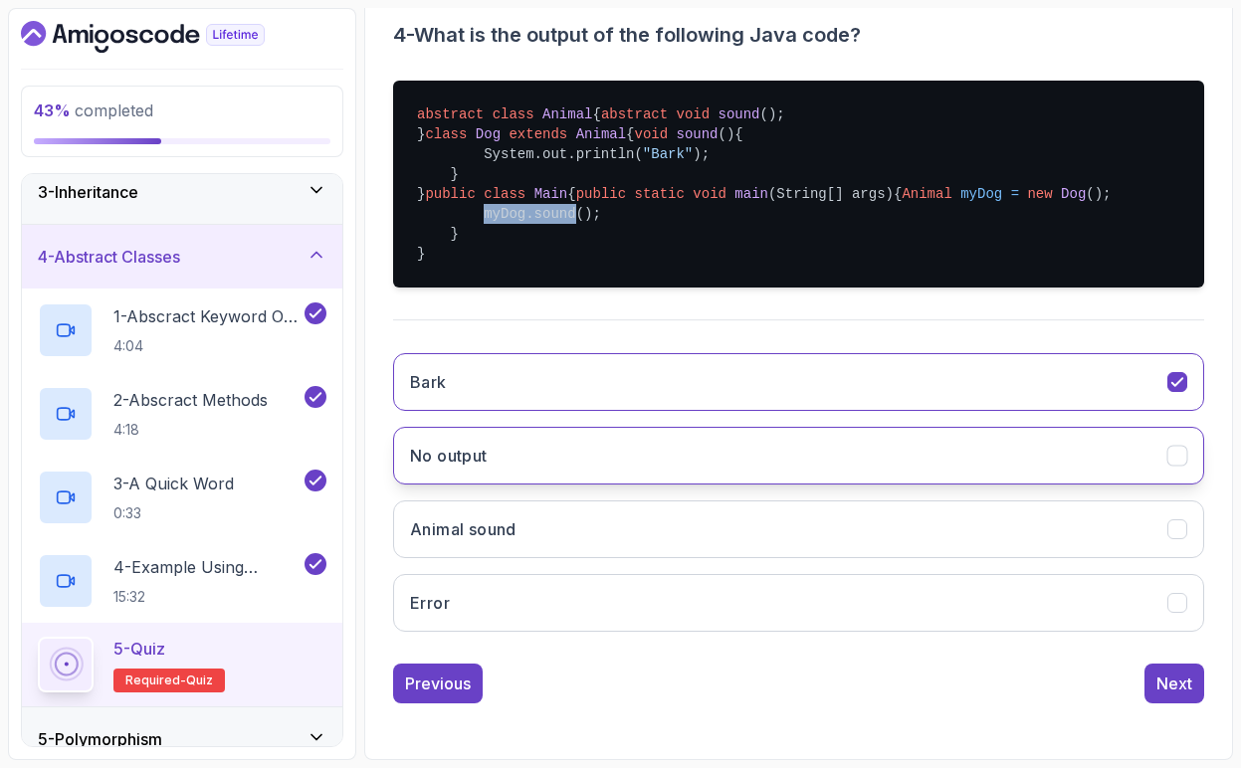
scroll to position [415, 0]
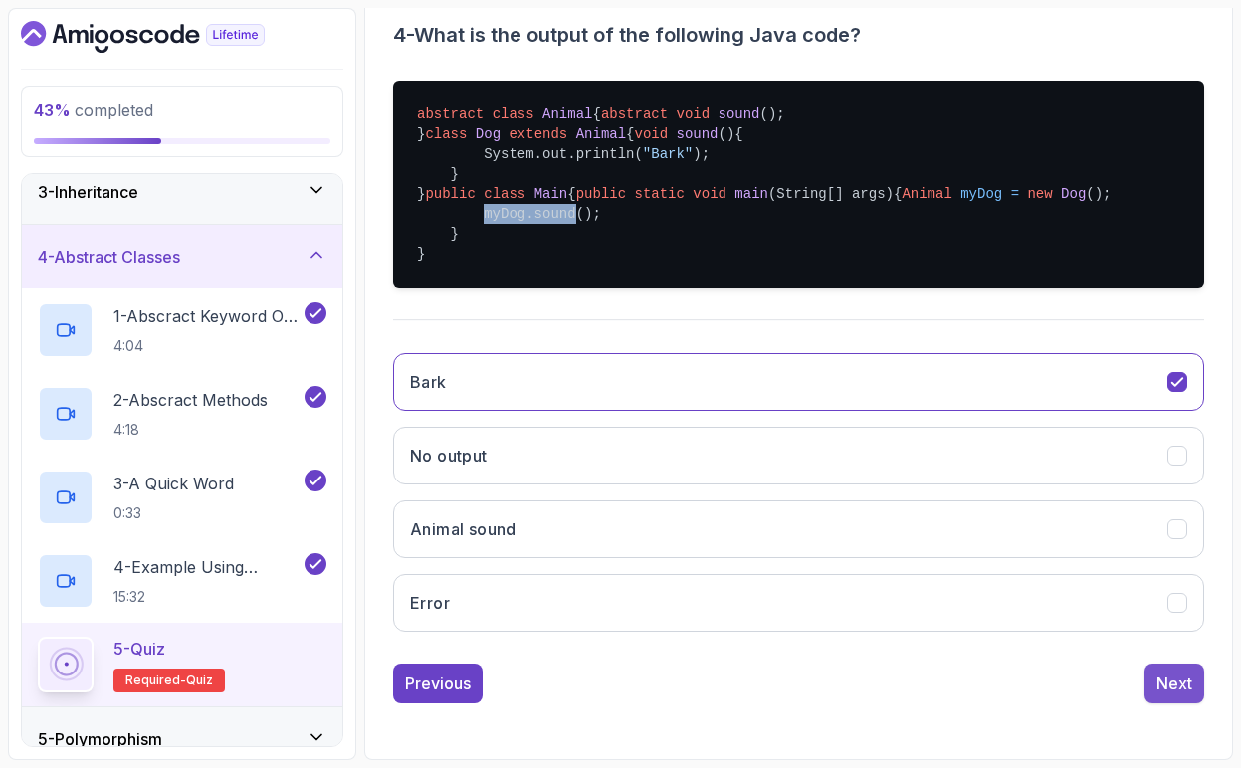
click at [1172, 691] on div "Next" at bounding box center [1174, 684] width 36 height 24
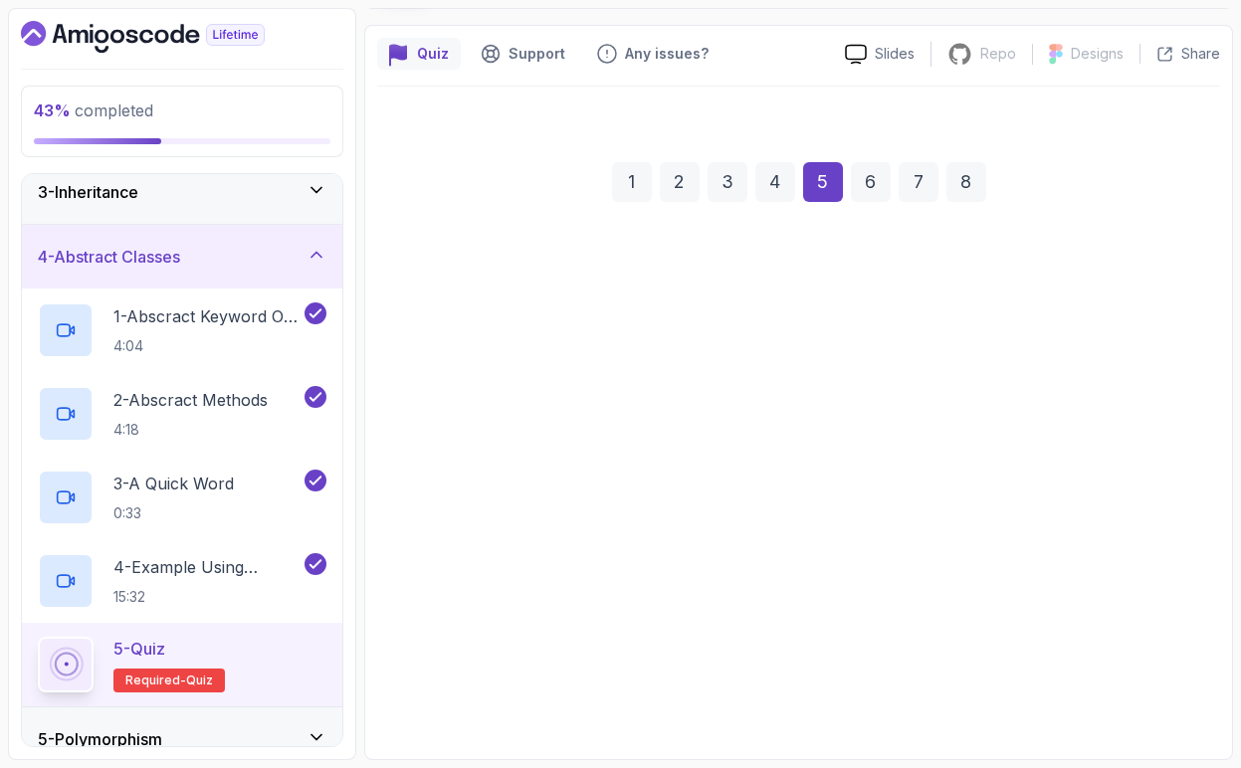
scroll to position [152, 0]
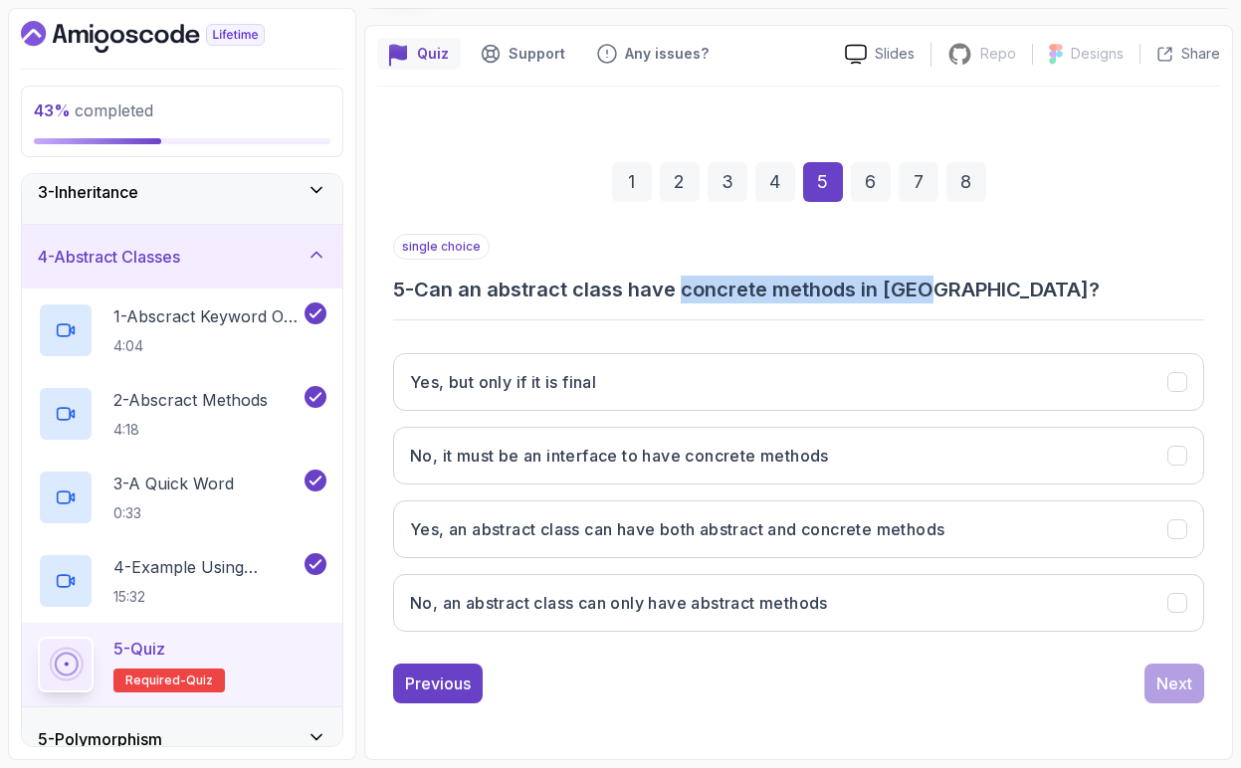
drag, startPoint x: 689, startPoint y: 292, endPoint x: 935, endPoint y: 292, distance: 246.8
click at [935, 292] on h3 "5 - Can an abstract class have concrete methods in [GEOGRAPHIC_DATA]?" at bounding box center [798, 290] width 811 height 28
click at [908, 311] on div "single choice 5 - Can an abstract class have concrete methods in [GEOGRAPHIC_DA…" at bounding box center [798, 441] width 811 height 414
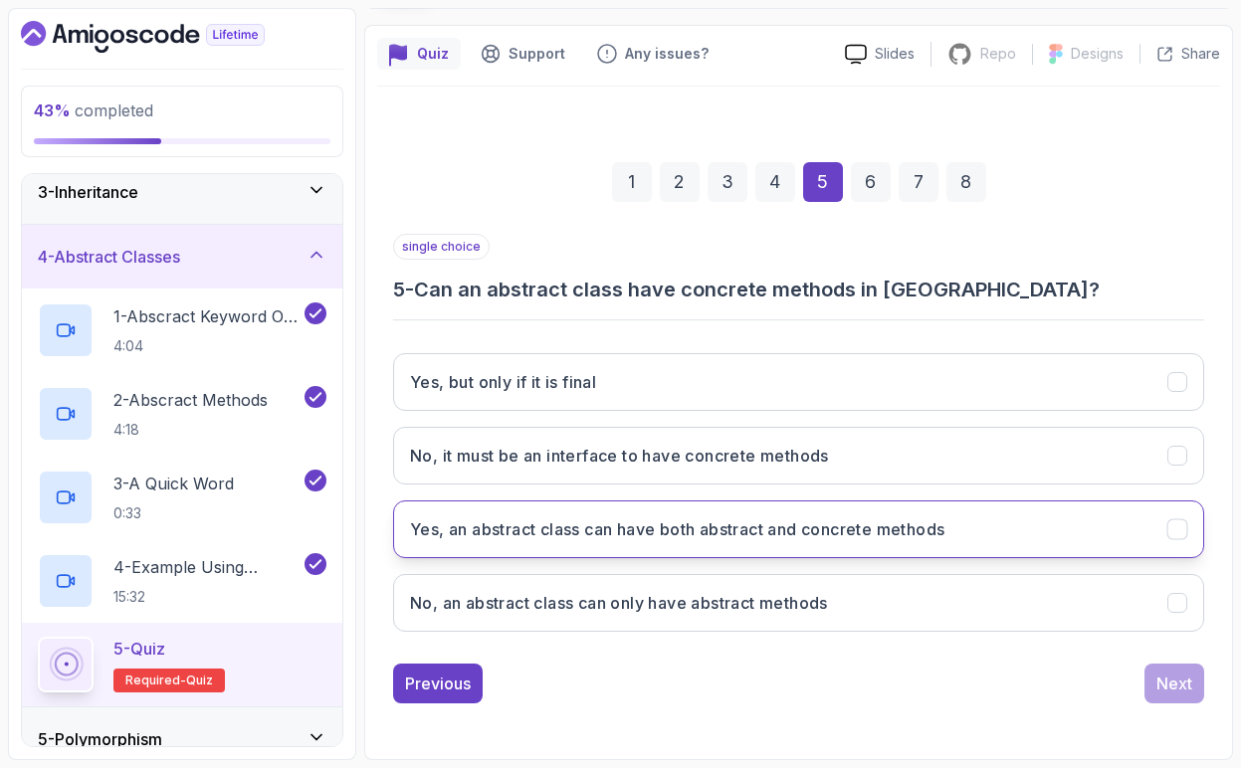
click at [647, 535] on h3 "Yes, an abstract class can have both abstract and concrete methods" at bounding box center [677, 529] width 534 height 24
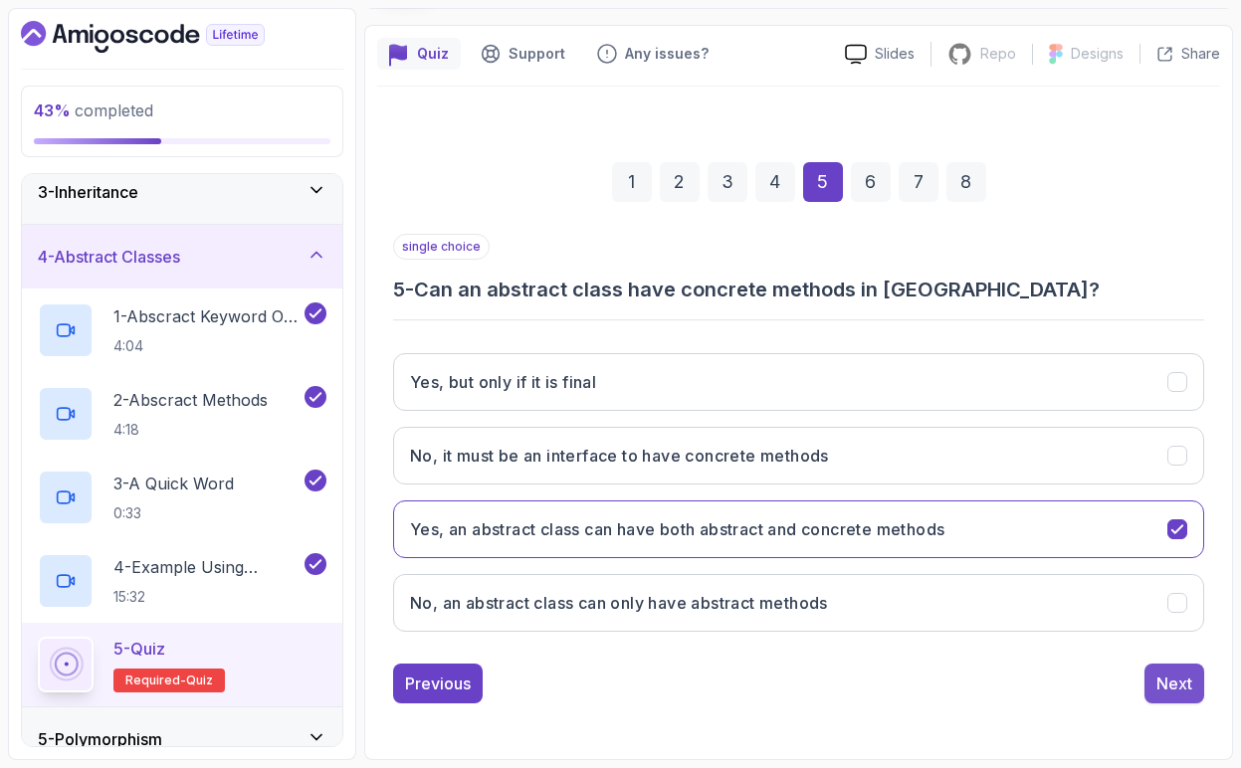
click at [1163, 695] on div "Next" at bounding box center [1174, 684] width 36 height 24
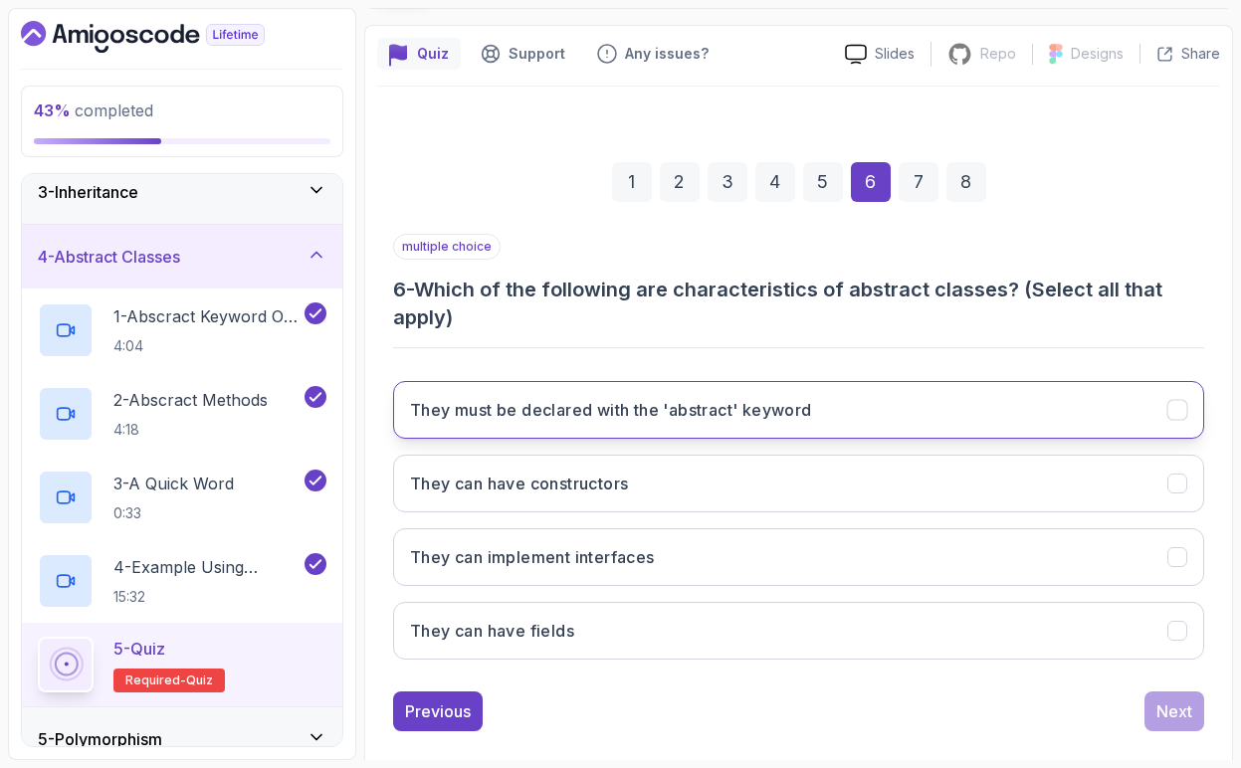
click at [691, 425] on button "They must be declared with the 'abstract' keyword" at bounding box center [798, 410] width 811 height 58
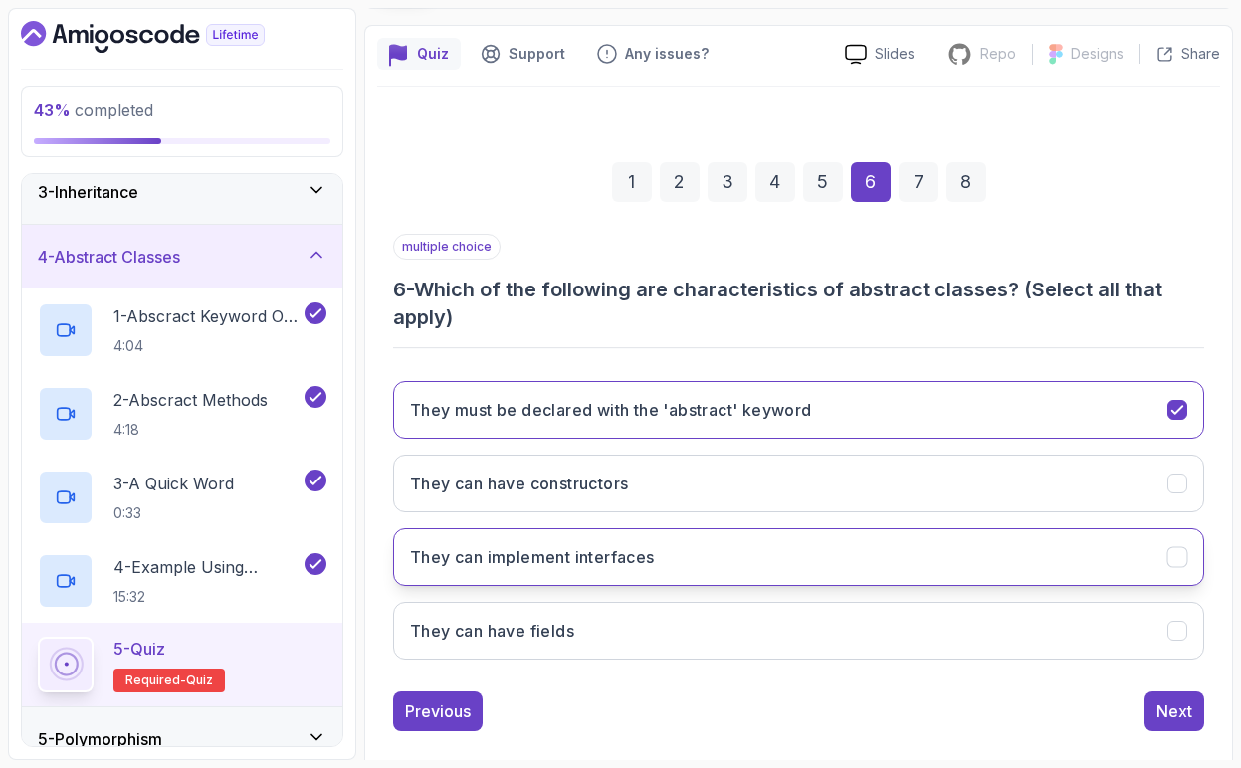
click at [649, 564] on h3 "They can implement interfaces" at bounding box center [532, 557] width 245 height 24
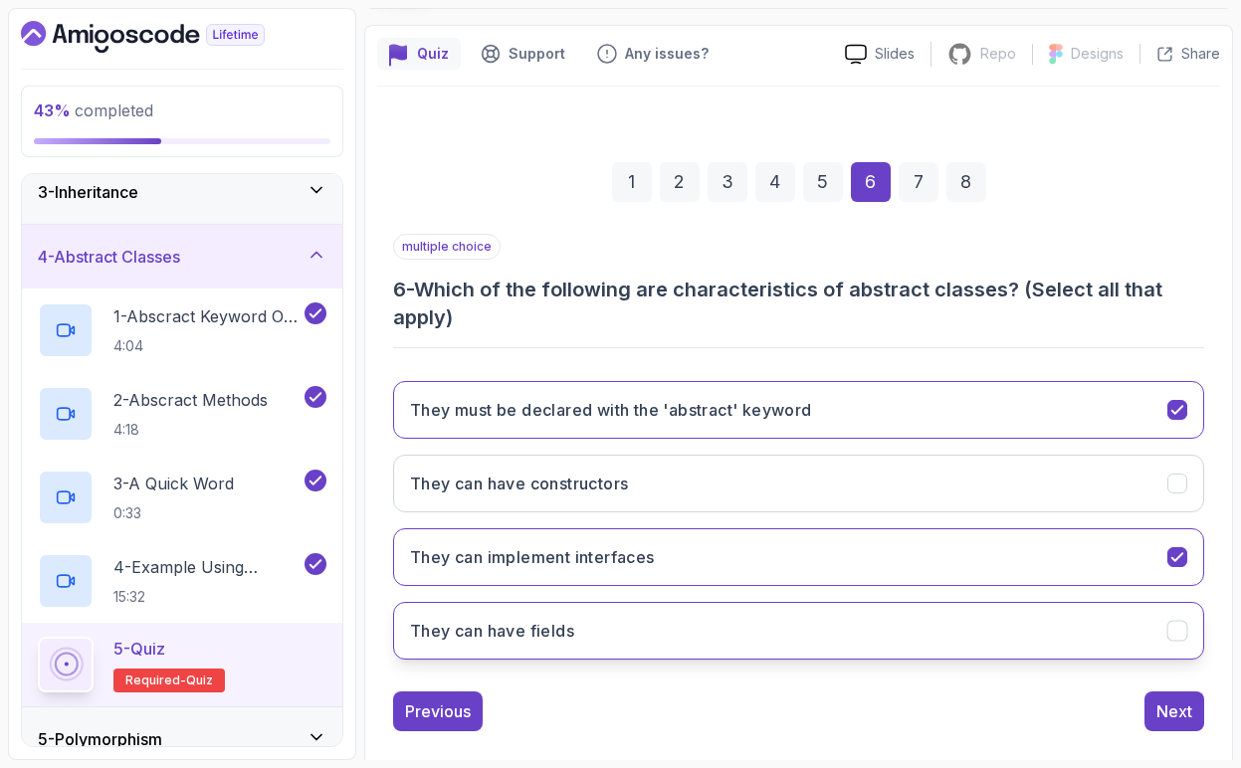
click at [658, 629] on button "They can have fields" at bounding box center [798, 631] width 811 height 58
click at [1168, 719] on div "Next" at bounding box center [1174, 712] width 36 height 24
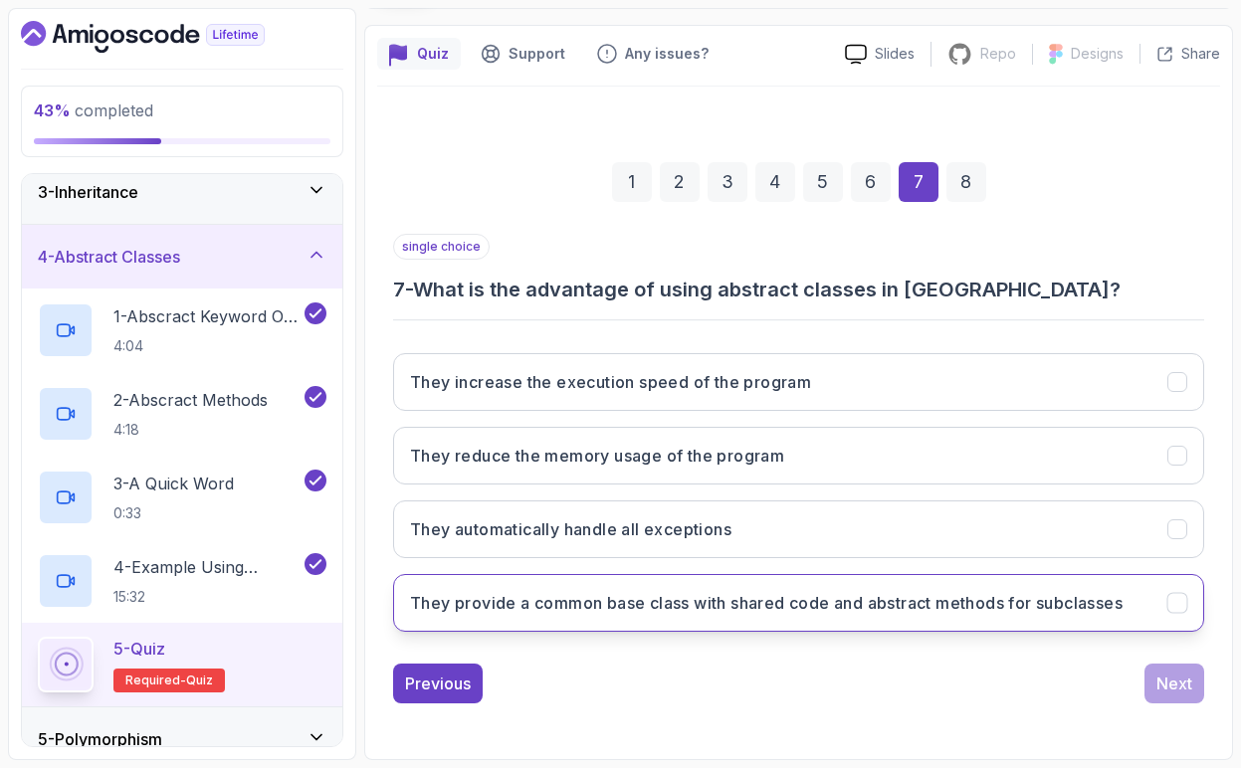
click at [614, 614] on h3 "They provide a common base class with shared code and abstract methods for subc…" at bounding box center [766, 603] width 712 height 24
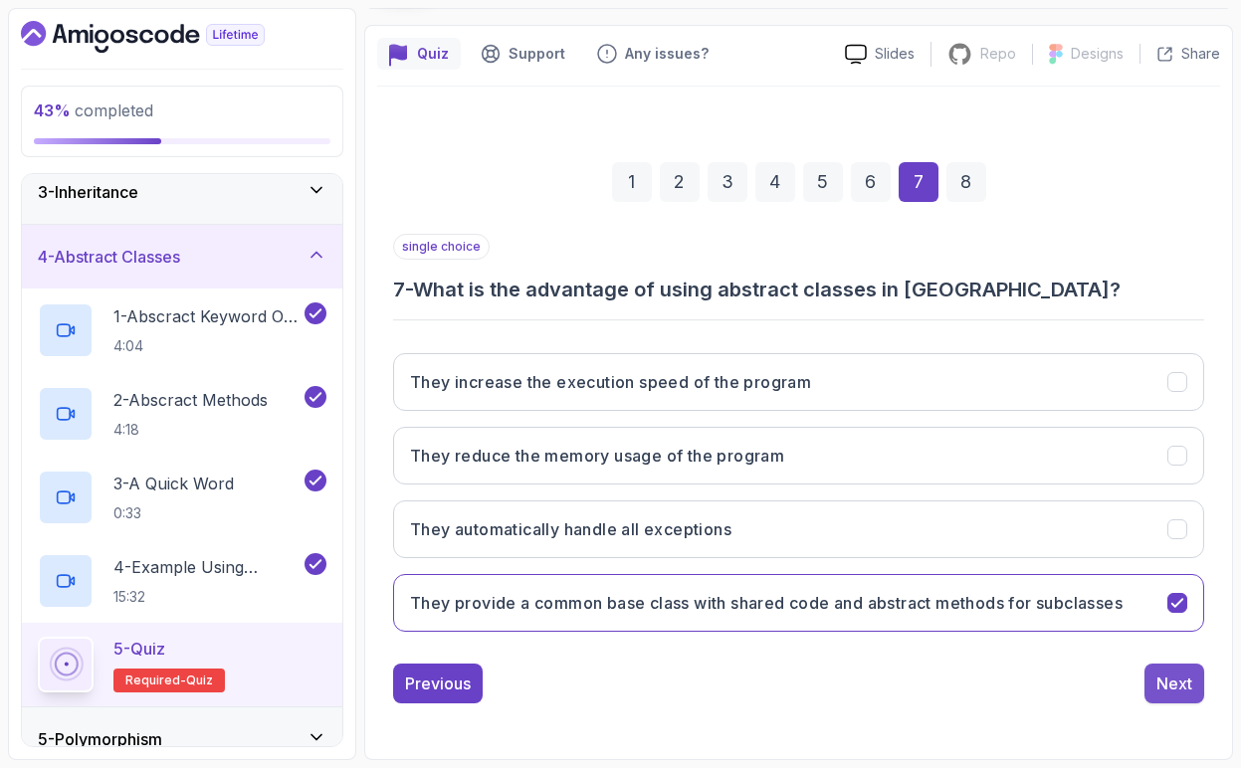
click at [1171, 689] on div "Next" at bounding box center [1174, 684] width 36 height 24
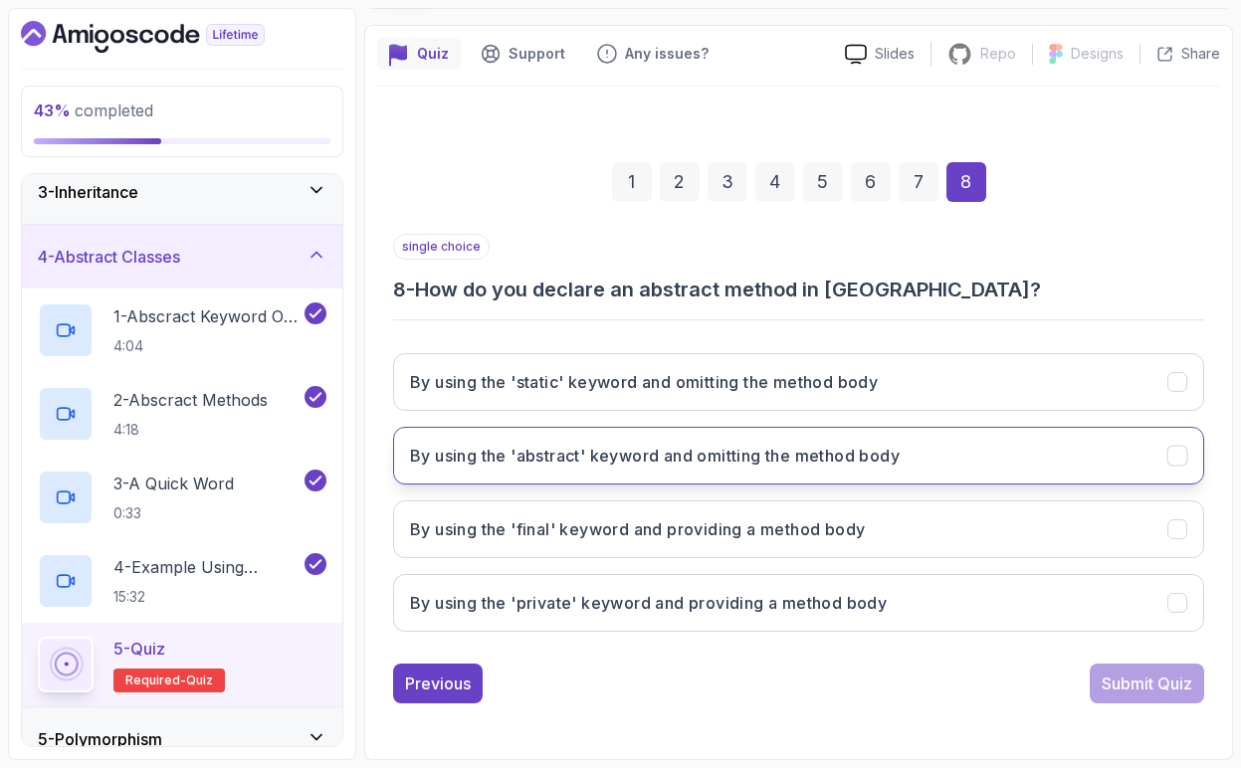
click at [726, 459] on h3 "By using the 'abstract' keyword and omitting the method body" at bounding box center [655, 456] width 490 height 24
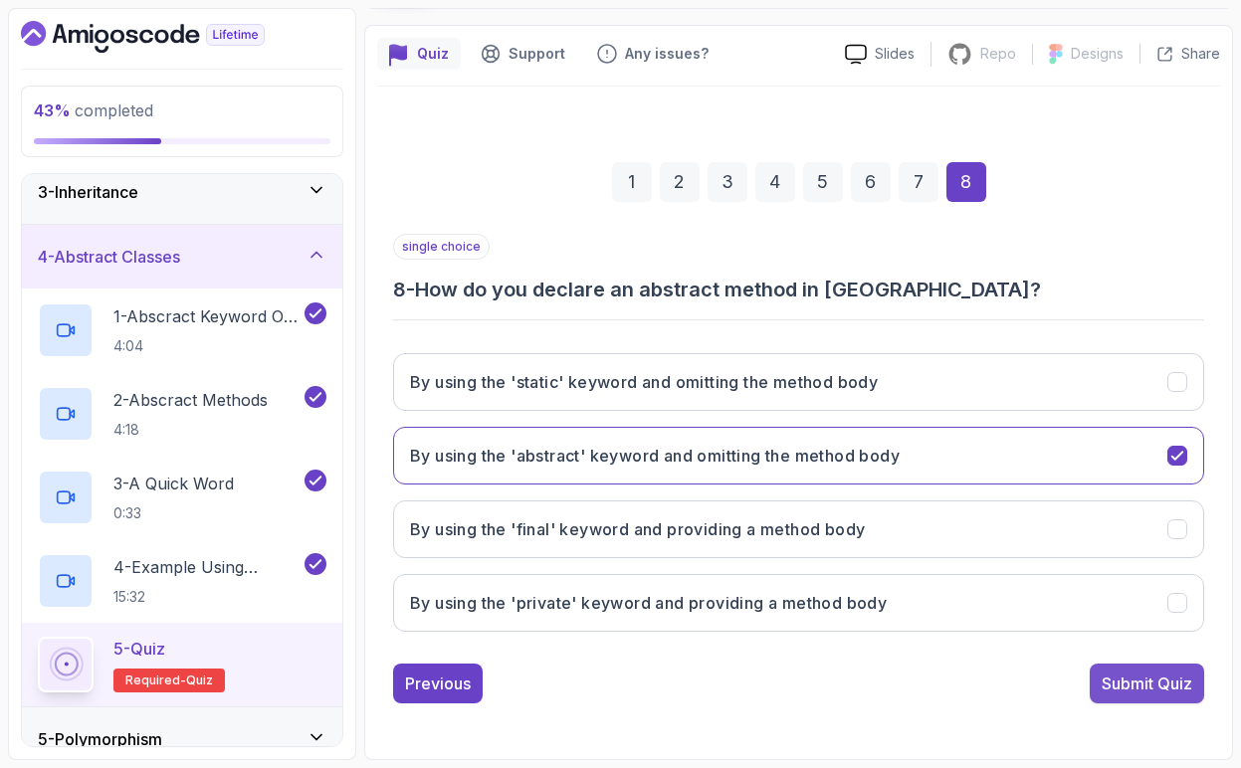
click at [1161, 684] on div "Submit Quiz" at bounding box center [1147, 684] width 91 height 24
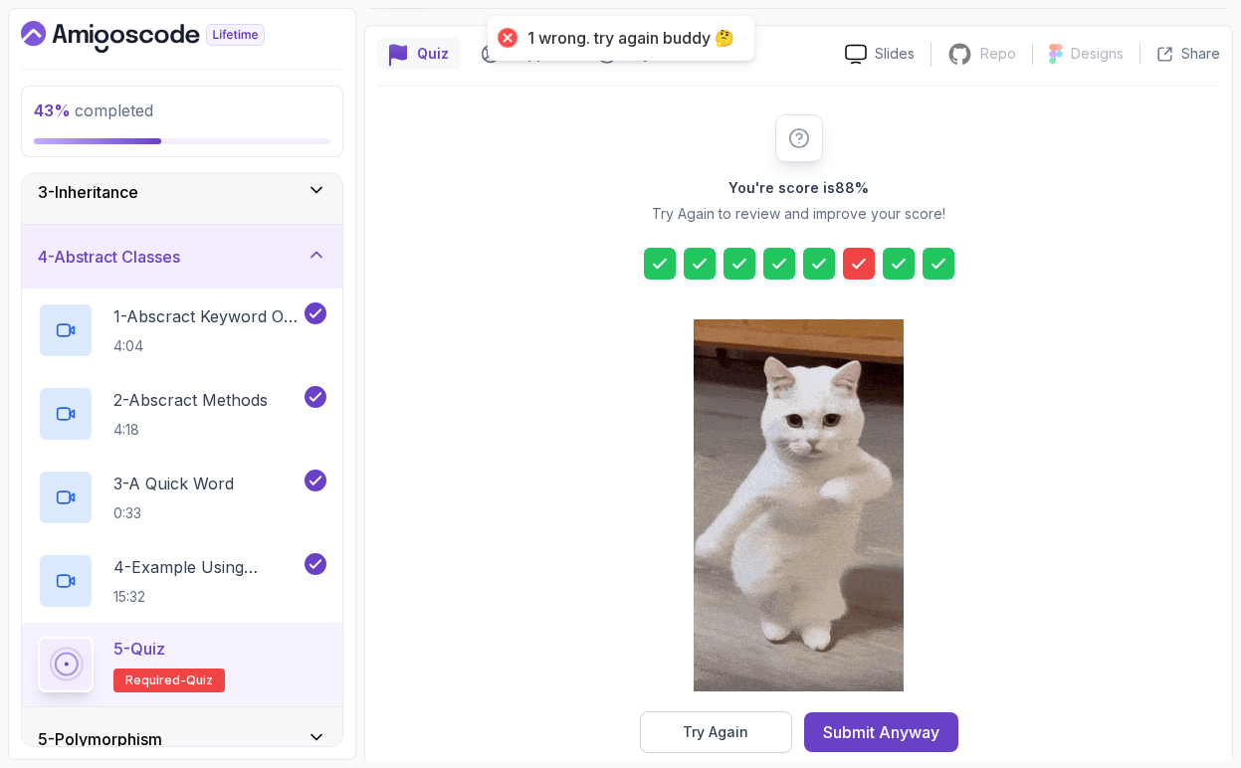
click at [860, 270] on icon at bounding box center [859, 264] width 20 height 20
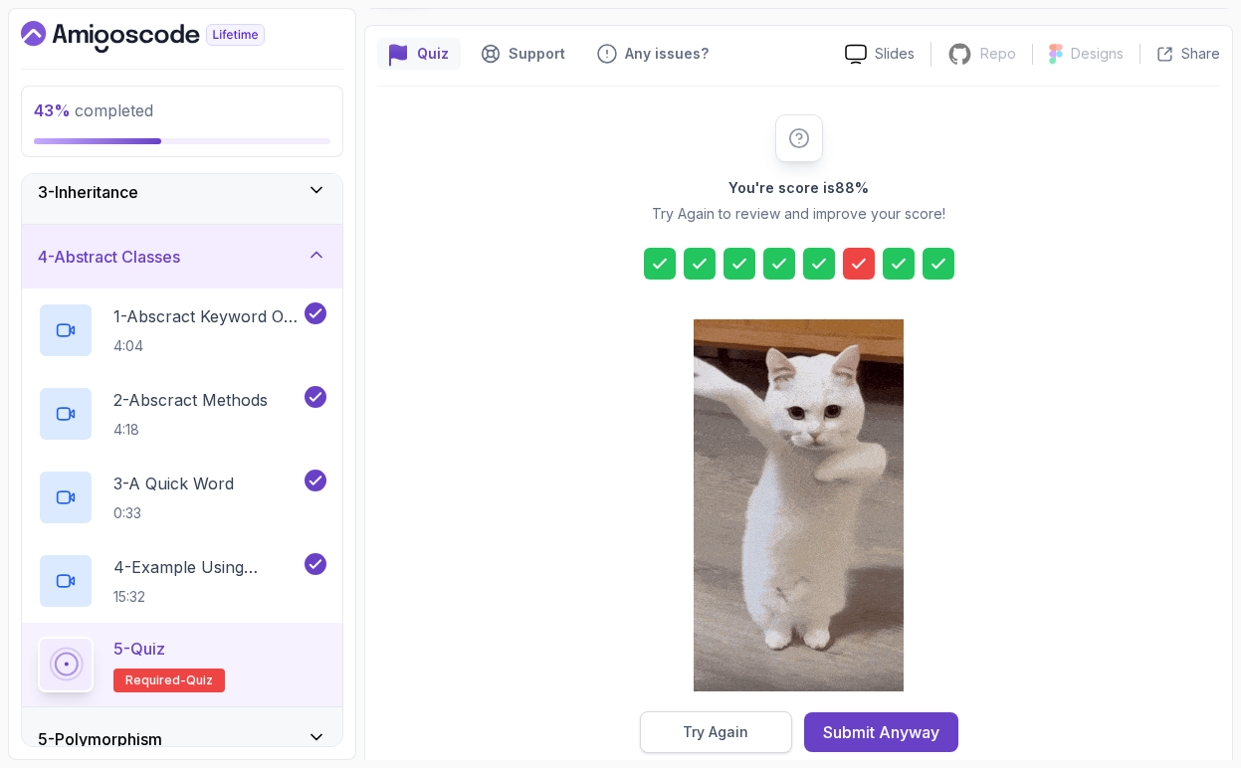
click at [727, 739] on div "Try Again" at bounding box center [716, 732] width 66 height 20
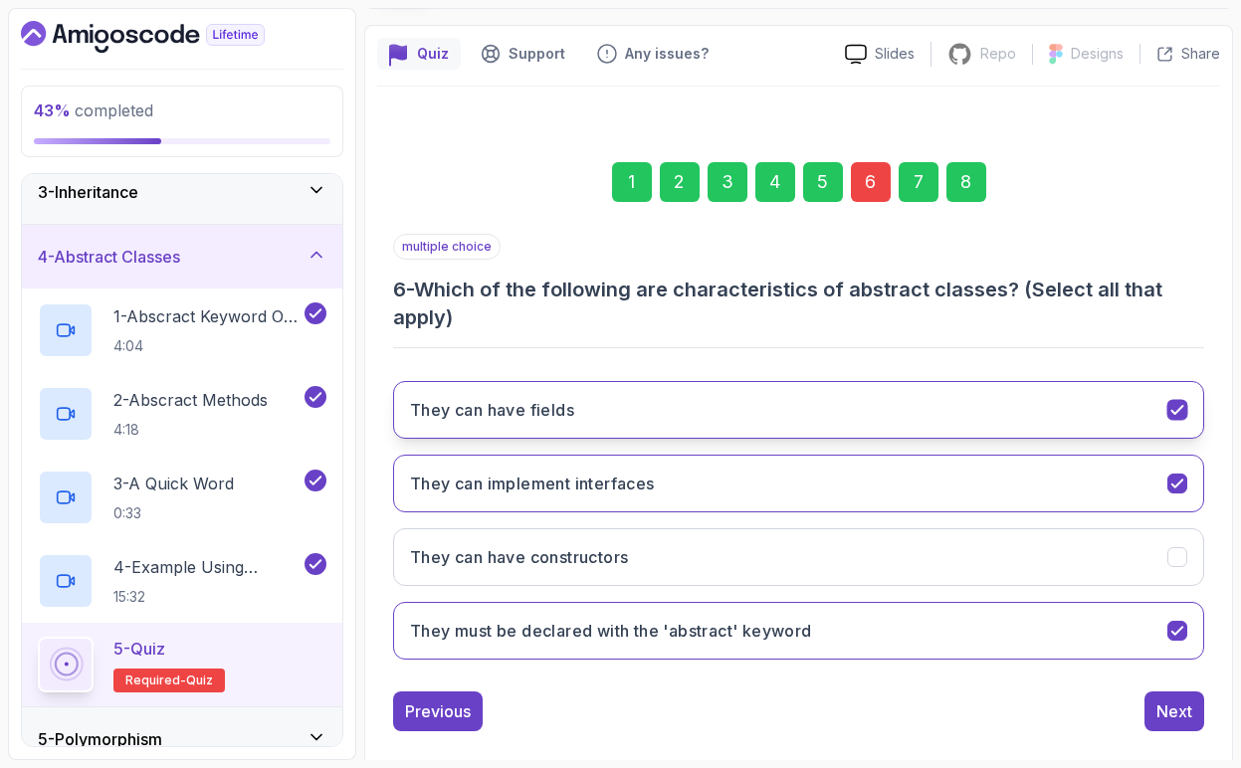
click at [525, 419] on h3 "They can have fields" at bounding box center [492, 410] width 164 height 24
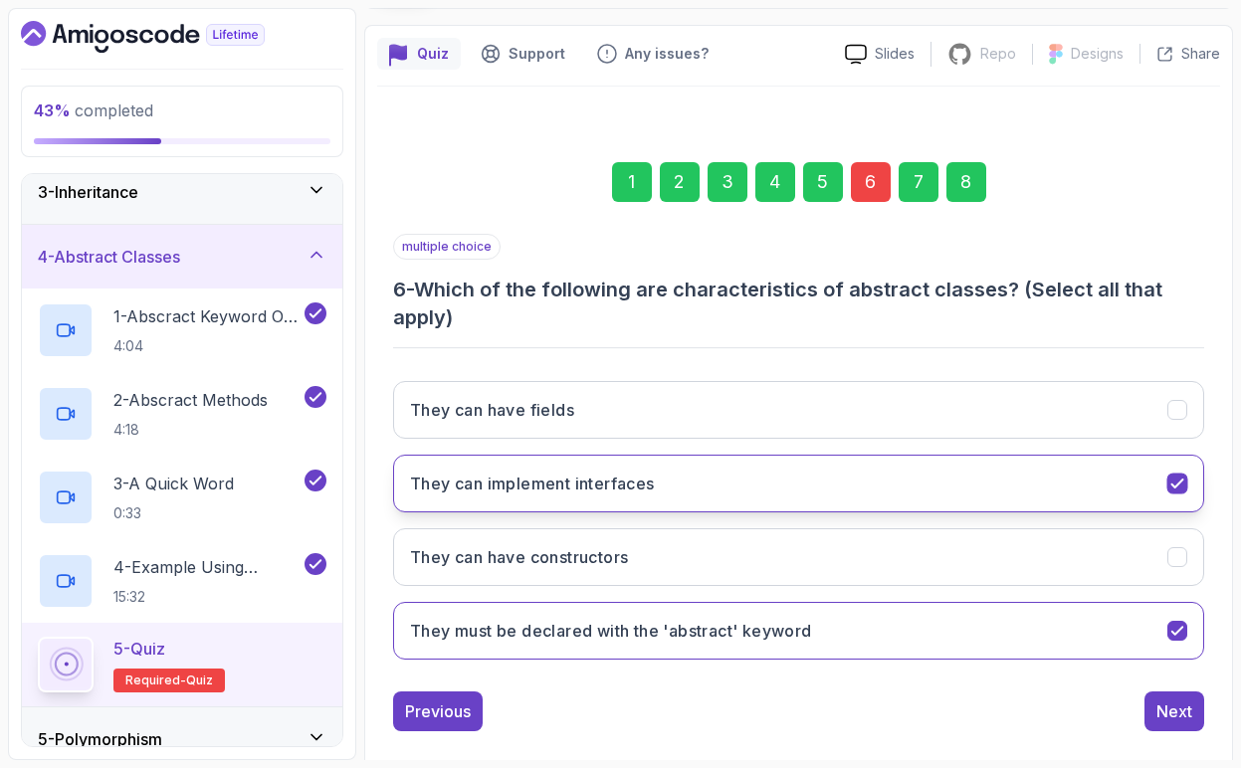
click at [1179, 481] on icon "They can implement interfaces" at bounding box center [1177, 484] width 19 height 19
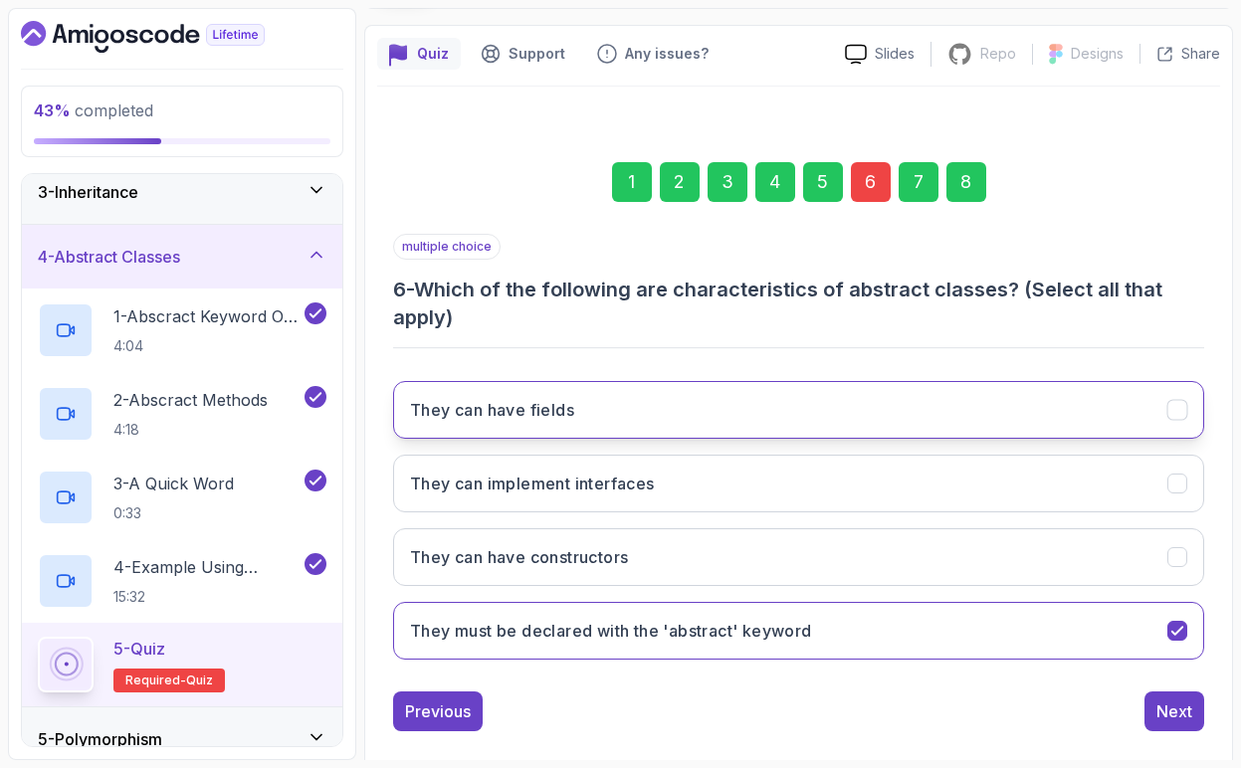
click at [1176, 415] on icon "They can have fields" at bounding box center [1177, 410] width 19 height 19
click at [1187, 710] on div "Next" at bounding box center [1174, 712] width 36 height 24
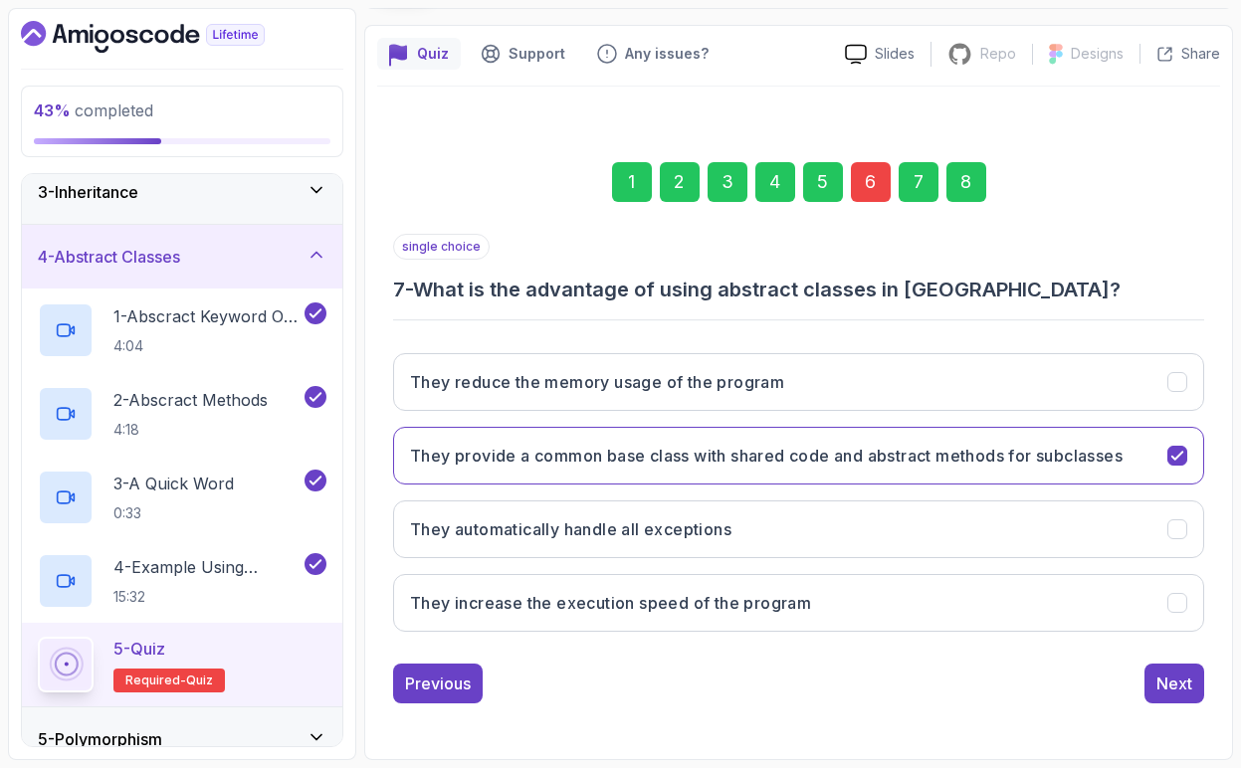
click at [969, 190] on div "8" at bounding box center [966, 182] width 40 height 40
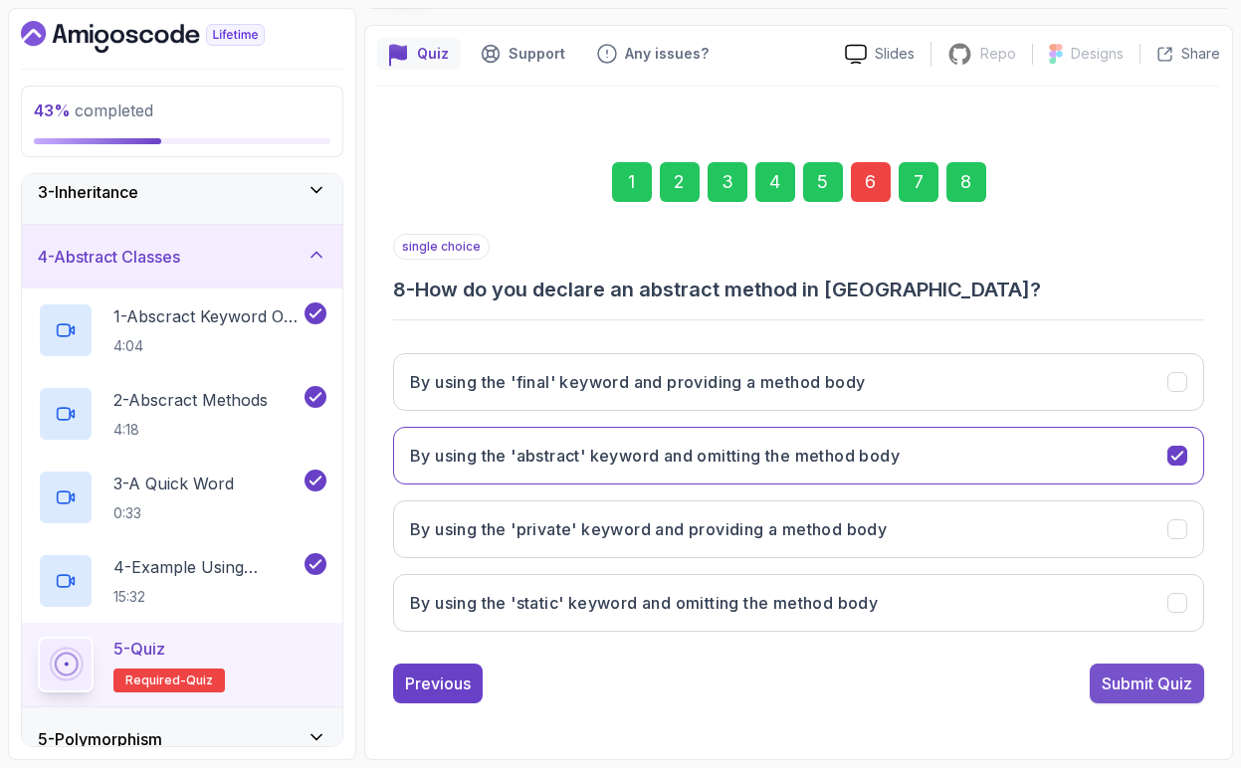
click at [1165, 681] on div "Submit Quiz" at bounding box center [1147, 684] width 91 height 24
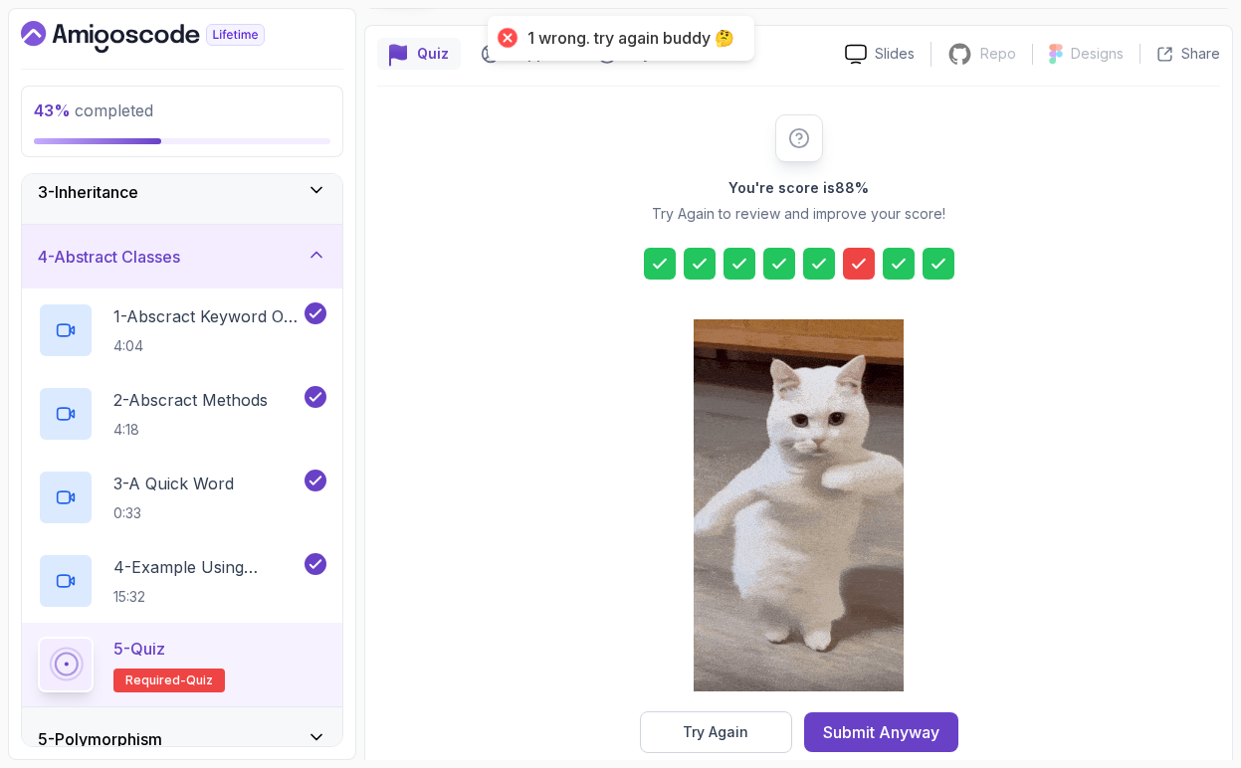
click at [858, 269] on icon at bounding box center [859, 264] width 20 height 20
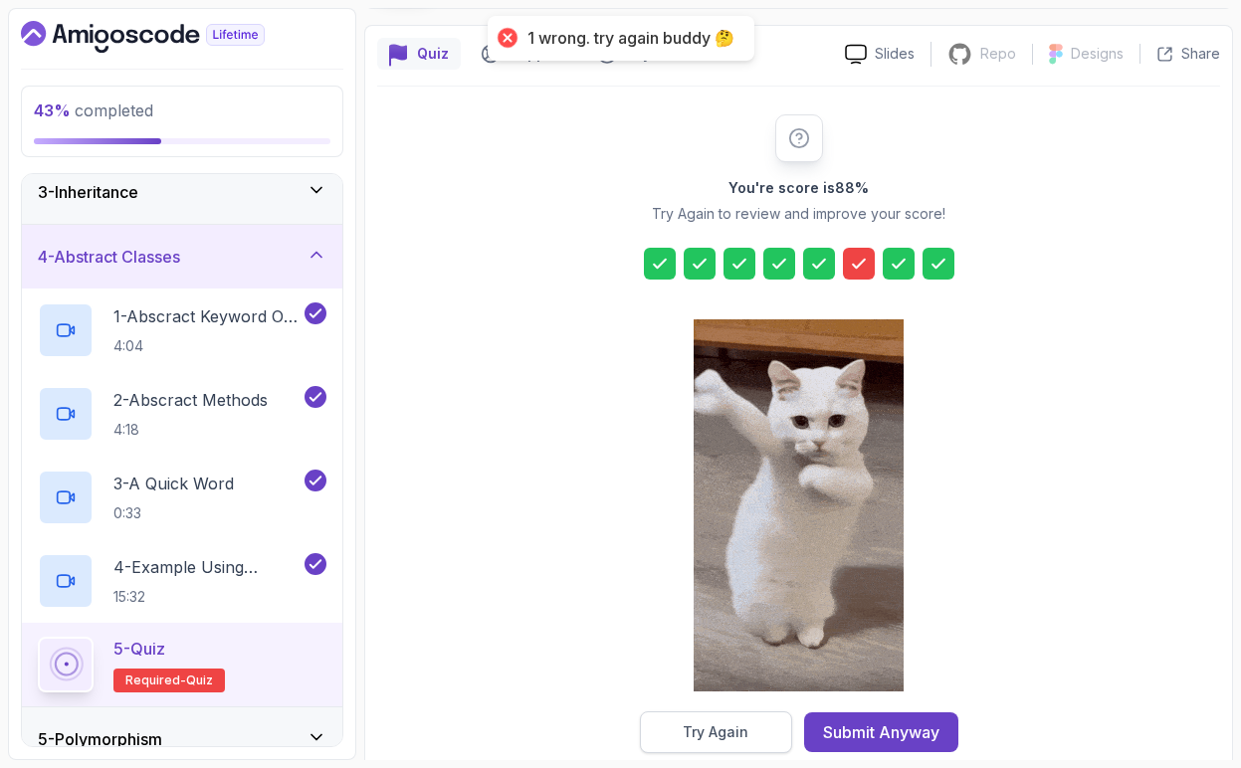
click at [757, 743] on button "Try Again" at bounding box center [716, 732] width 152 height 42
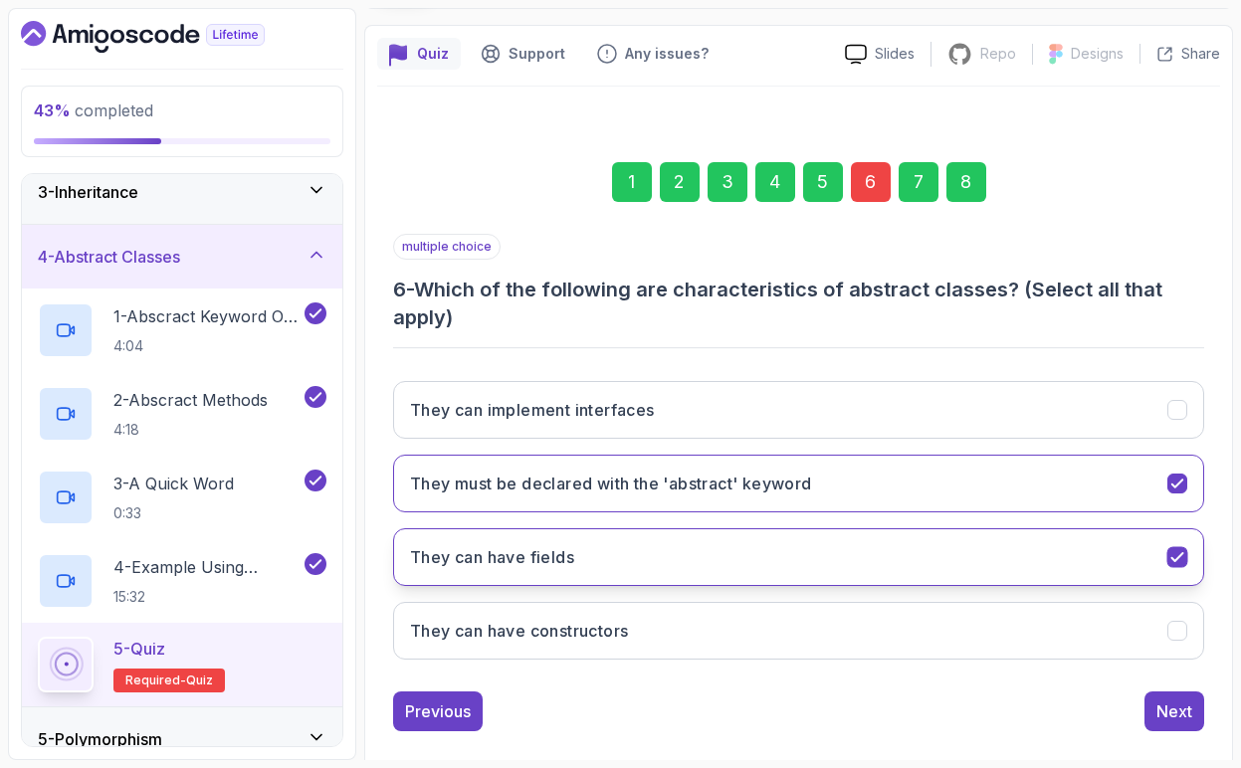
click at [1179, 554] on icon "They can have fields" at bounding box center [1177, 557] width 19 height 19
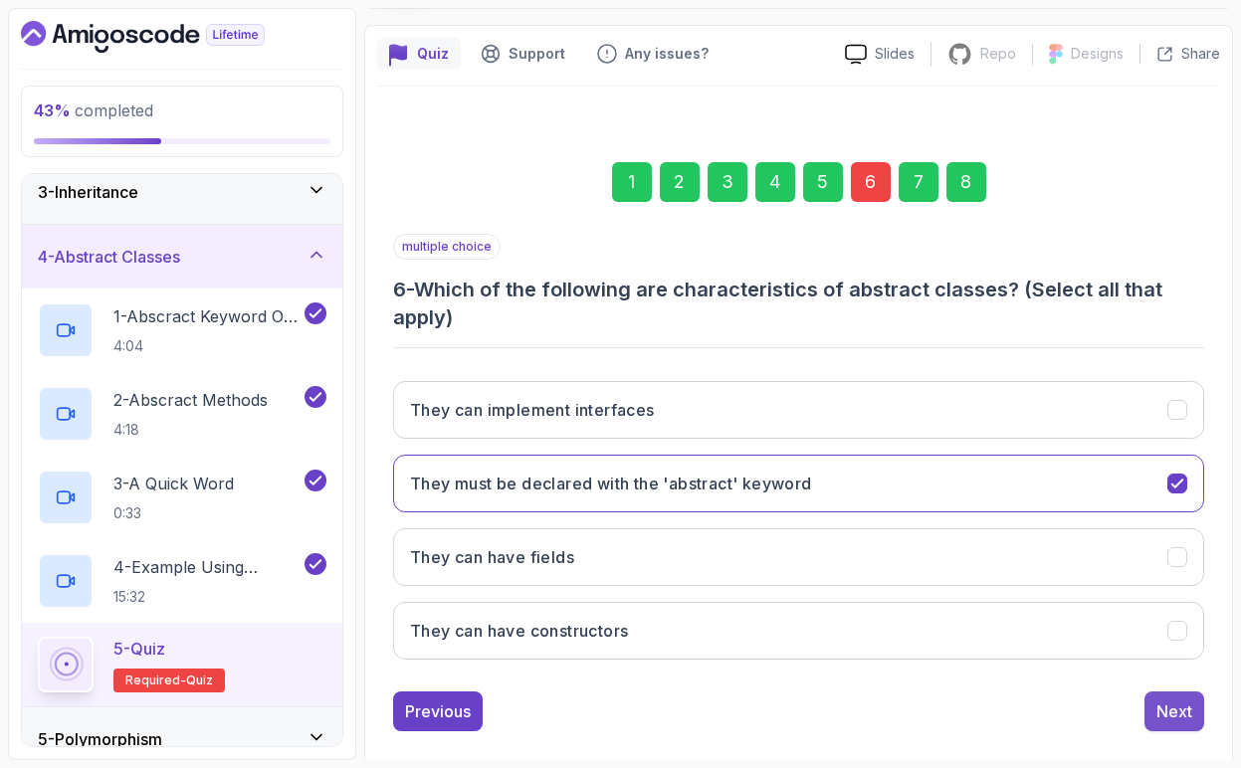
click at [1169, 708] on div "Next" at bounding box center [1174, 712] width 36 height 24
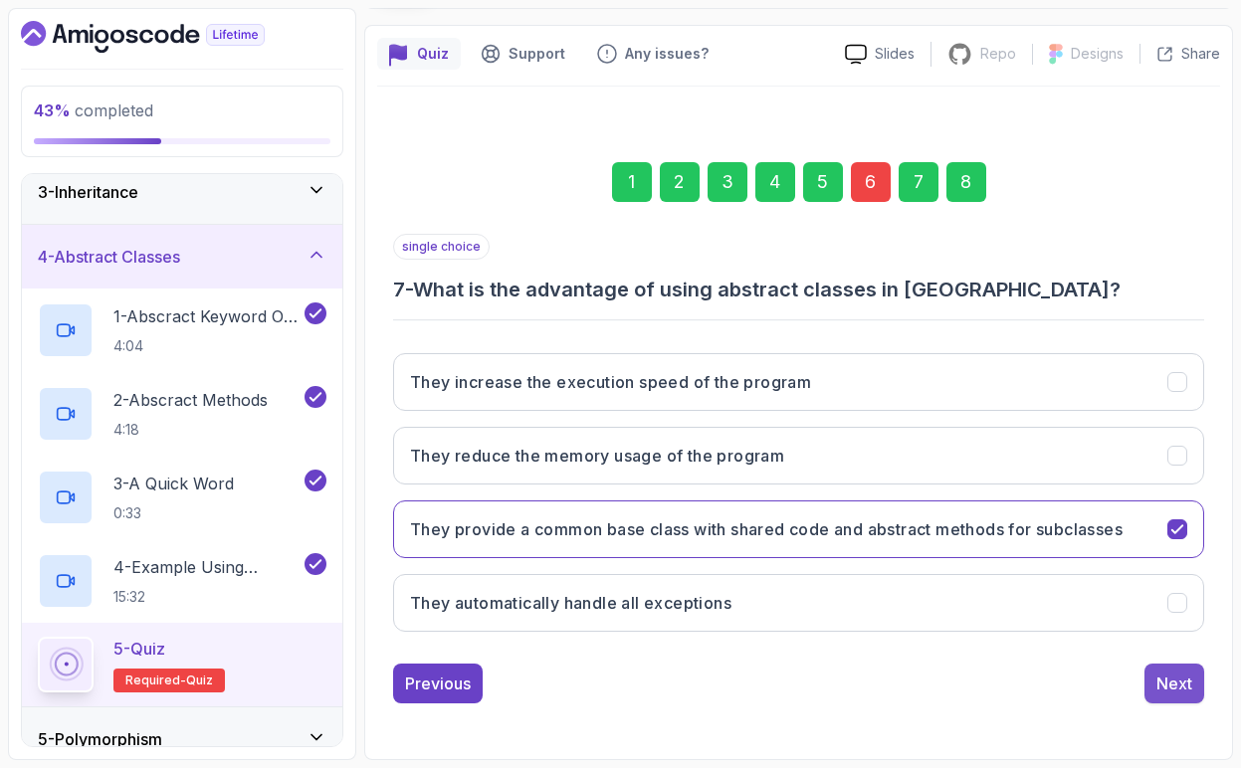
click at [1180, 691] on div "Next" at bounding box center [1174, 684] width 36 height 24
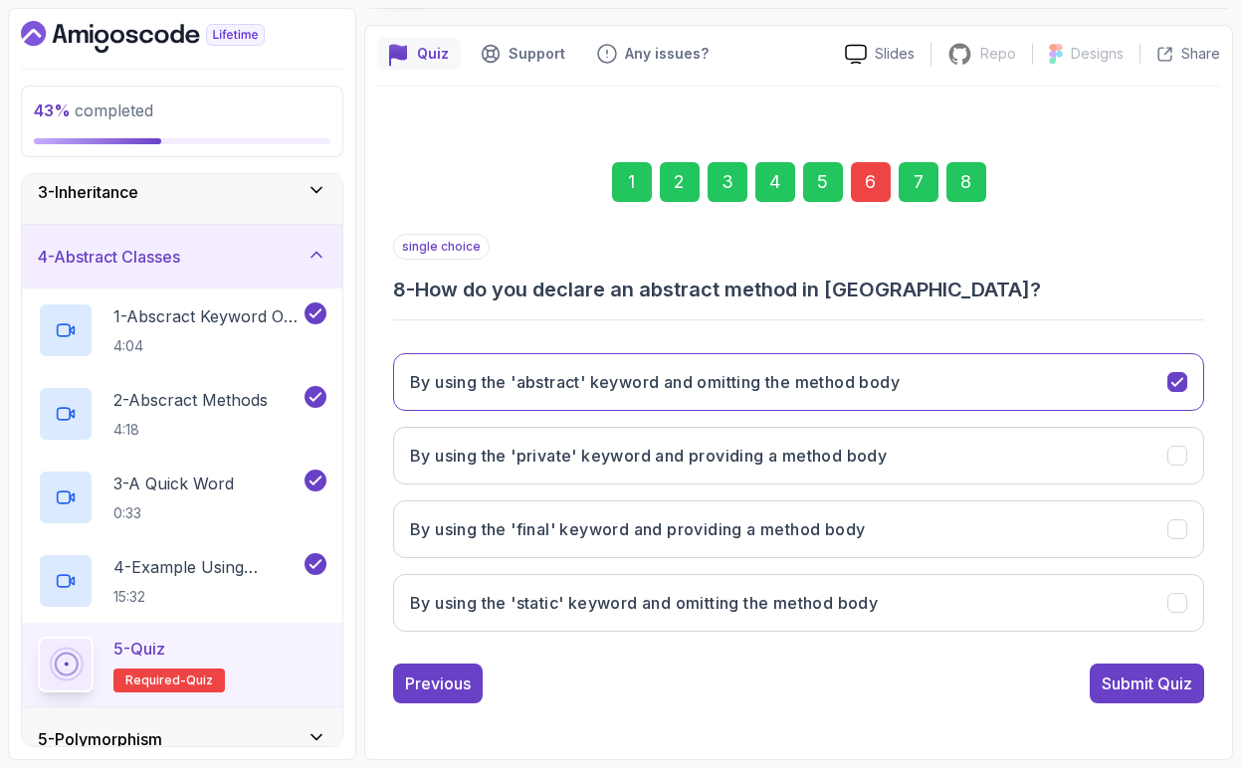
click at [1180, 691] on div "Submit Quiz" at bounding box center [1147, 684] width 91 height 24
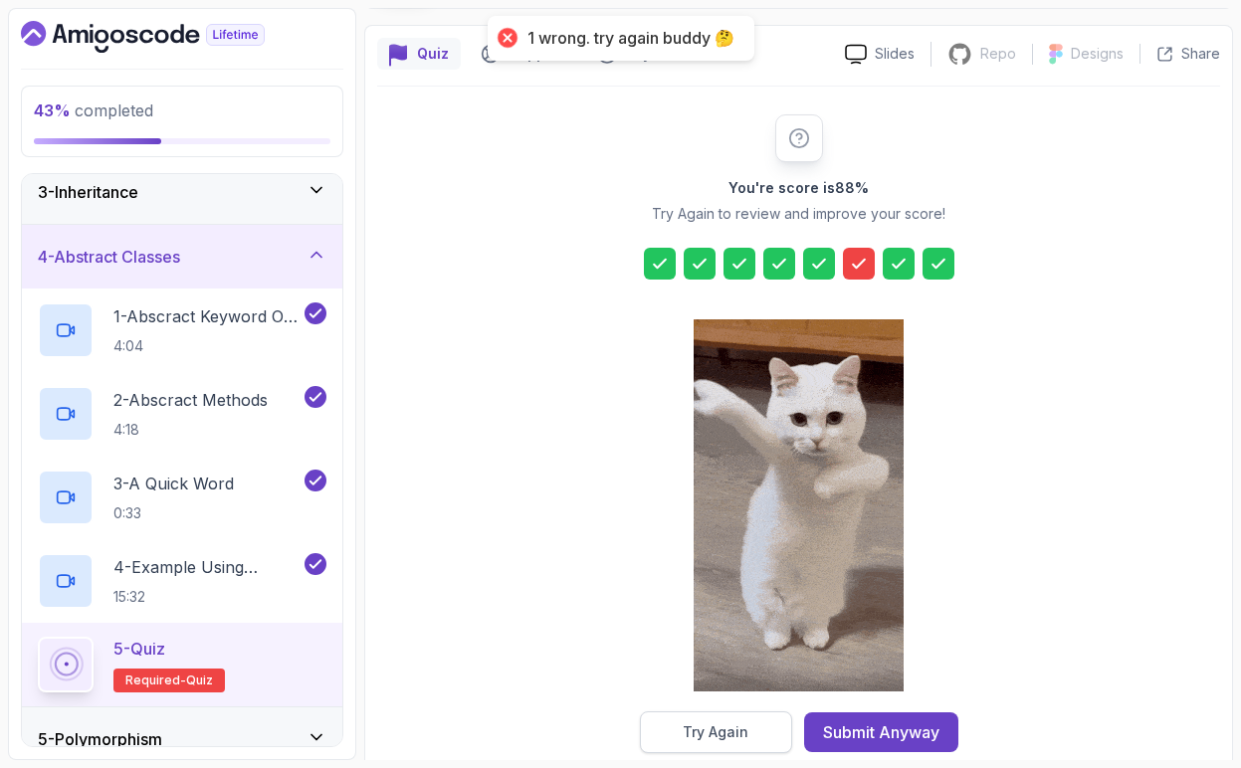
click at [682, 742] on button "Try Again" at bounding box center [716, 732] width 152 height 42
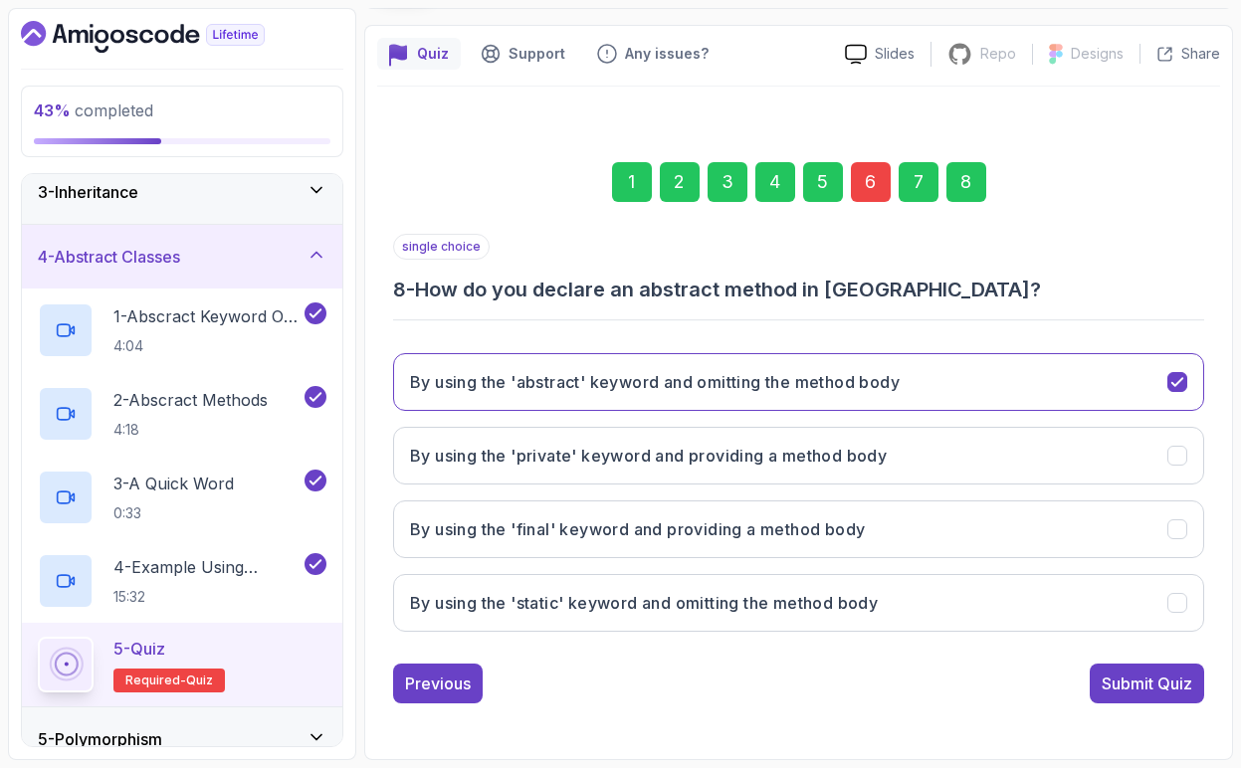
click at [875, 182] on div "6" at bounding box center [871, 182] width 40 height 40
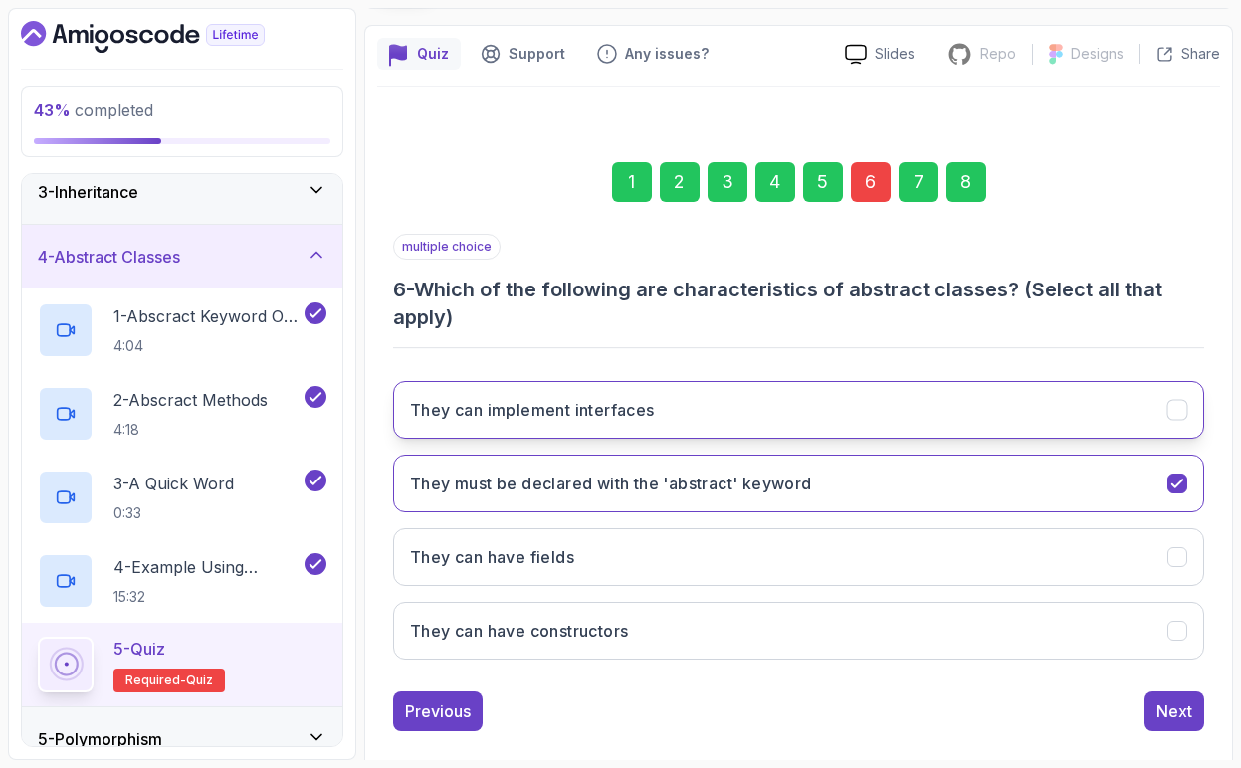
click at [578, 418] on h3 "They can implement interfaces" at bounding box center [532, 410] width 245 height 24
click at [1169, 712] on div "Next" at bounding box center [1174, 712] width 36 height 24
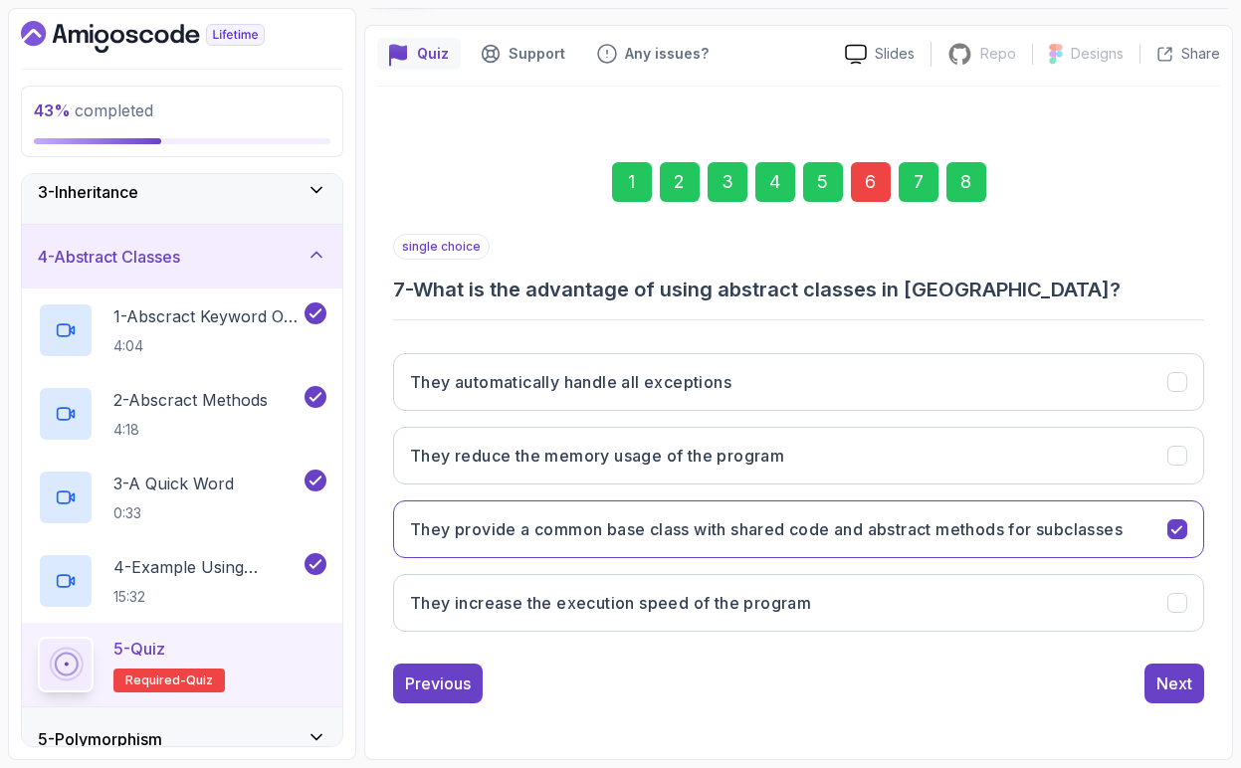
click at [1169, 712] on div "1 2 3 4 5 6 7 8 single choice 7 - What is the advantage of using abstract class…" at bounding box center [798, 416] width 843 height 605
click at [1170, 689] on div "Next" at bounding box center [1174, 684] width 36 height 24
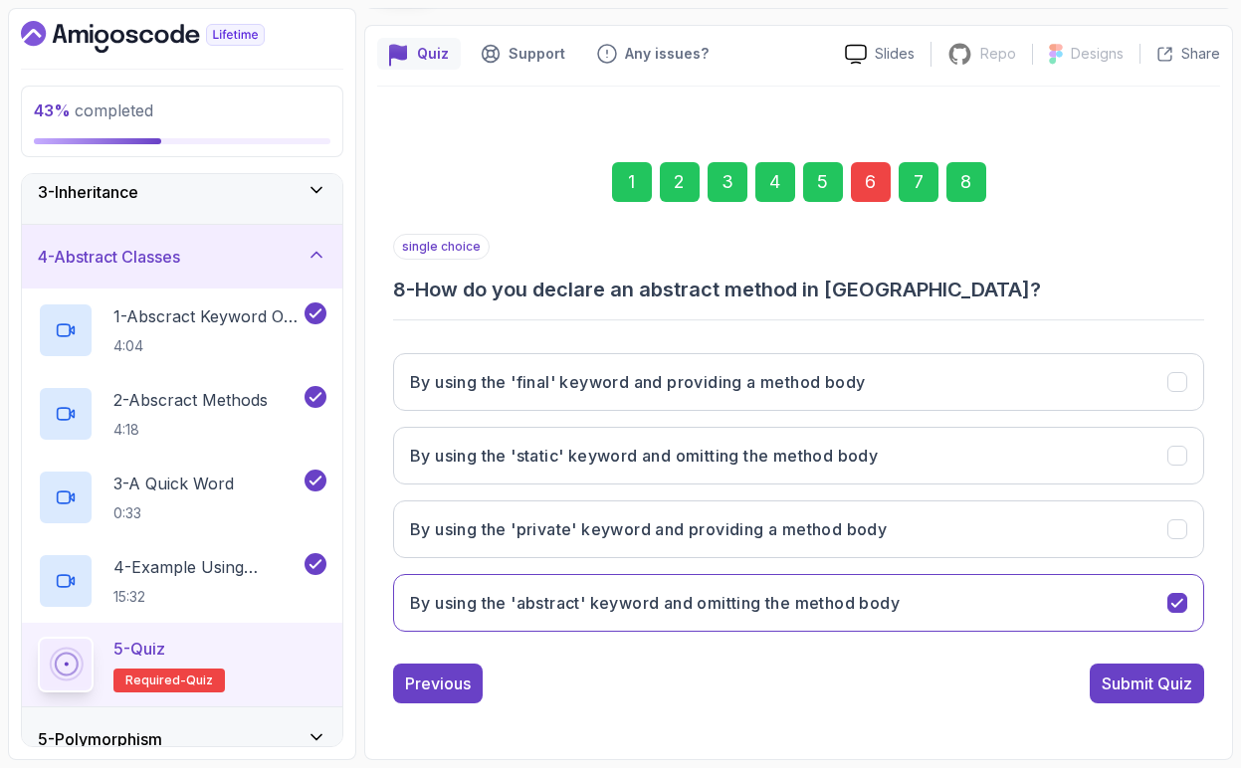
click at [1170, 688] on div "Submit Quiz" at bounding box center [1147, 684] width 91 height 24
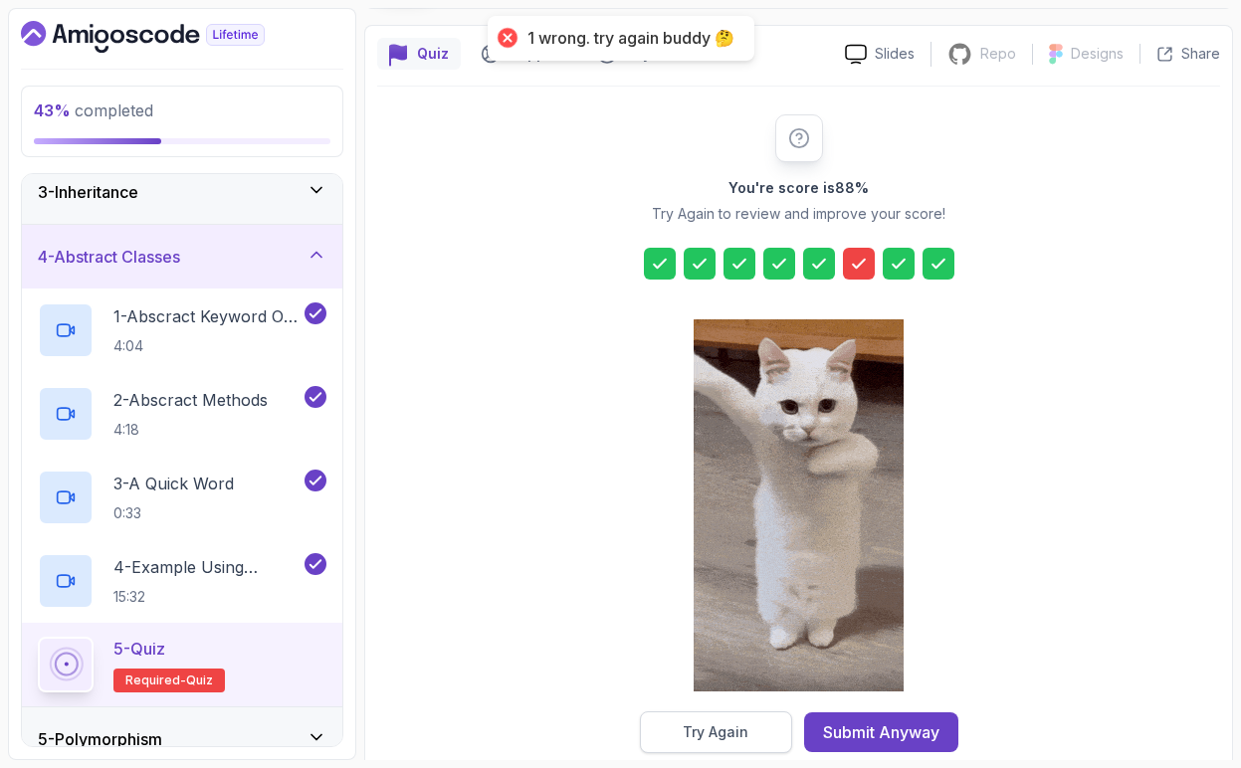
click at [733, 719] on button "Try Again" at bounding box center [716, 732] width 152 height 42
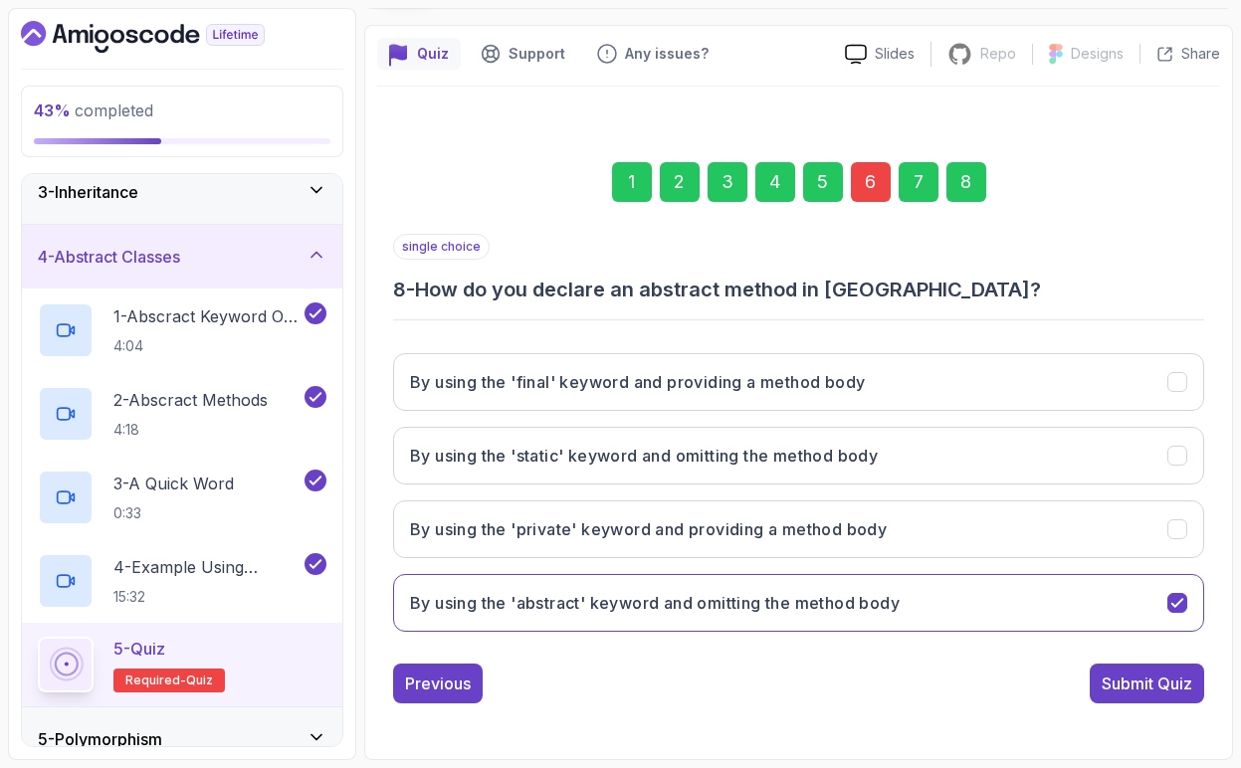
click at [869, 181] on div "6" at bounding box center [871, 182] width 40 height 40
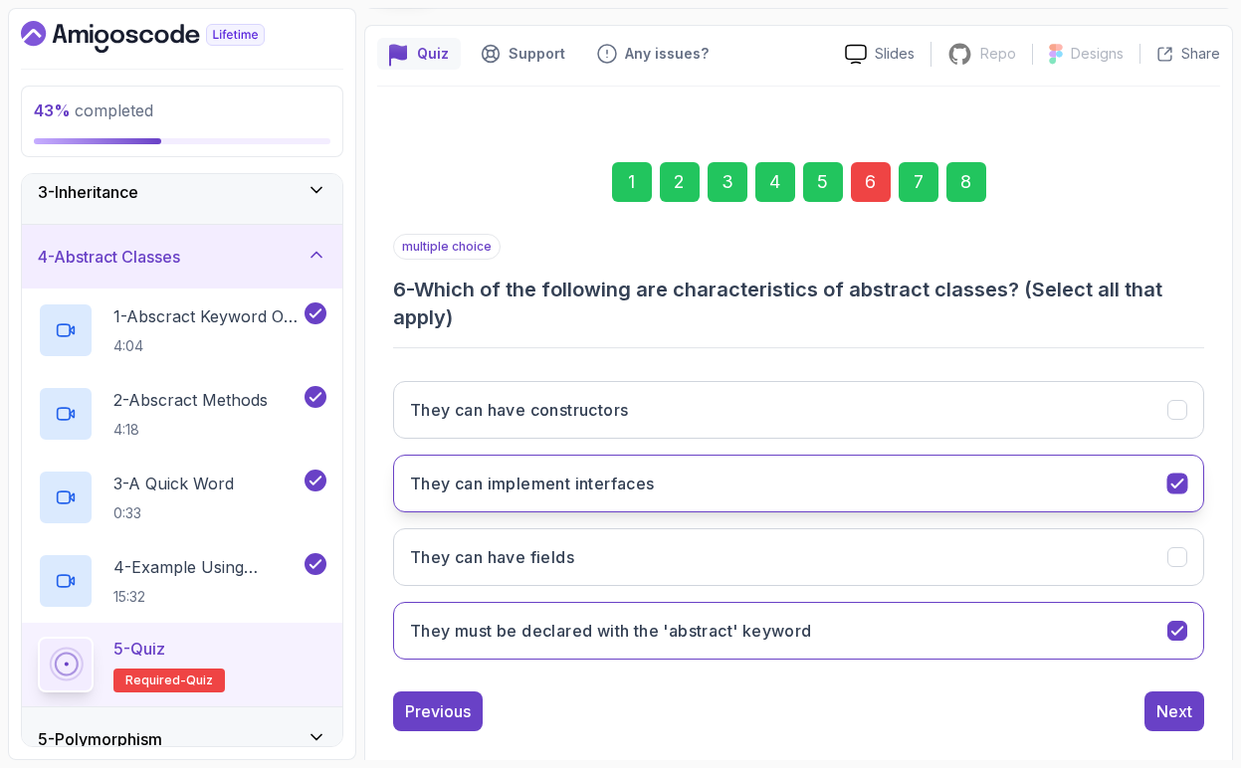
click at [647, 486] on h3 "They can implement interfaces" at bounding box center [532, 484] width 245 height 24
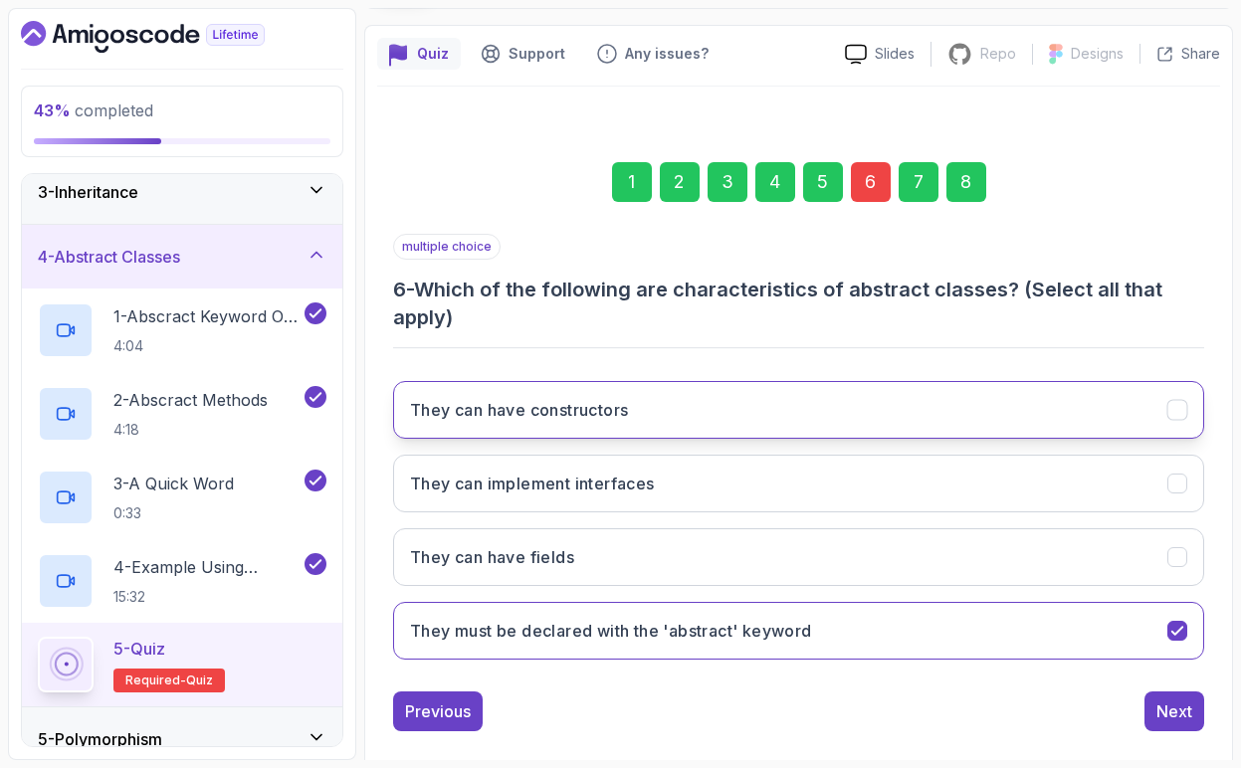
click at [633, 414] on button "They can have constructors" at bounding box center [798, 410] width 811 height 58
click at [610, 419] on h3 "They can have constructors" at bounding box center [519, 410] width 218 height 24
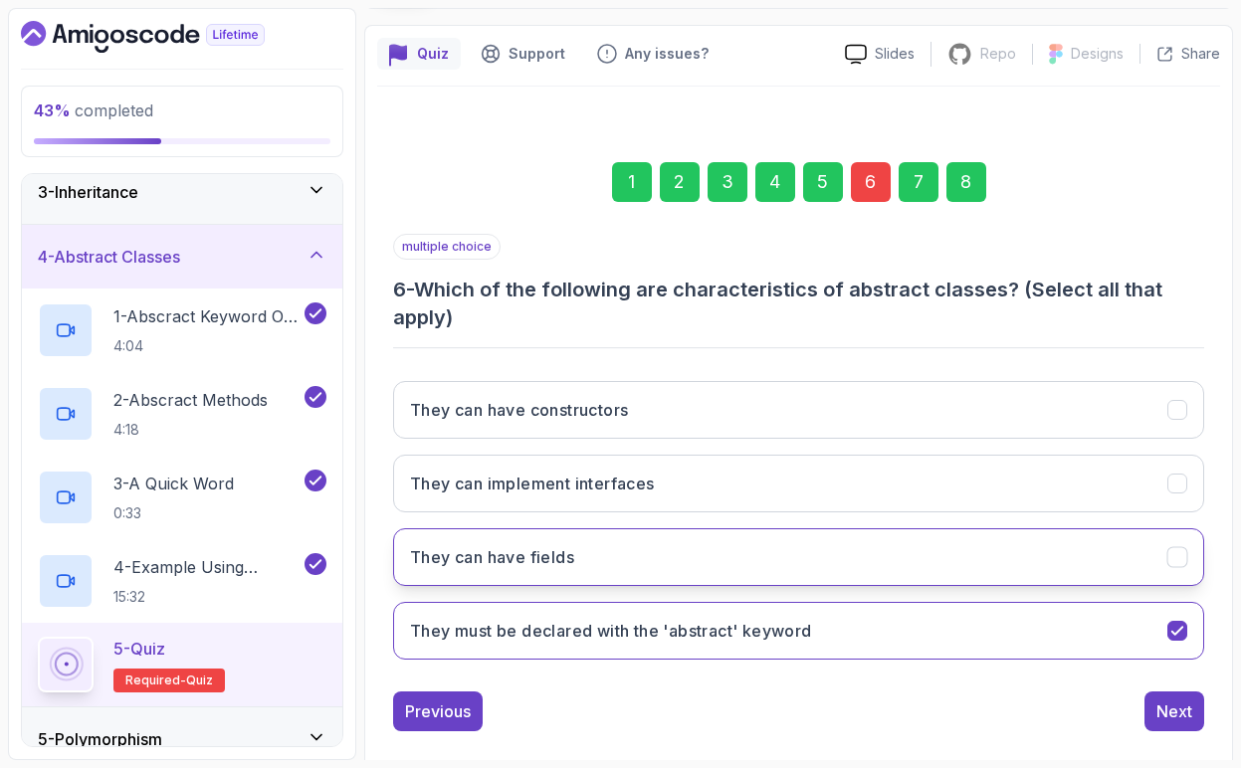
click at [553, 567] on h3 "They can have fields" at bounding box center [492, 557] width 164 height 24
click at [1167, 706] on div "Next" at bounding box center [1174, 712] width 36 height 24
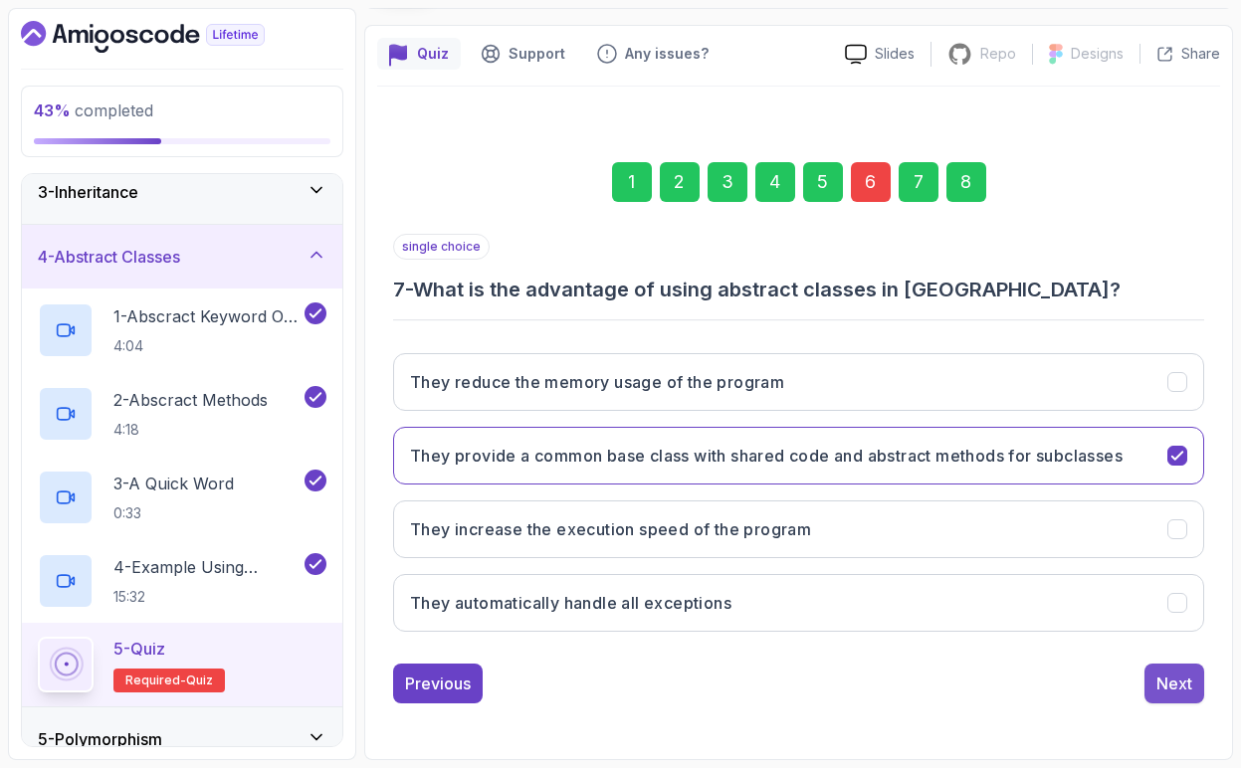
click at [1174, 692] on div "Next" at bounding box center [1174, 684] width 36 height 24
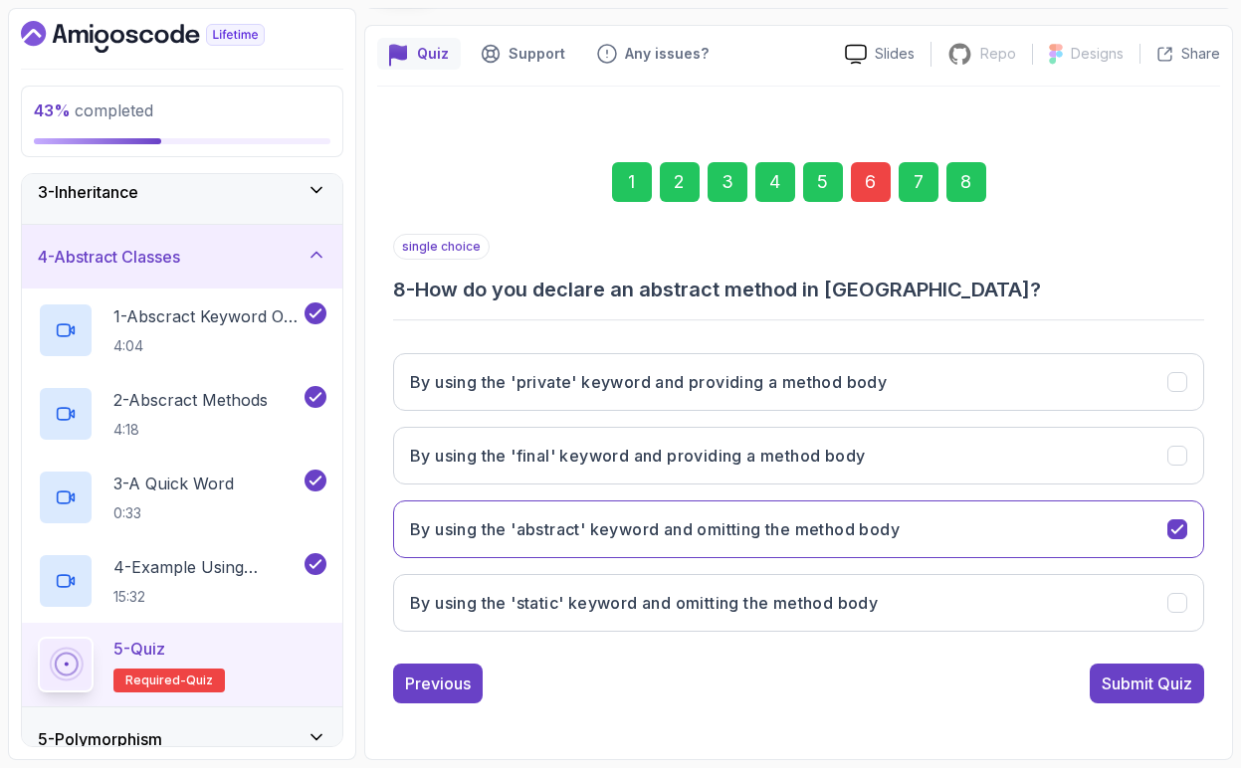
click at [1174, 692] on div "Submit Quiz" at bounding box center [1147, 684] width 91 height 24
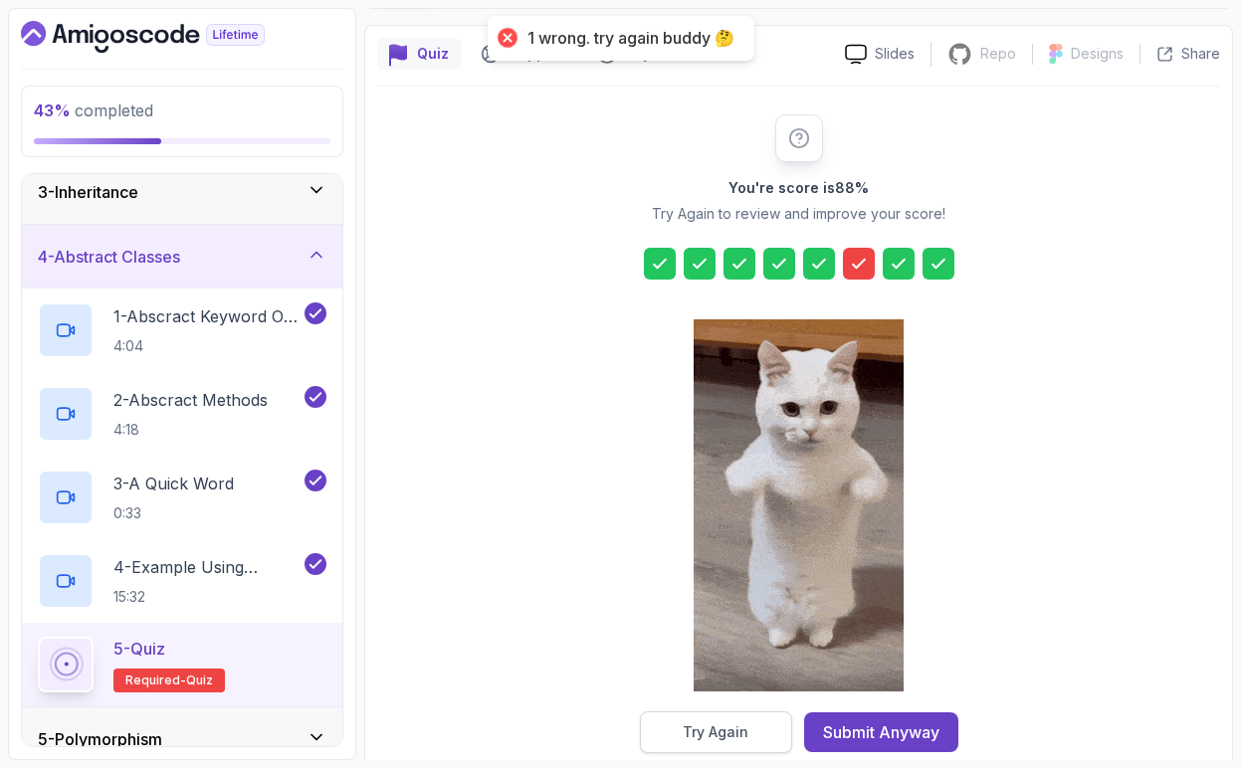
click at [678, 743] on button "Try Again" at bounding box center [716, 732] width 152 height 42
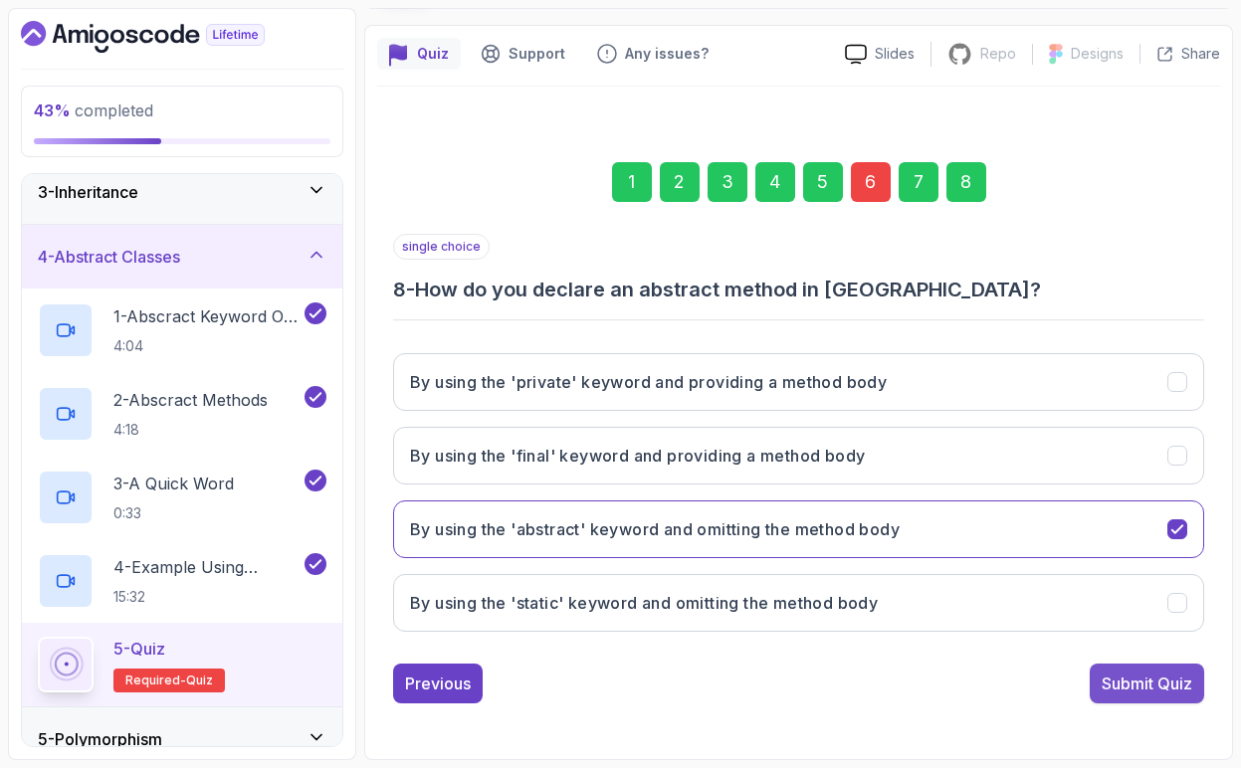
click at [1124, 690] on div "Submit Quiz" at bounding box center [1147, 684] width 91 height 24
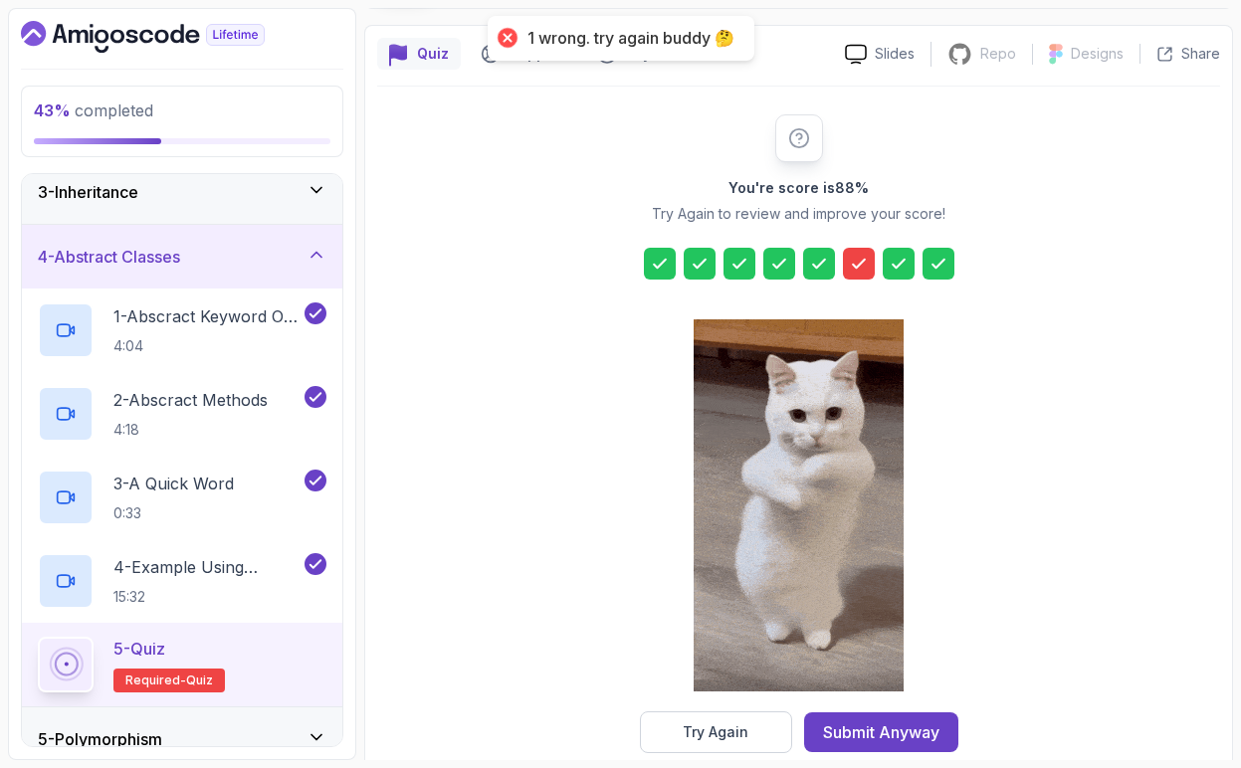
click at [853, 261] on icon at bounding box center [859, 264] width 20 height 20
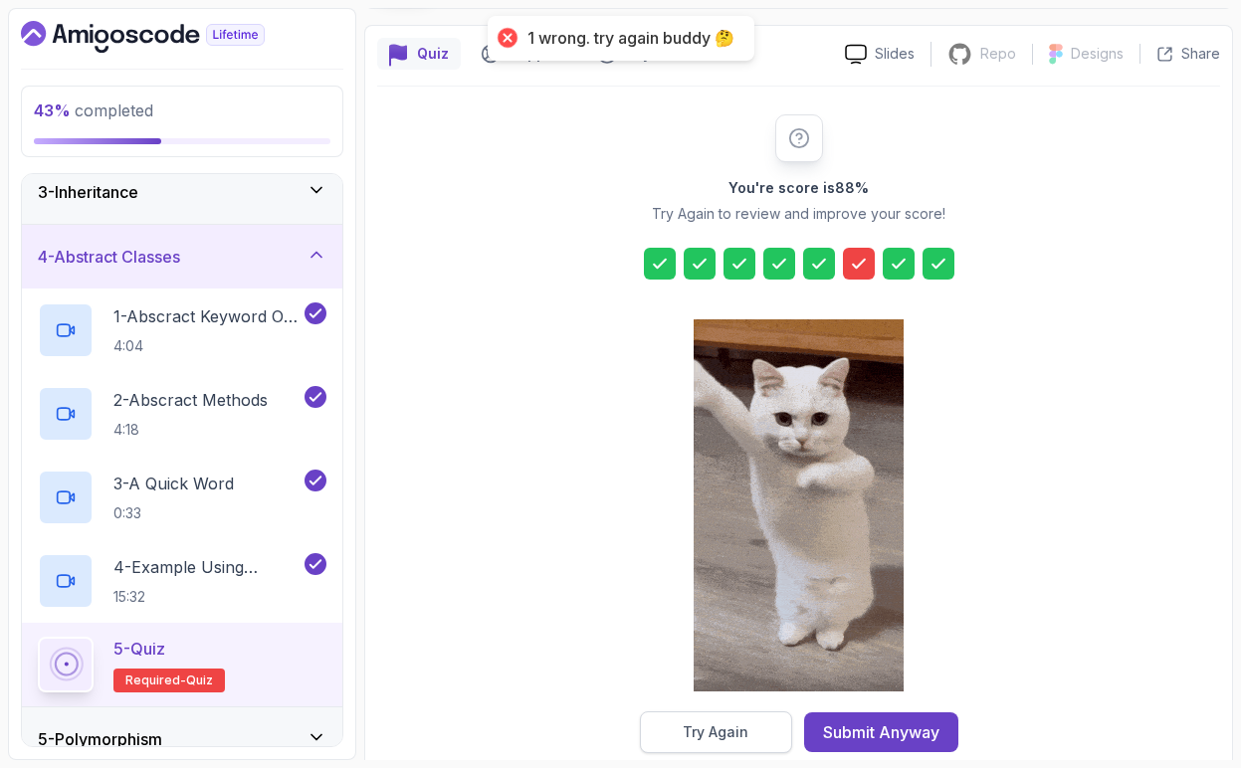
click at [738, 718] on button "Try Again" at bounding box center [716, 732] width 152 height 42
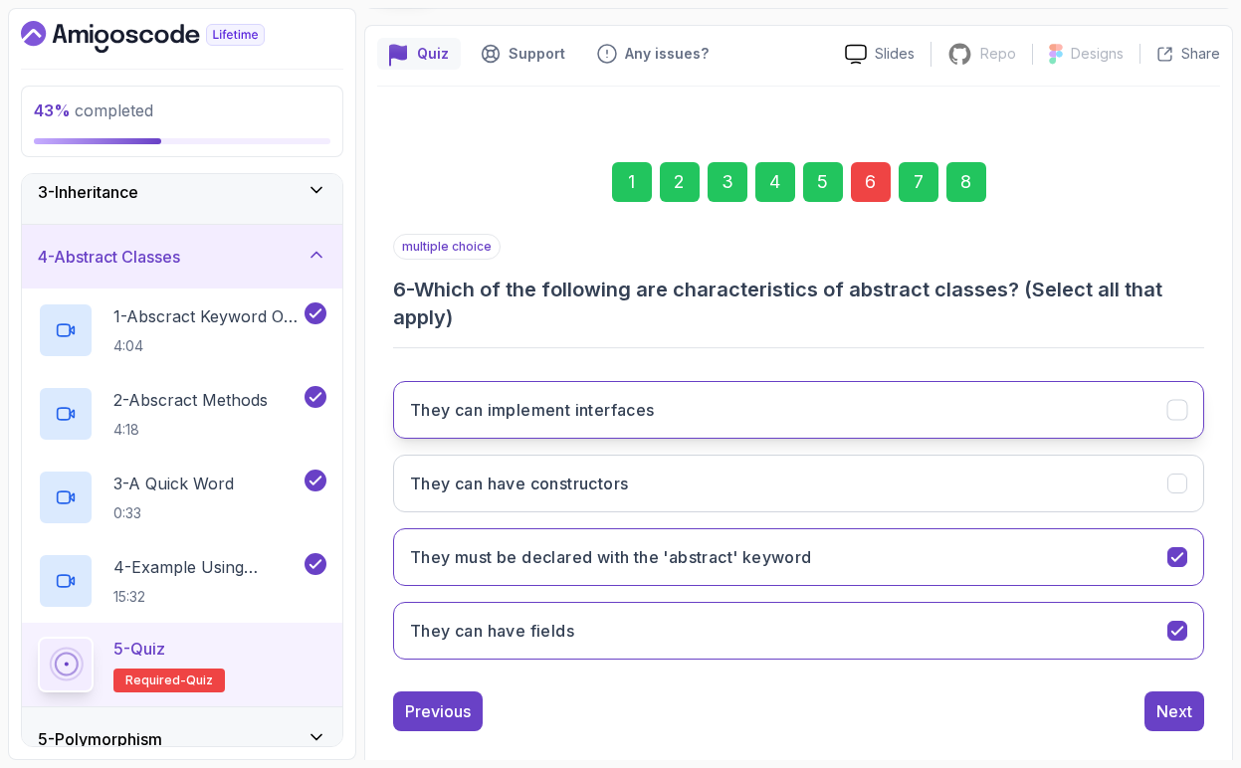
click at [975, 408] on button "They can implement interfaces" at bounding box center [798, 410] width 811 height 58
click at [1179, 715] on div "Next" at bounding box center [1174, 712] width 36 height 24
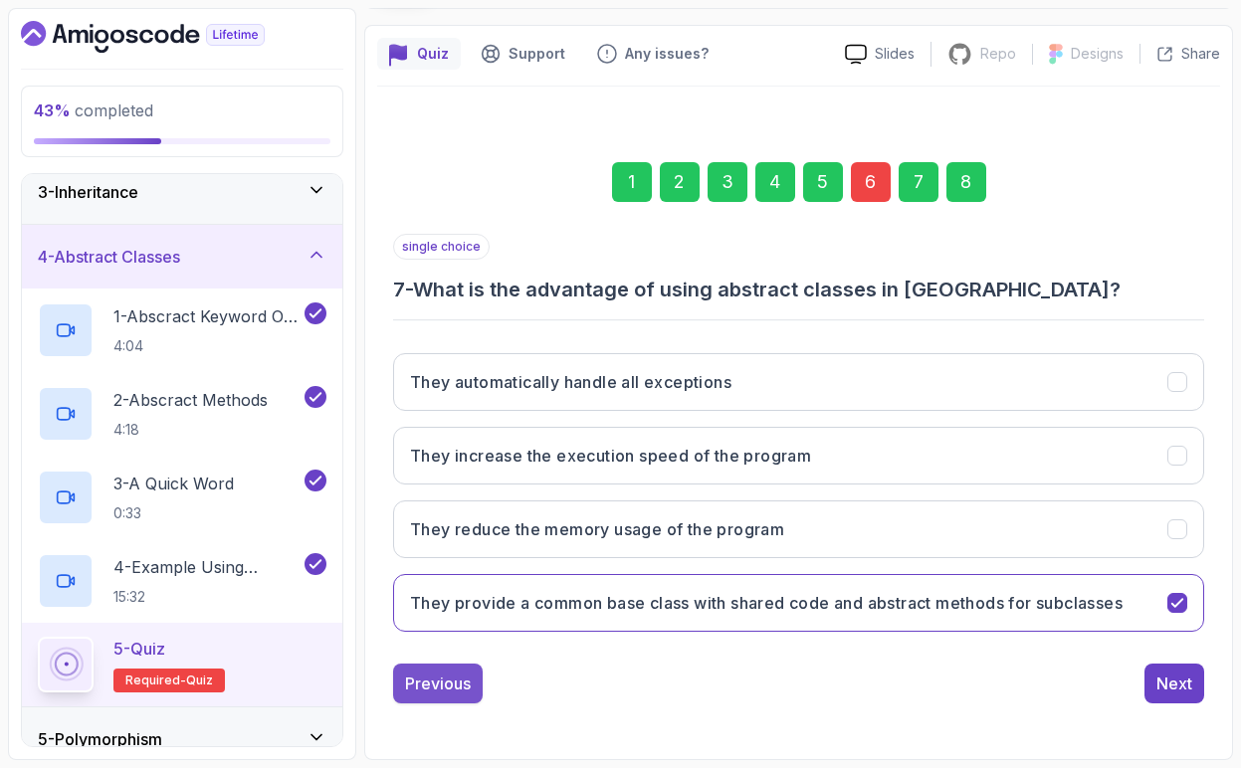
click at [460, 686] on div "Previous" at bounding box center [438, 684] width 66 height 24
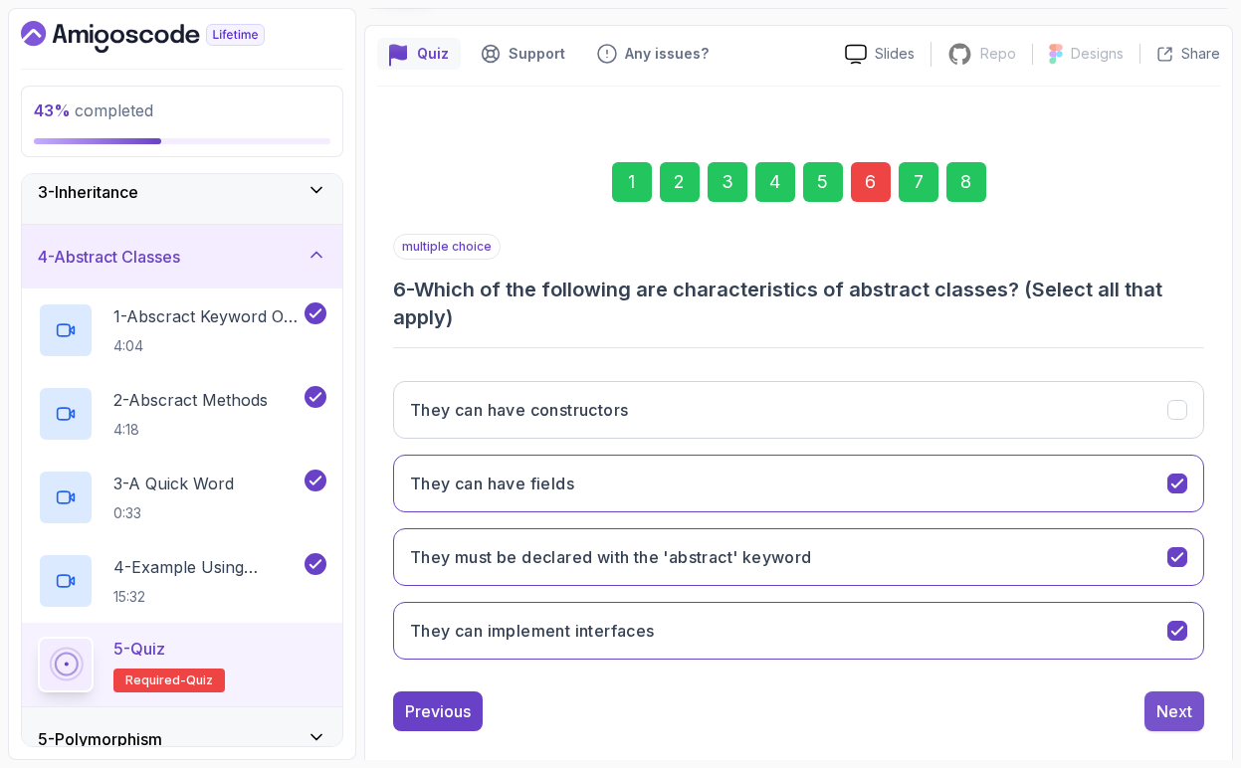
click at [1157, 718] on div "Next" at bounding box center [1174, 712] width 36 height 24
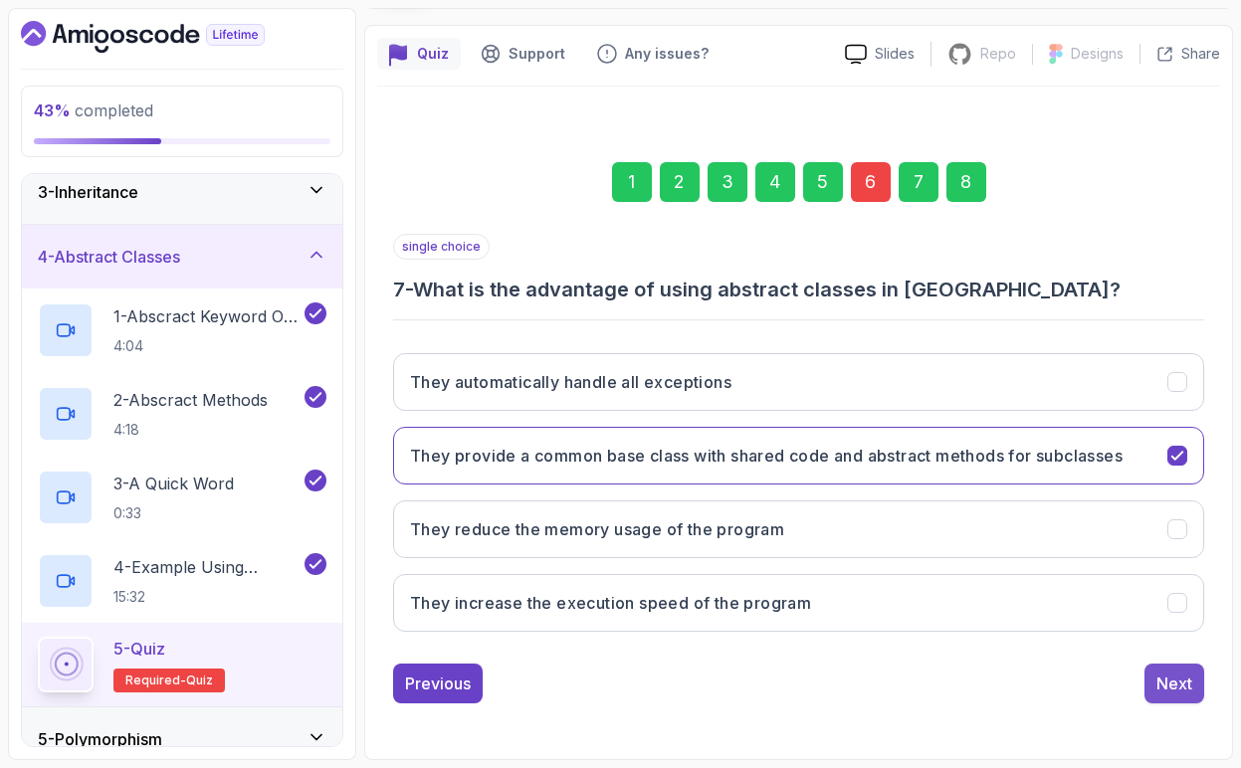
click at [1168, 700] on button "Next" at bounding box center [1174, 684] width 60 height 40
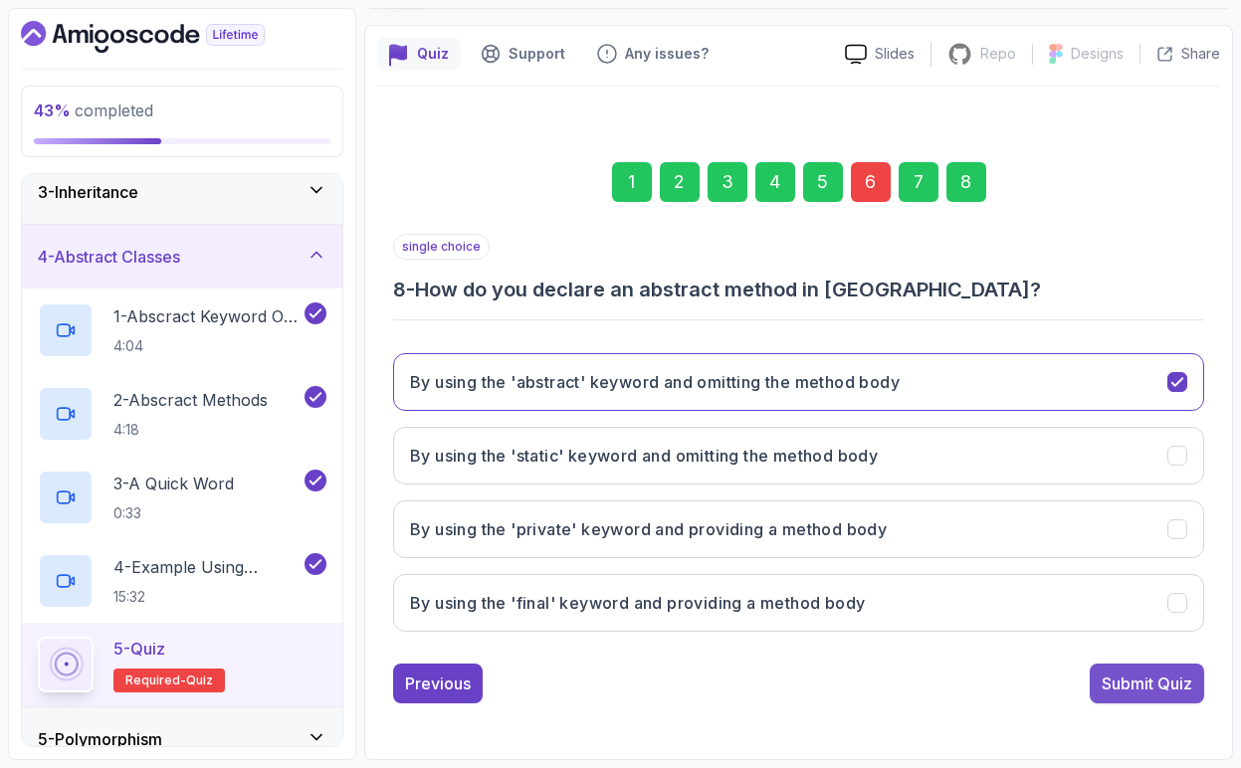
click at [1166, 692] on div "Submit Quiz" at bounding box center [1147, 684] width 91 height 24
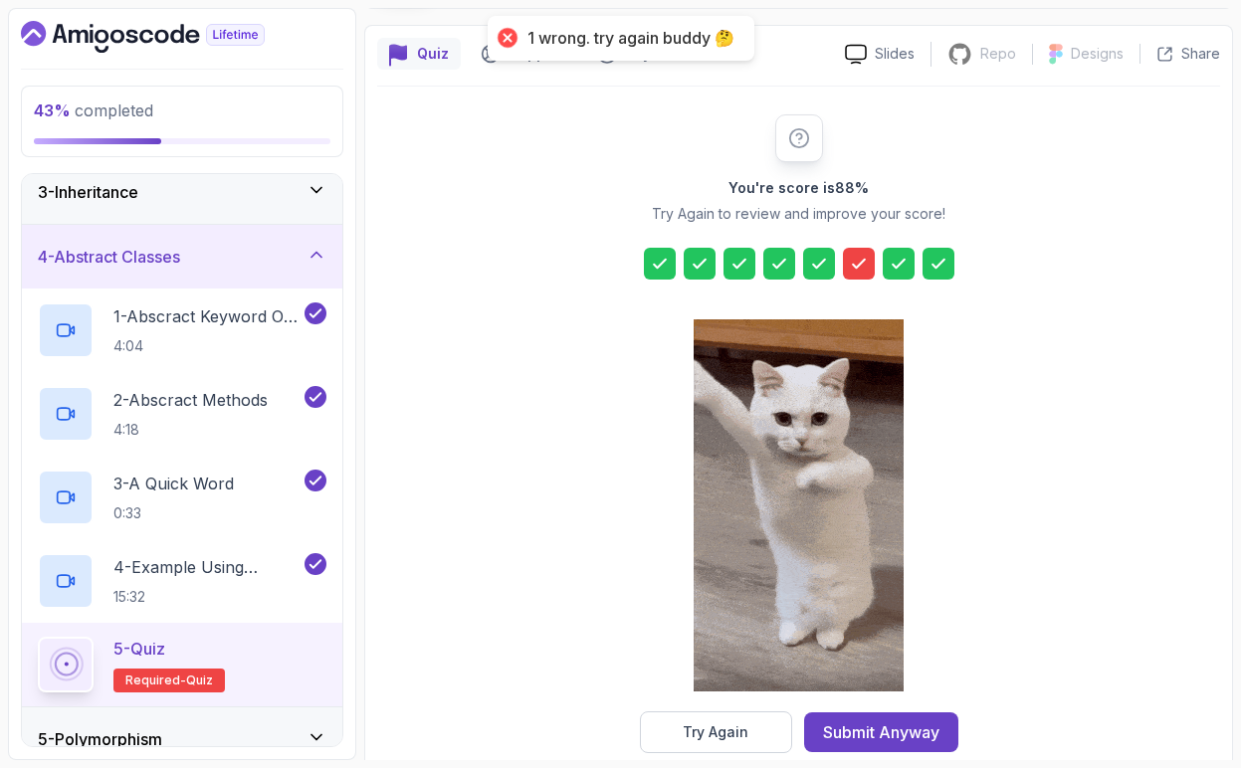
click at [854, 267] on icon at bounding box center [859, 264] width 20 height 20
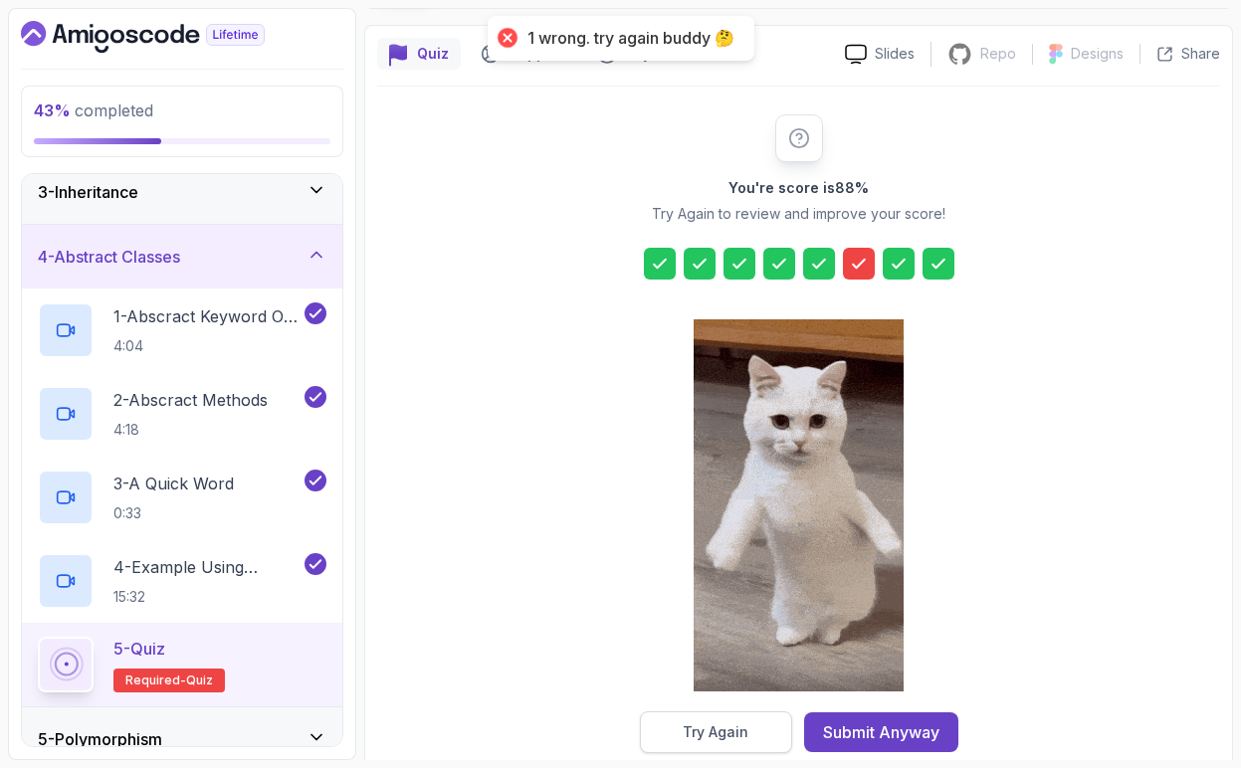
click at [720, 740] on div "Try Again" at bounding box center [716, 732] width 66 height 20
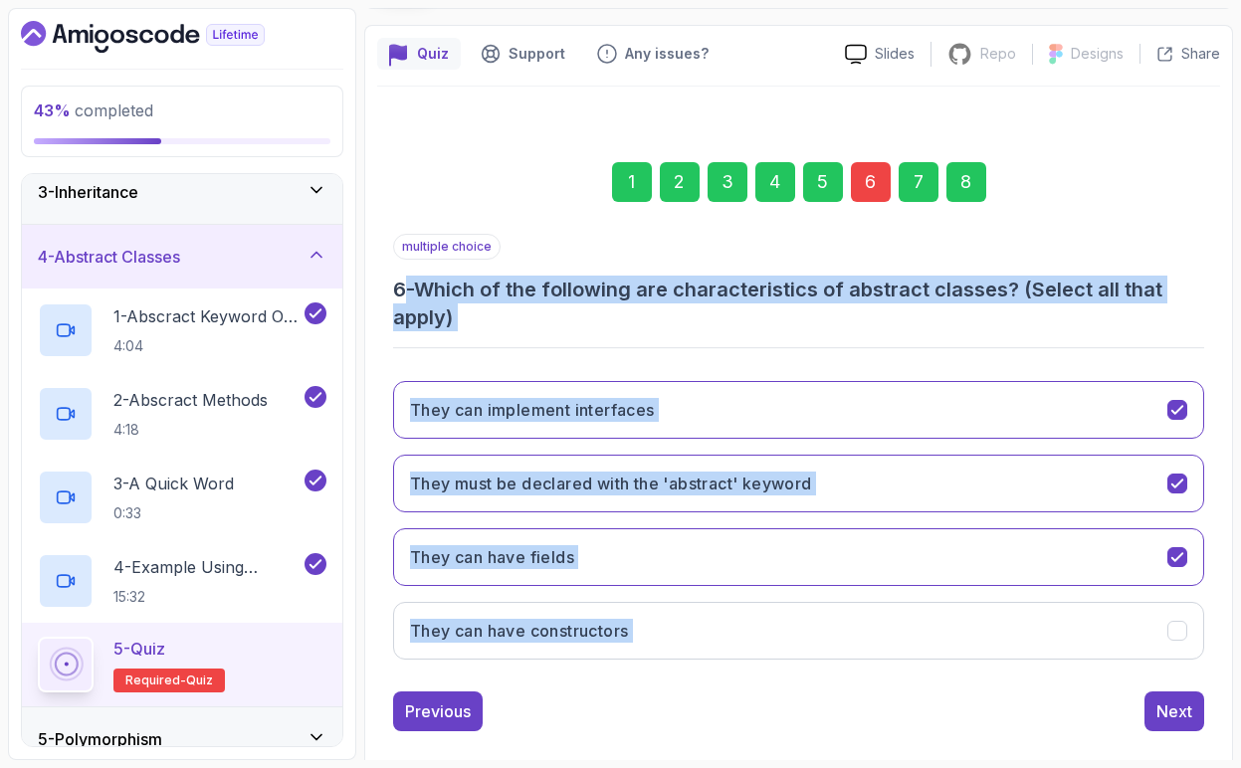
drag, startPoint x: 1221, startPoint y: 647, endPoint x: 404, endPoint y: 286, distance: 893.3
click at [404, 286] on div "Quiz Support Any issues? Slides Repo Repository not available Designs Design no…" at bounding box center [798, 406] width 869 height 763
copy div "- Which of the following are characteristics of abstract classes? (Select all t…"
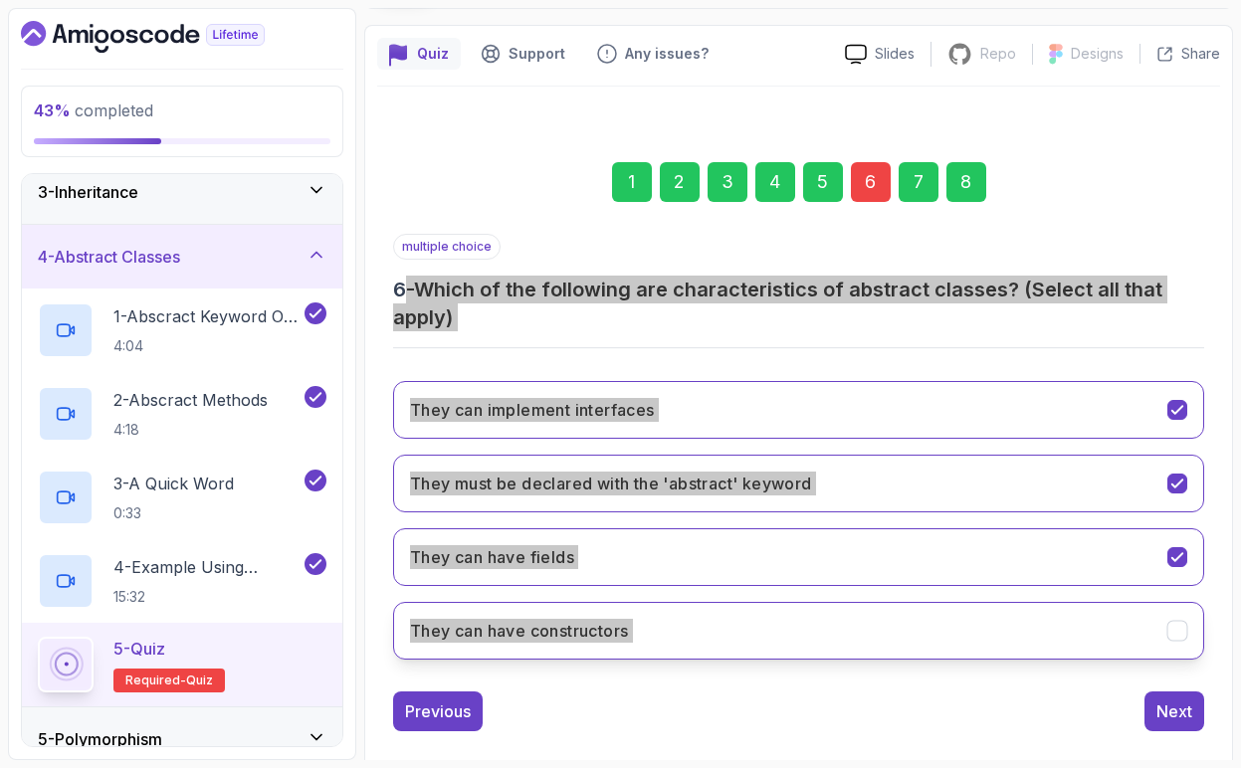
drag, startPoint x: 1053, startPoint y: 730, endPoint x: 789, endPoint y: 618, distance: 286.7
click at [789, 618] on button "They can have constructors" at bounding box center [798, 631] width 811 height 58
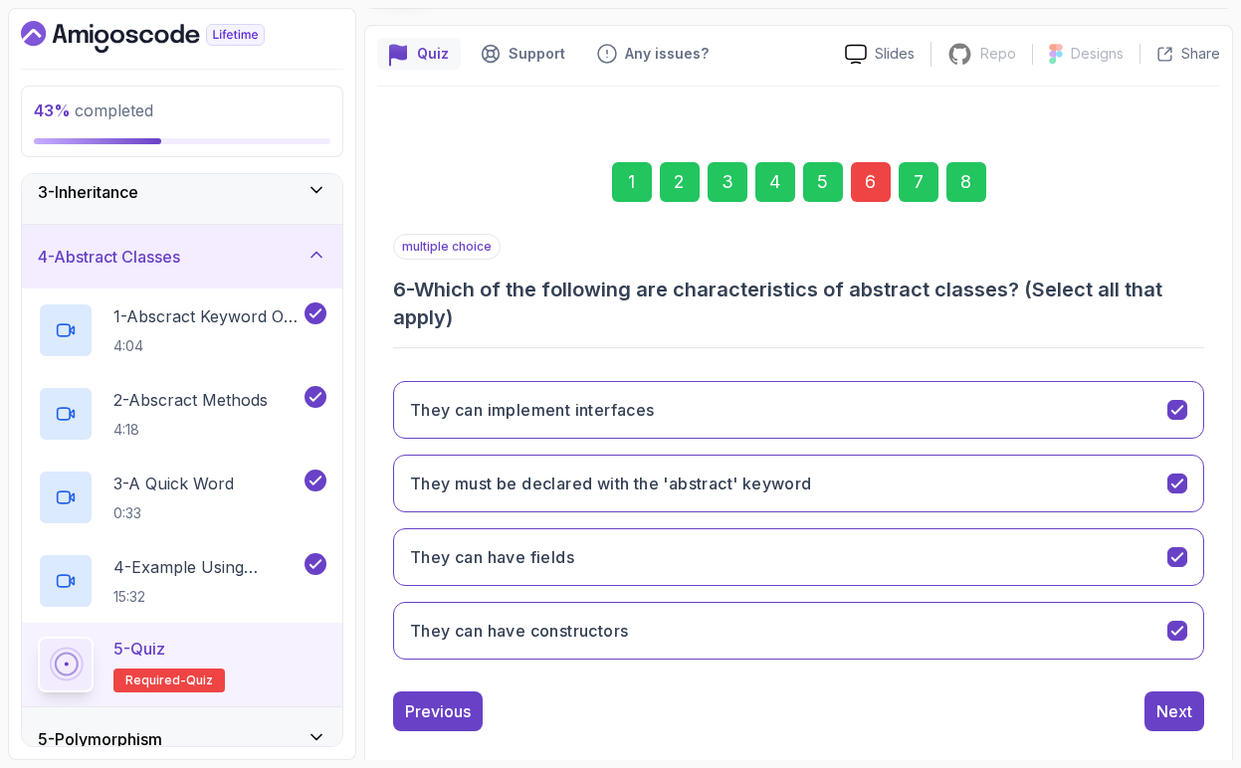
click at [1058, 728] on div "Previous Next" at bounding box center [798, 712] width 811 height 40
click at [1164, 724] on button "Next" at bounding box center [1174, 712] width 60 height 40
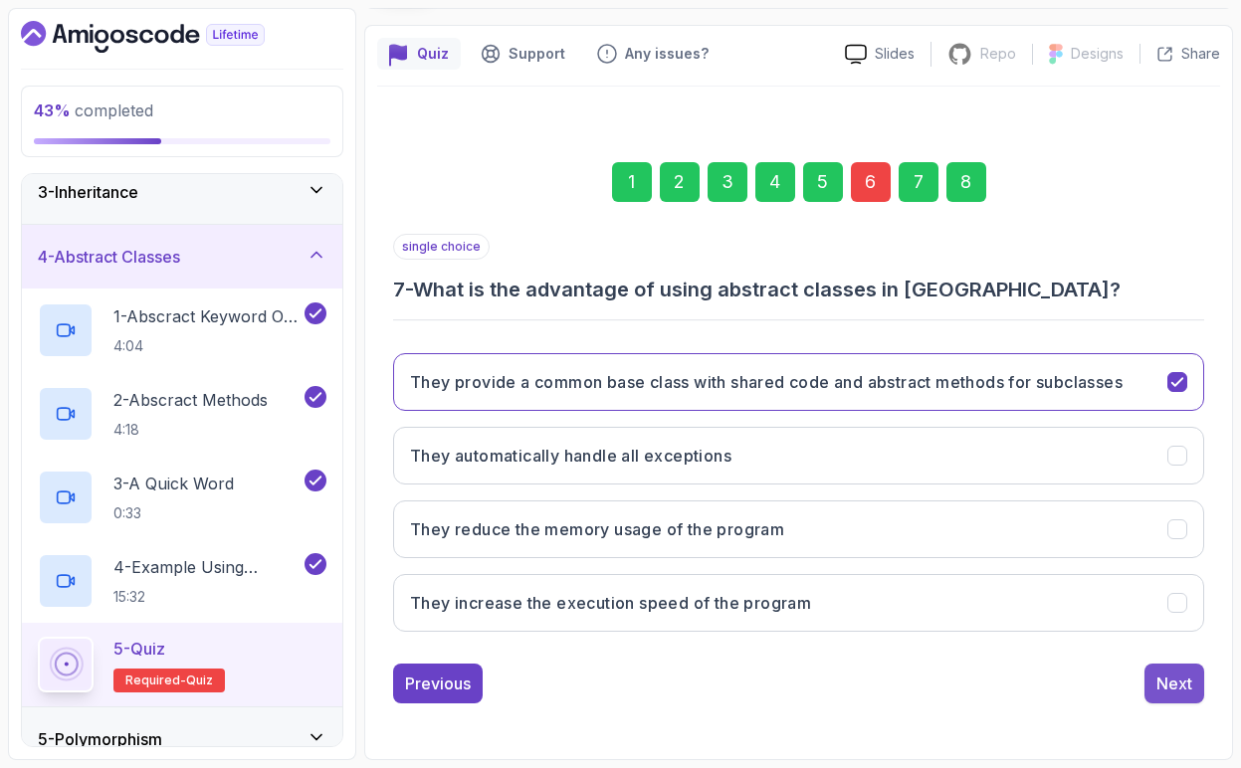
click at [1167, 690] on div "Next" at bounding box center [1174, 684] width 36 height 24
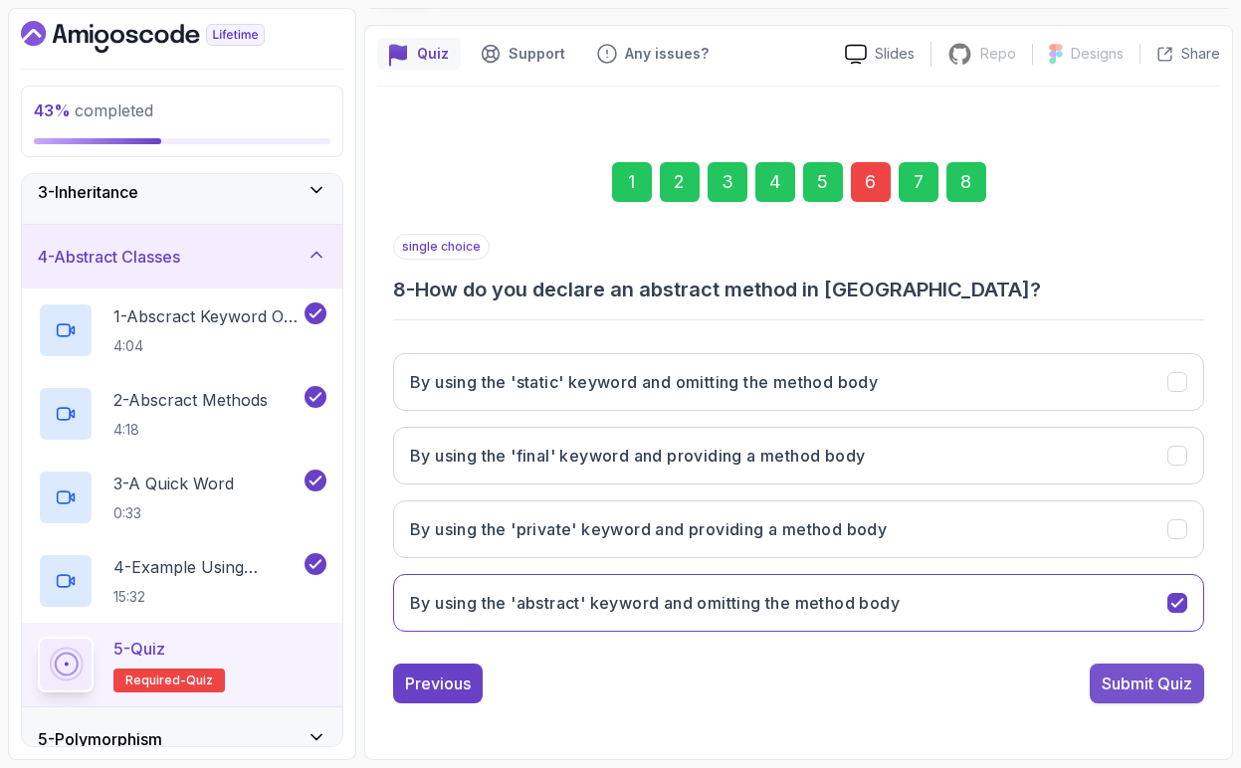
click at [1163, 693] on div "Submit Quiz" at bounding box center [1147, 684] width 91 height 24
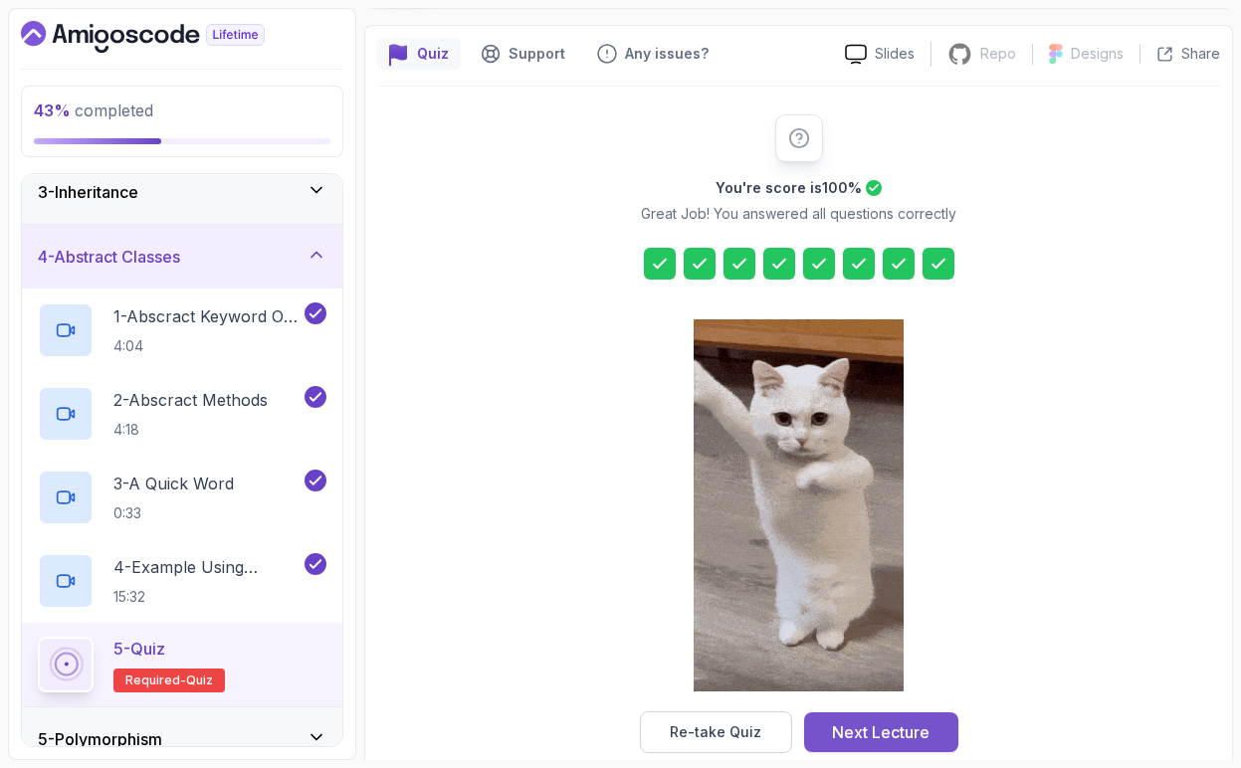
click at [945, 742] on button "Next Lecture" at bounding box center [881, 732] width 154 height 40
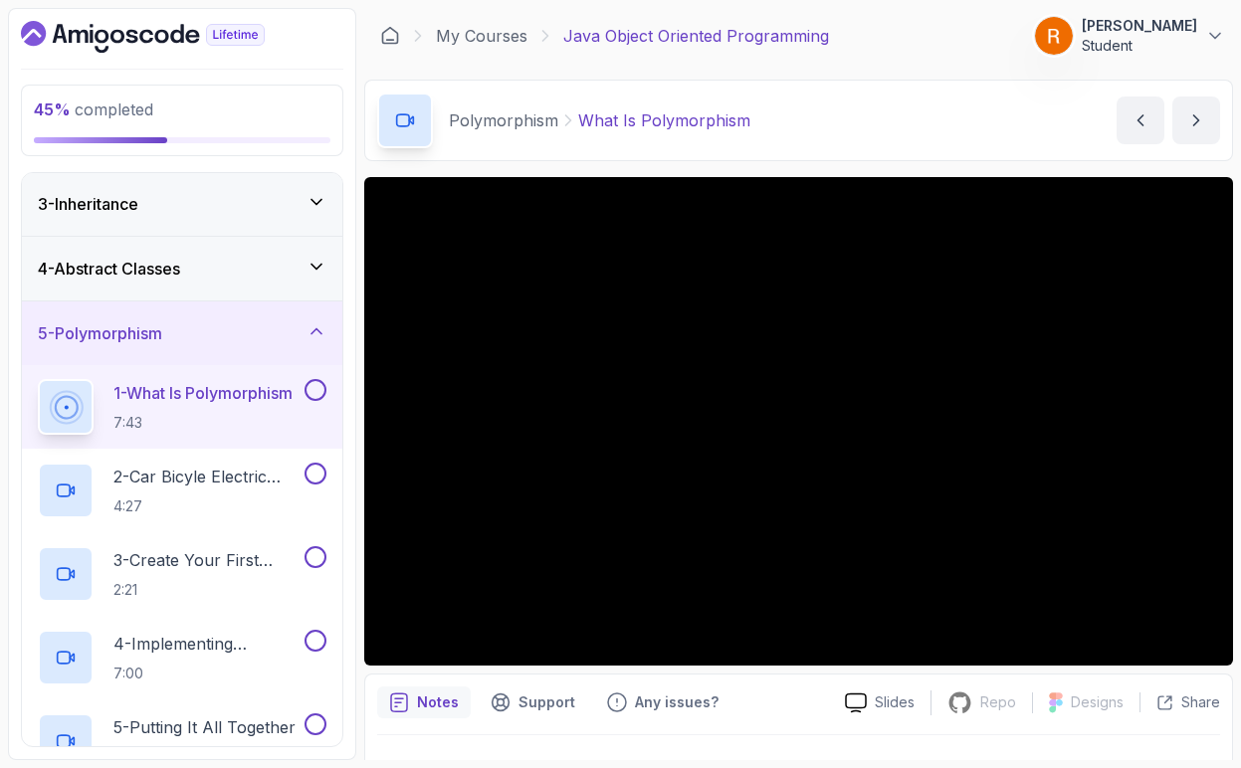
scroll to position [114, 0]
